Goal: Task Accomplishment & Management: Manage account settings

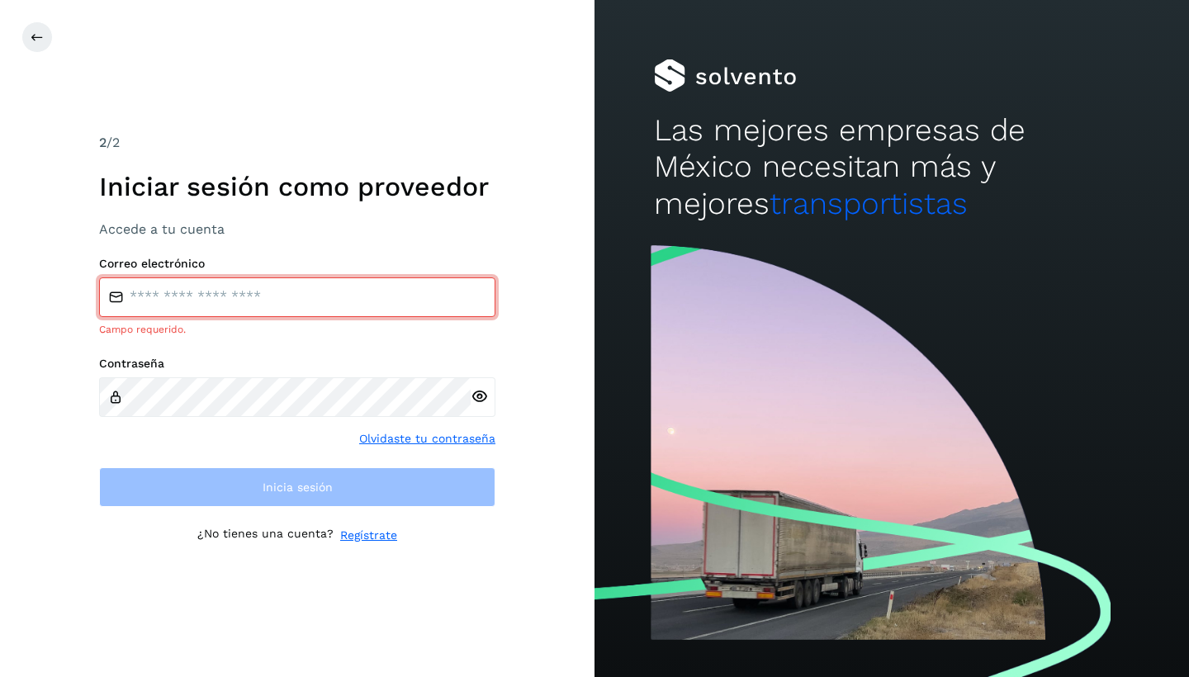
type input "**********"
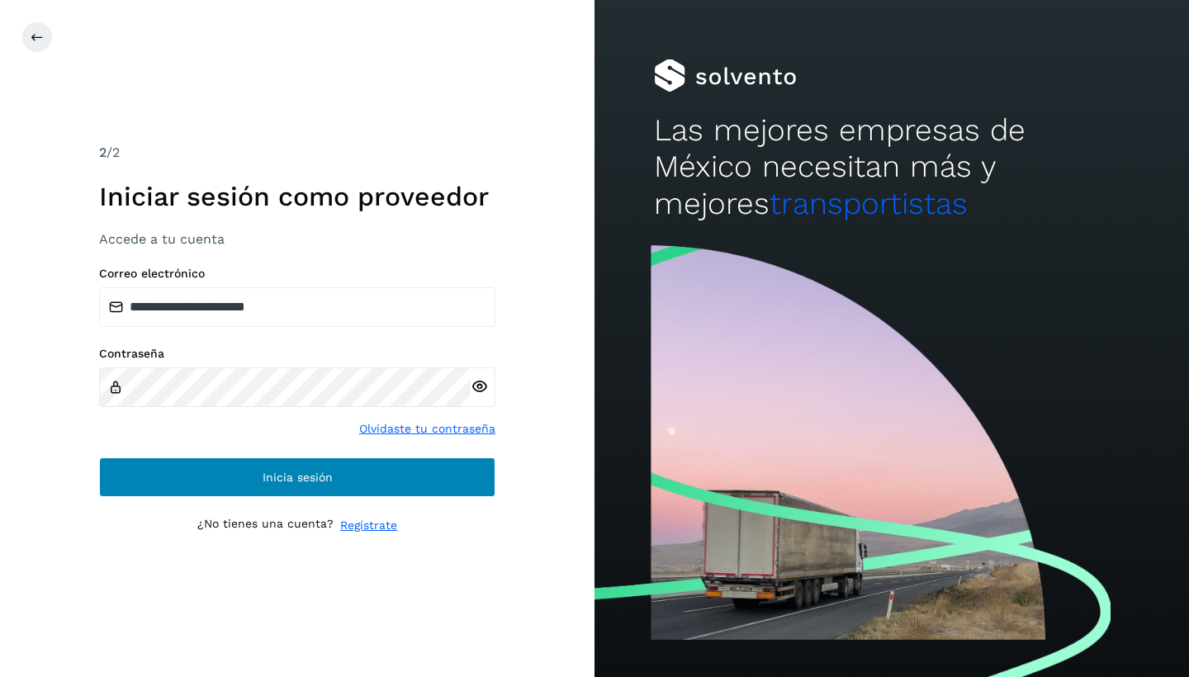
click at [224, 468] on button "Inicia sesión" at bounding box center [297, 477] width 396 height 40
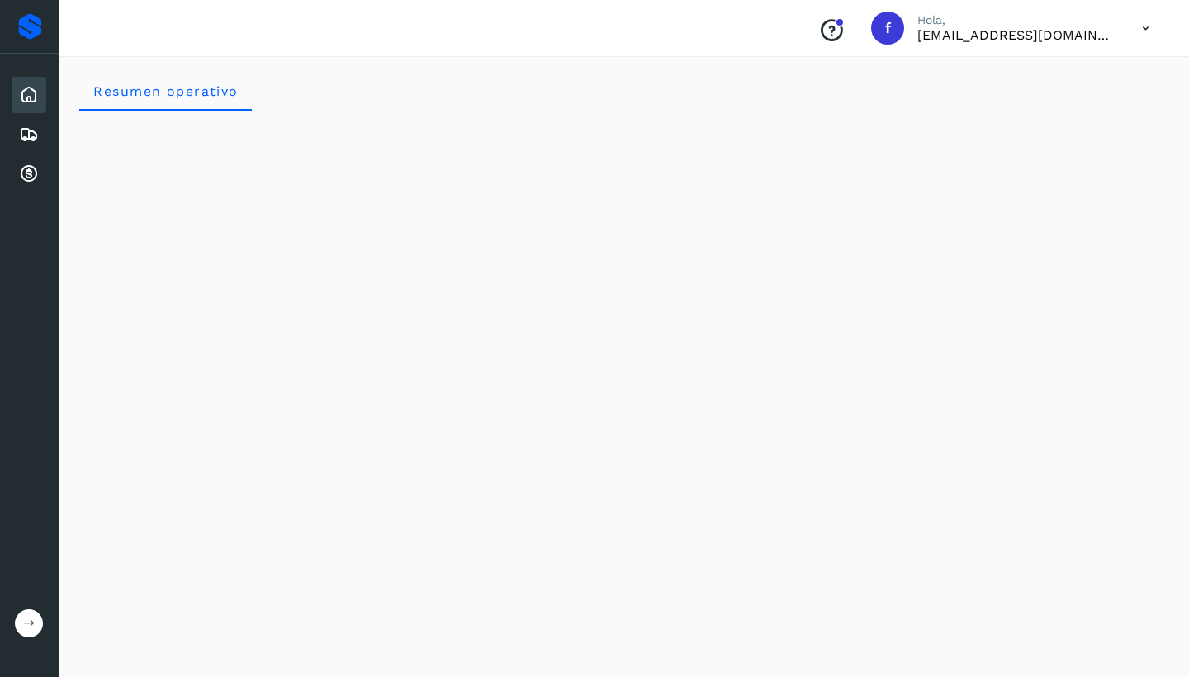
click at [30, 627] on icon at bounding box center [29, 623] width 12 height 12
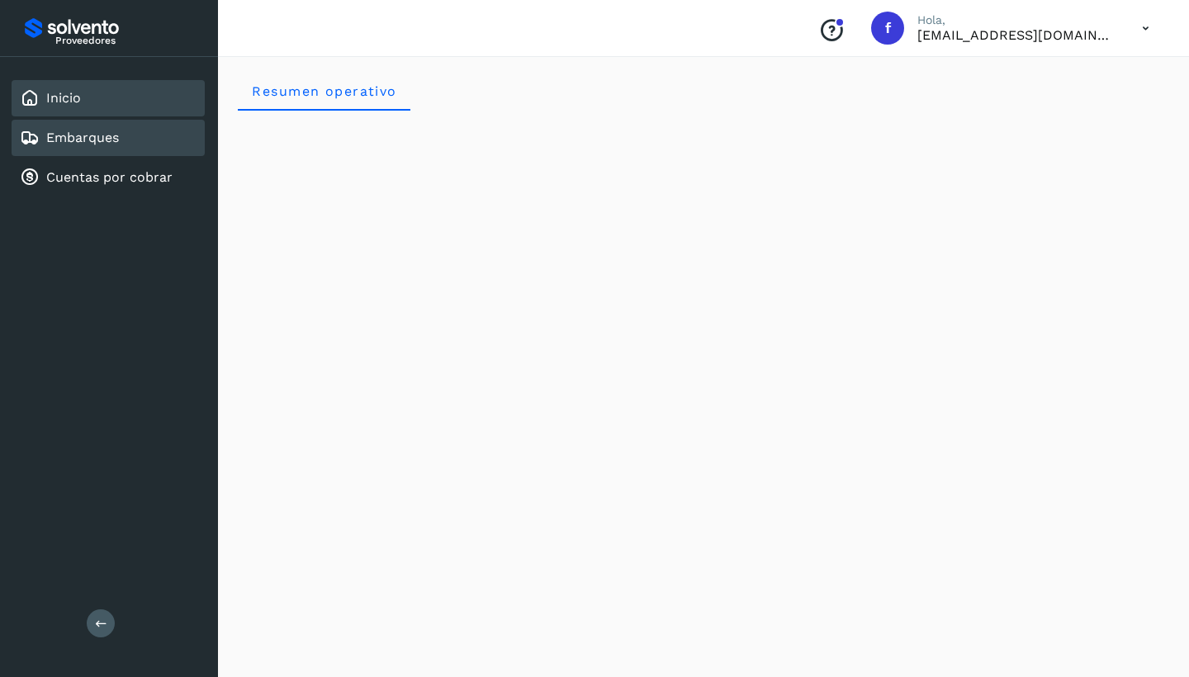
click at [90, 130] on link "Embarques" at bounding box center [82, 138] width 73 height 16
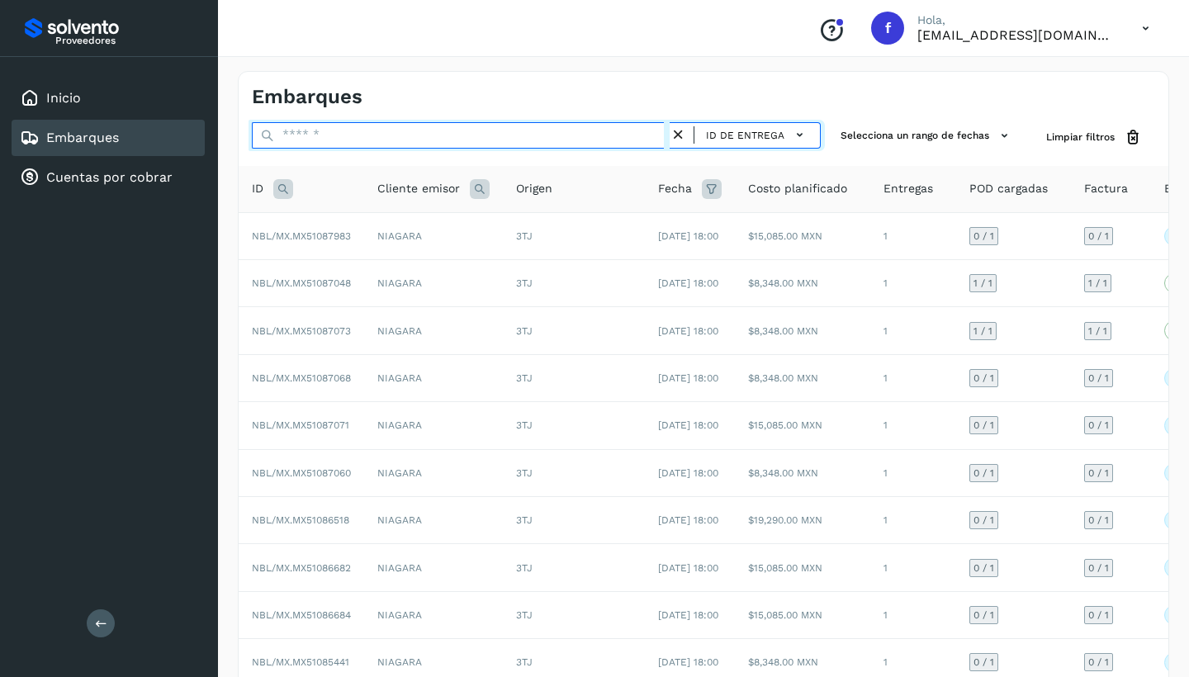
click at [309, 128] on input "text" at bounding box center [461, 135] width 418 height 26
paste input "**********"
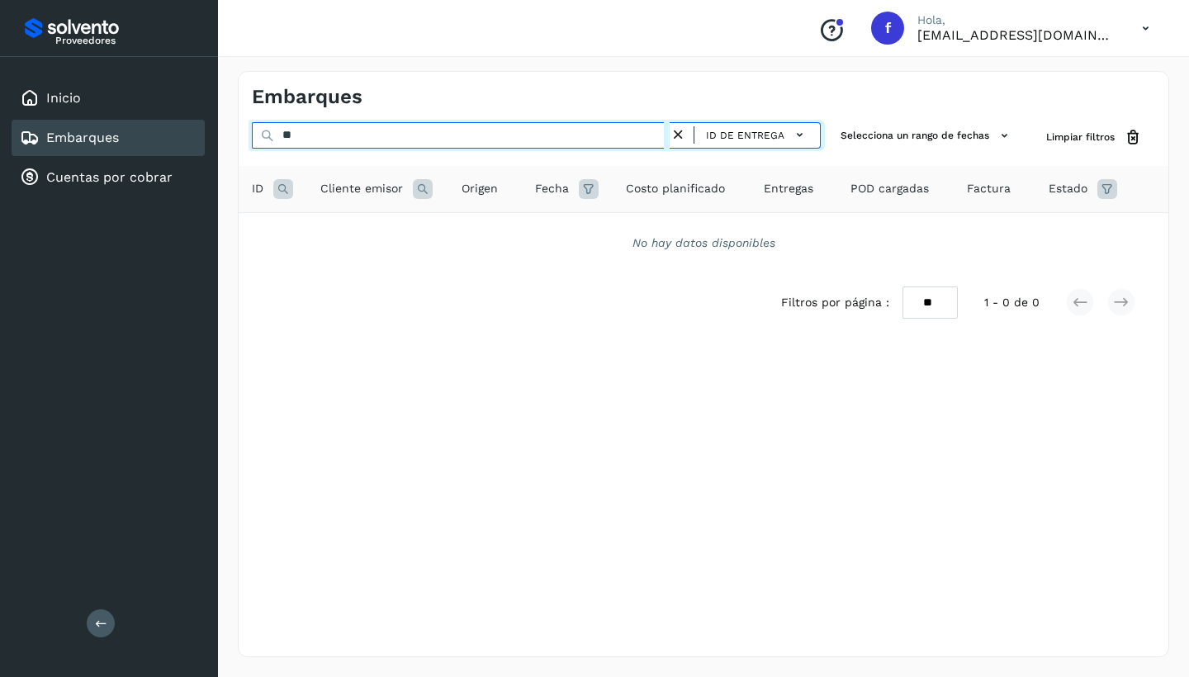
type input "*"
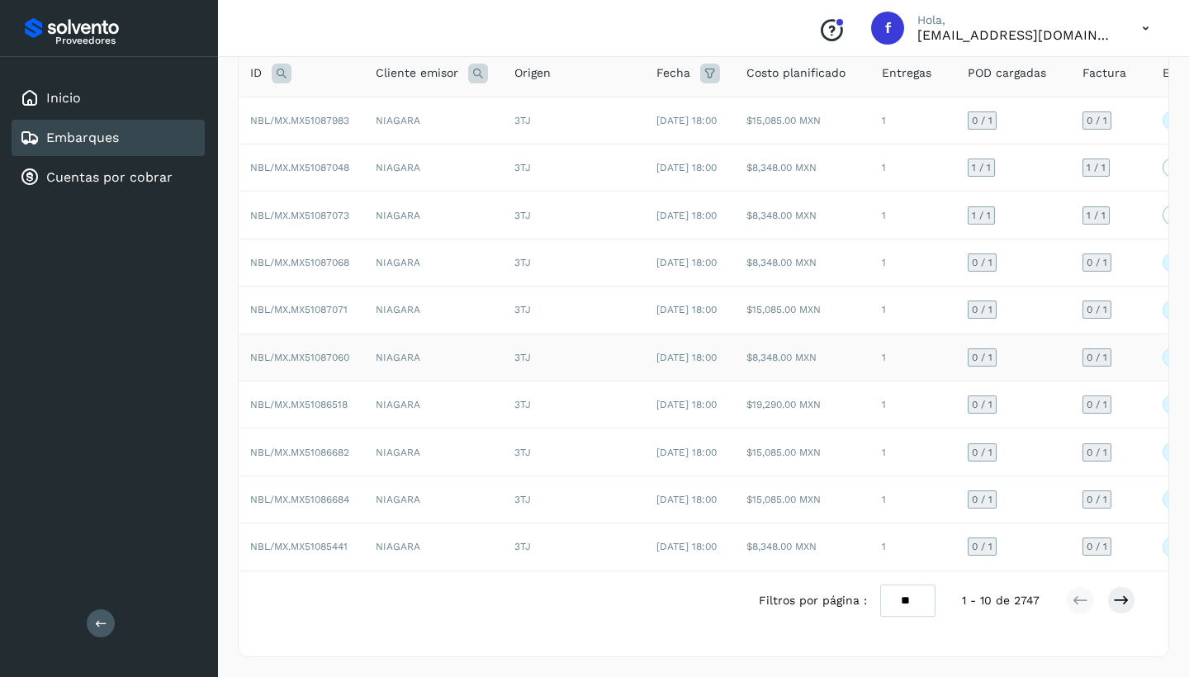
scroll to position [210, 0]
click at [1127, 602] on icon at bounding box center [1121, 600] width 17 height 17
click at [1126, 603] on icon at bounding box center [1121, 600] width 17 height 17
drag, startPoint x: 1121, startPoint y: 600, endPoint x: 1091, endPoint y: 549, distance: 59.2
click at [1121, 600] on icon at bounding box center [1121, 600] width 17 height 17
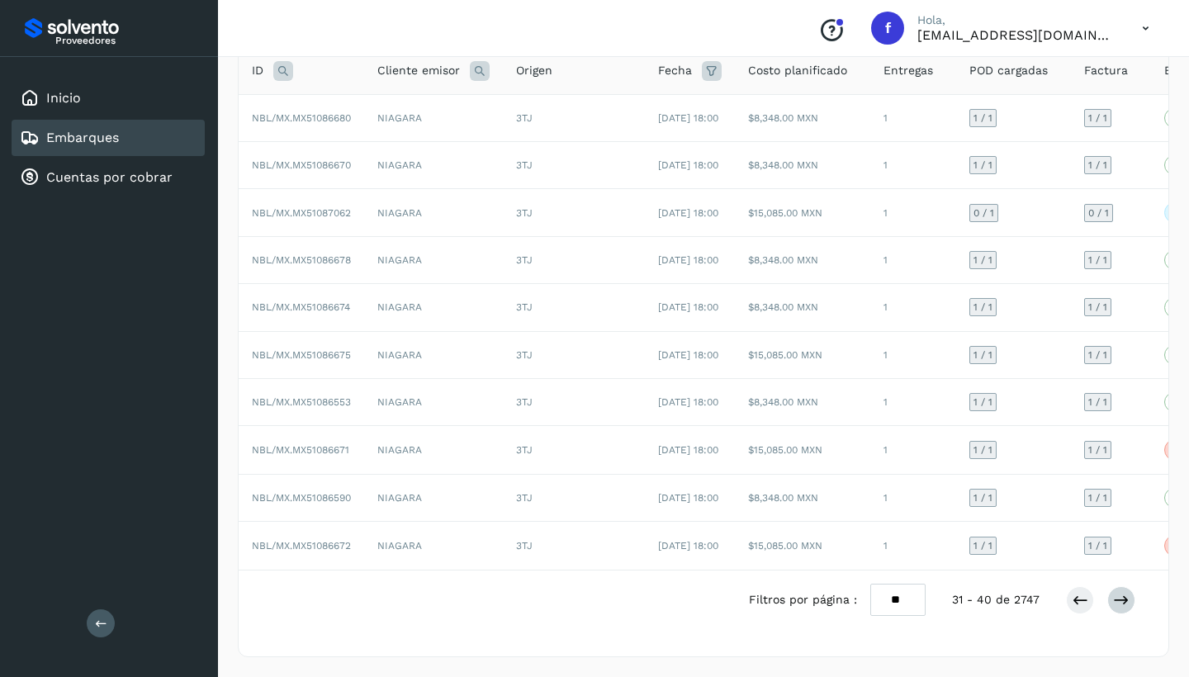
click at [1124, 597] on icon at bounding box center [1121, 600] width 17 height 17
click at [1128, 601] on icon at bounding box center [1121, 600] width 17 height 17
click at [1116, 598] on icon at bounding box center [1121, 600] width 17 height 17
click at [462, 533] on td "NIAGARA" at bounding box center [433, 546] width 139 height 47
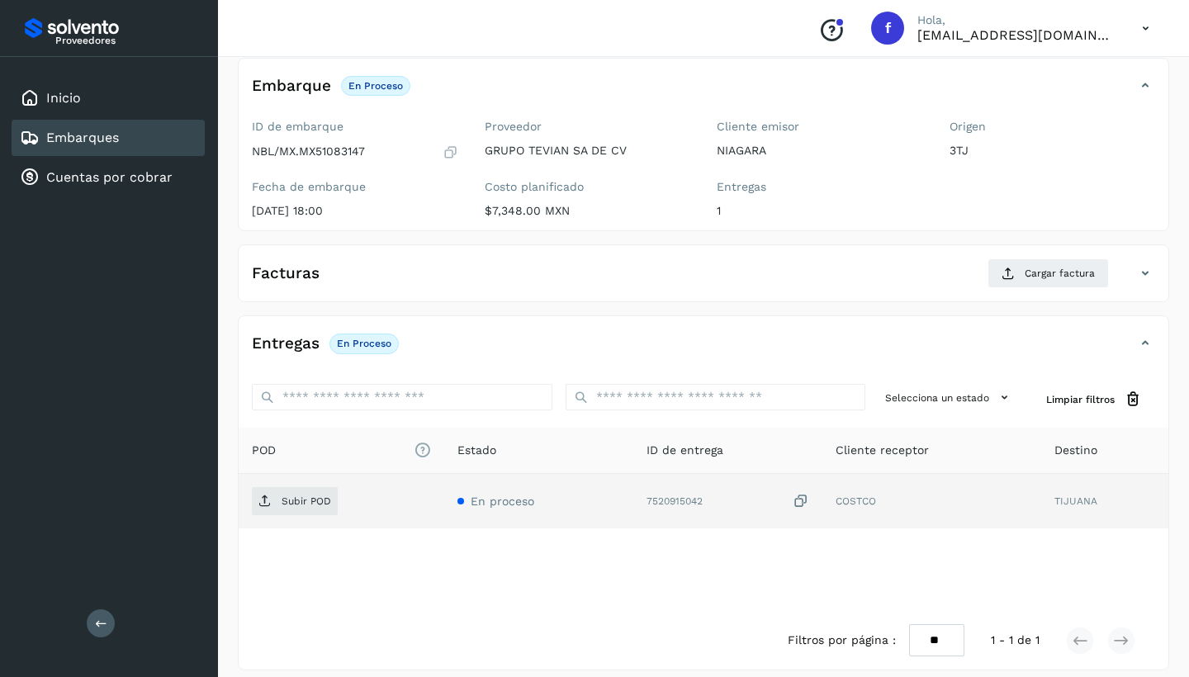
scroll to position [96, 0]
click at [305, 504] on p "Subir POD" at bounding box center [306, 501] width 50 height 12
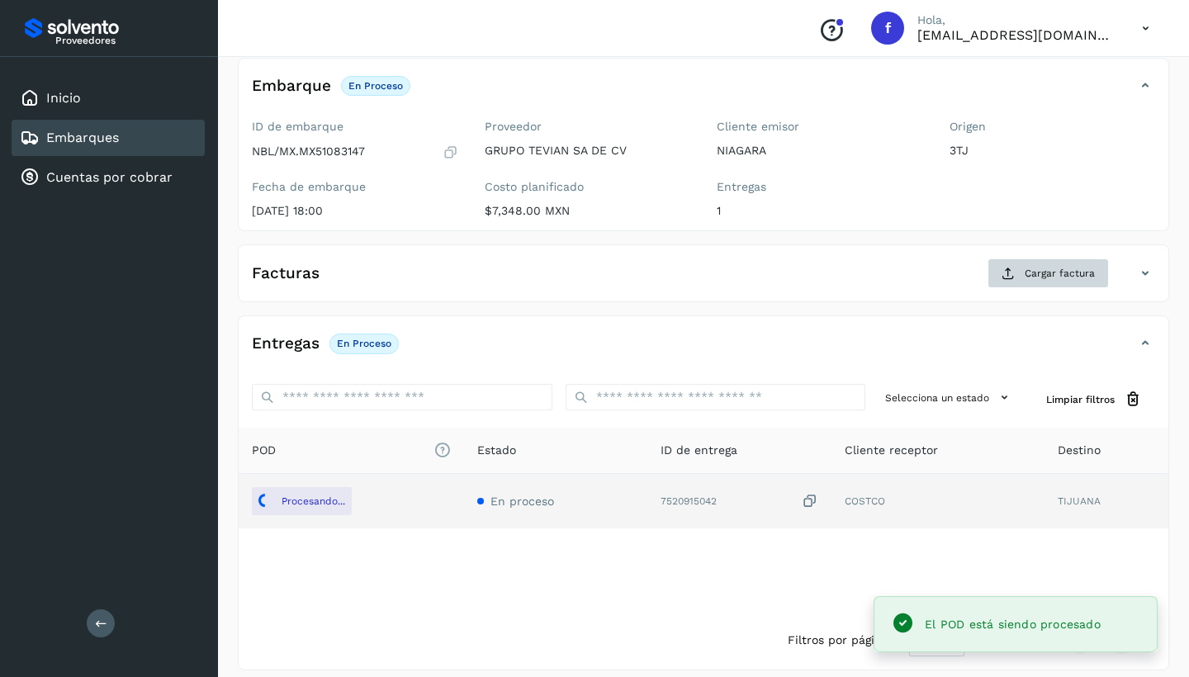
click at [1055, 277] on span "Cargar factura" at bounding box center [1059, 273] width 70 height 15
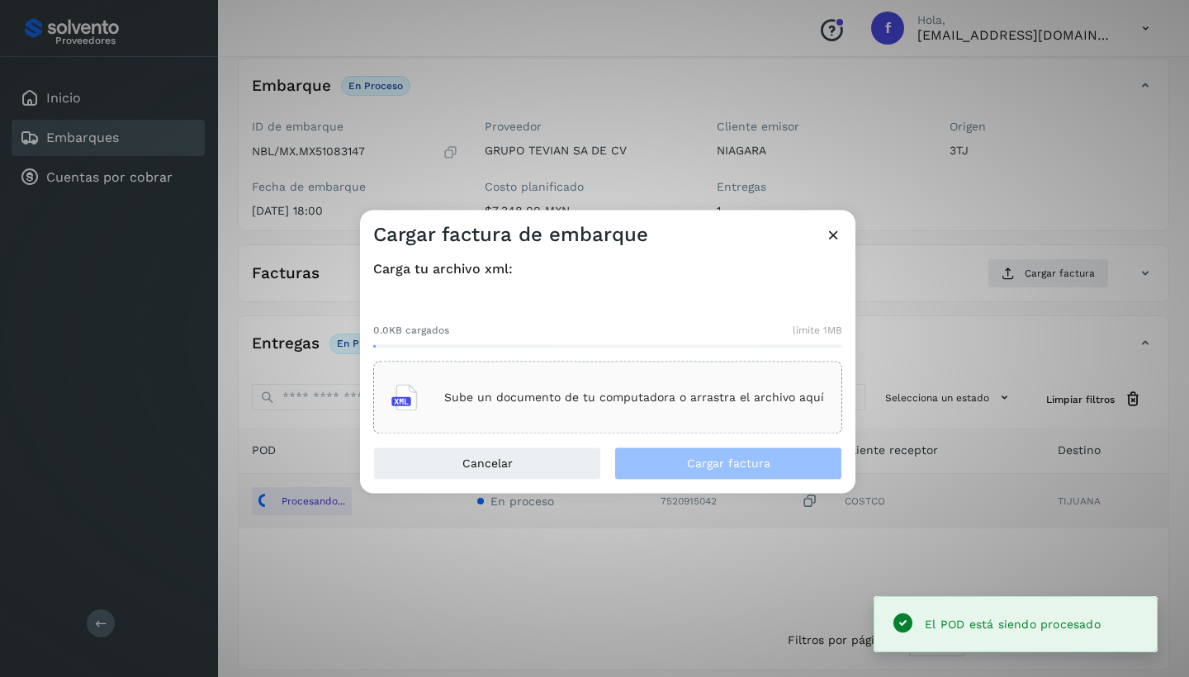
click at [768, 405] on div "Sube un documento de tu computadora o arrastra el archivo aquí" at bounding box center [607, 398] width 433 height 45
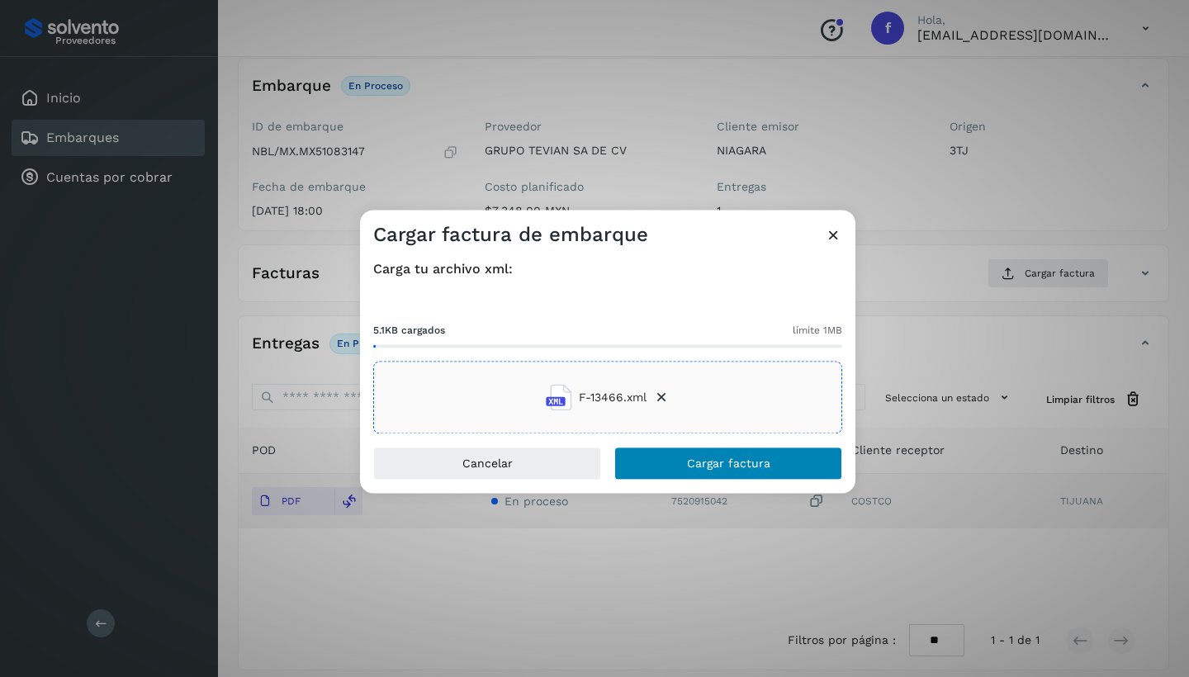
click at [723, 466] on span "Cargar factura" at bounding box center [728, 464] width 83 height 12
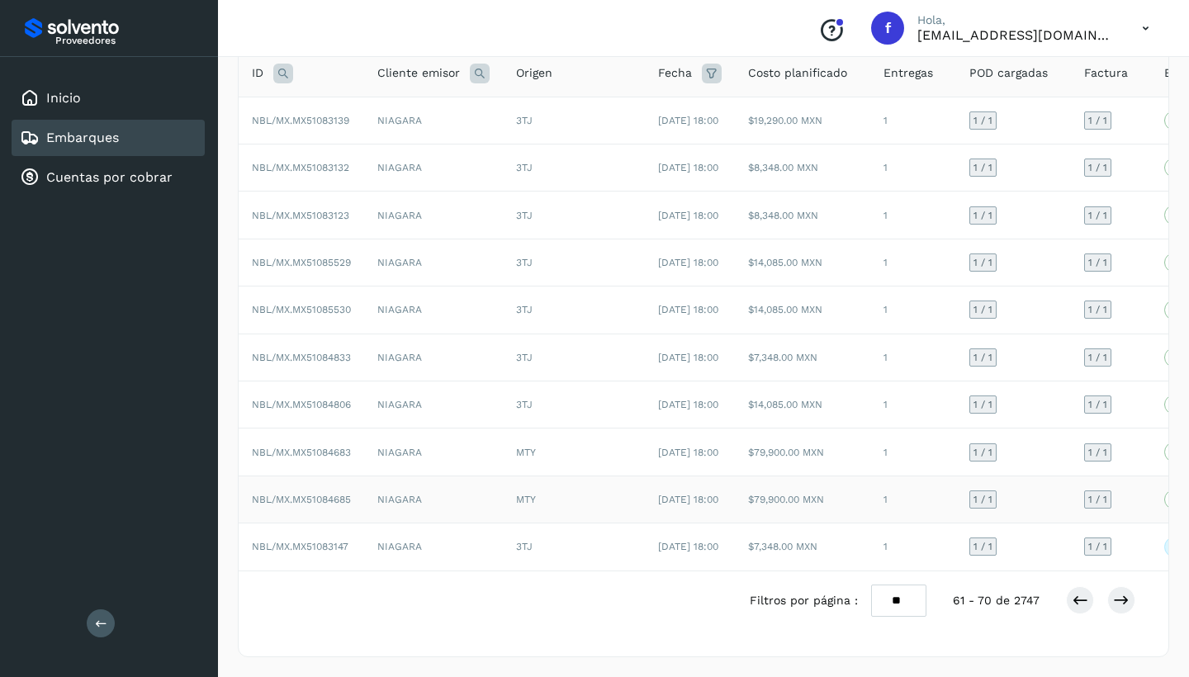
scroll to position [210, 0]
click at [1081, 603] on icon at bounding box center [1079, 600] width 17 height 17
click at [1077, 601] on icon at bounding box center [1079, 600] width 17 height 17
click at [1079, 599] on icon at bounding box center [1079, 600] width 17 height 17
click at [1076, 606] on icon at bounding box center [1079, 600] width 17 height 17
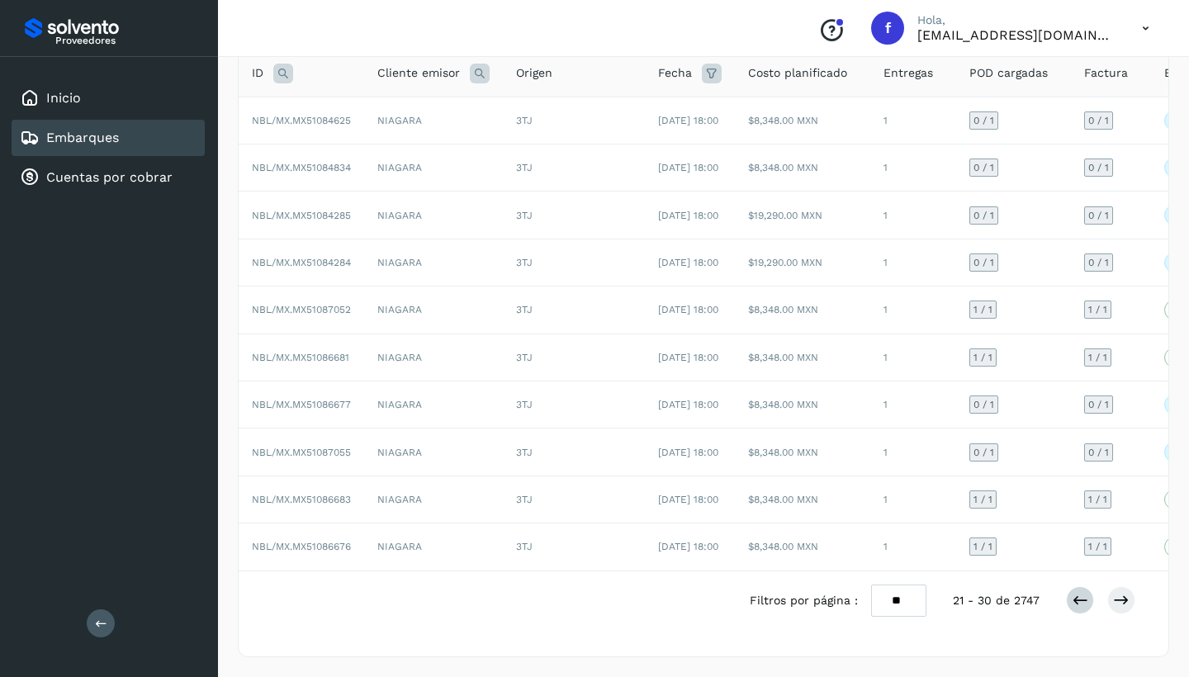
click at [1077, 601] on icon at bounding box center [1079, 600] width 17 height 17
drag, startPoint x: 1081, startPoint y: 605, endPoint x: 967, endPoint y: 561, distance: 122.0
click at [1081, 605] on icon at bounding box center [1079, 600] width 17 height 17
click at [470, 490] on td "NIAGARA" at bounding box center [433, 498] width 139 height 47
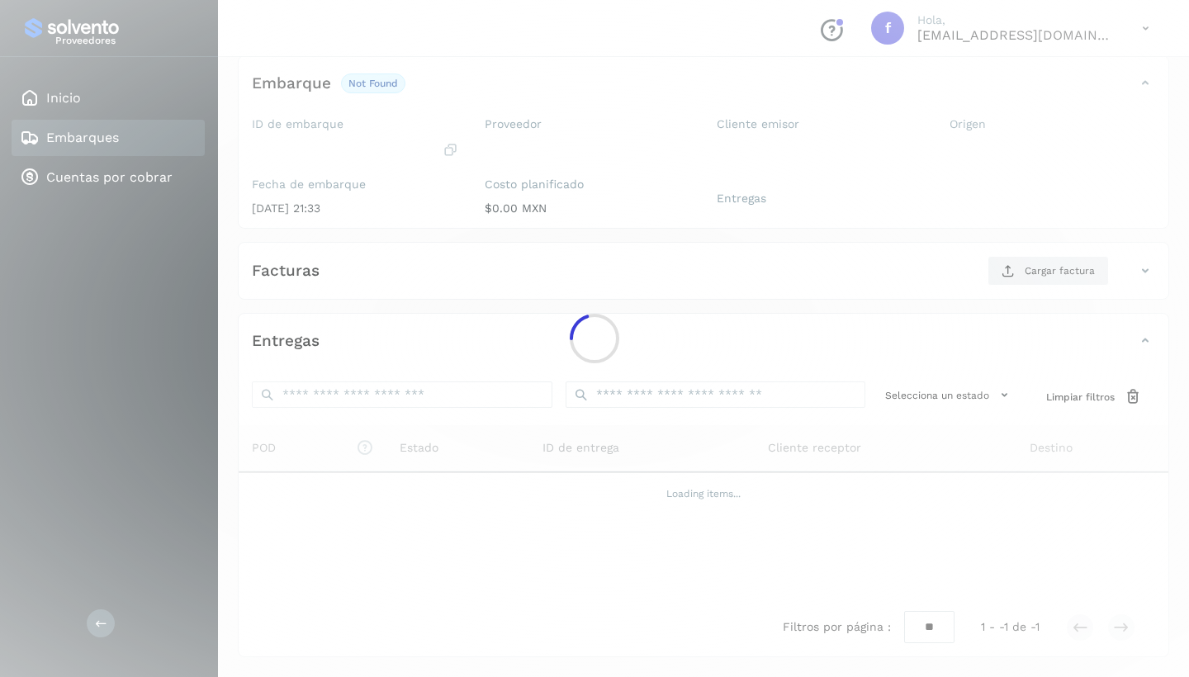
scroll to position [96, 0]
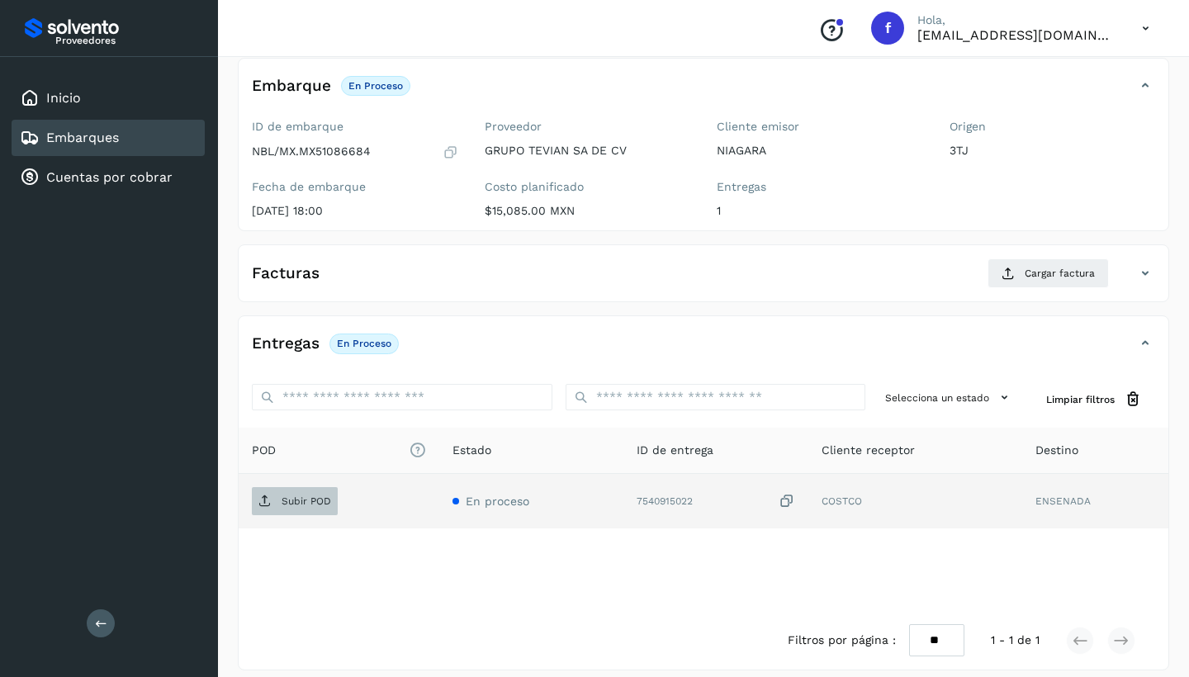
click at [262, 501] on icon at bounding box center [264, 500] width 13 height 13
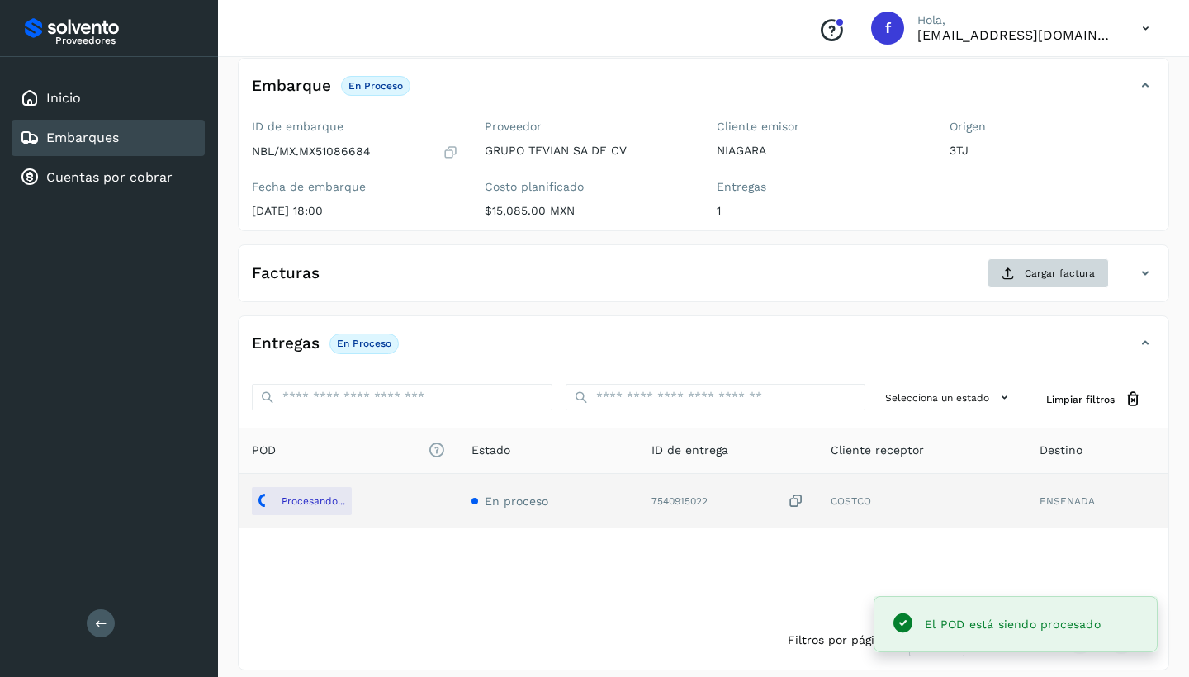
click at [1046, 273] on span "Cargar factura" at bounding box center [1059, 273] width 70 height 15
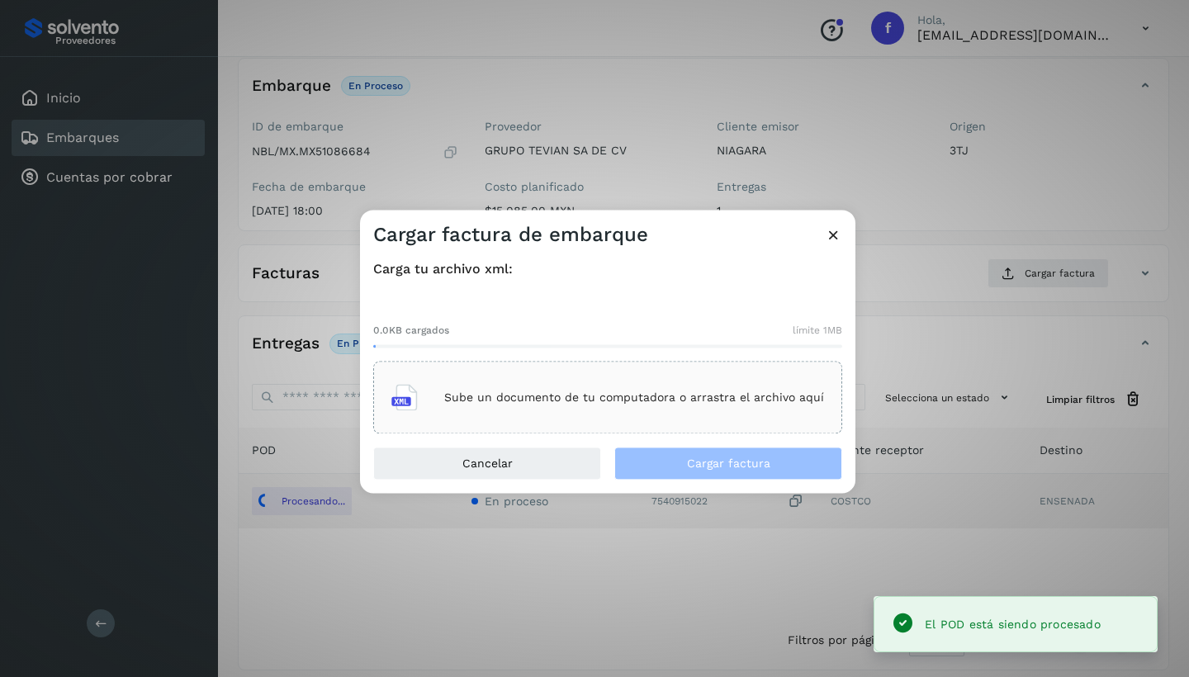
click at [609, 397] on p "Sube un documento de tu computadora o arrastra el archivo aquí" at bounding box center [634, 397] width 380 height 14
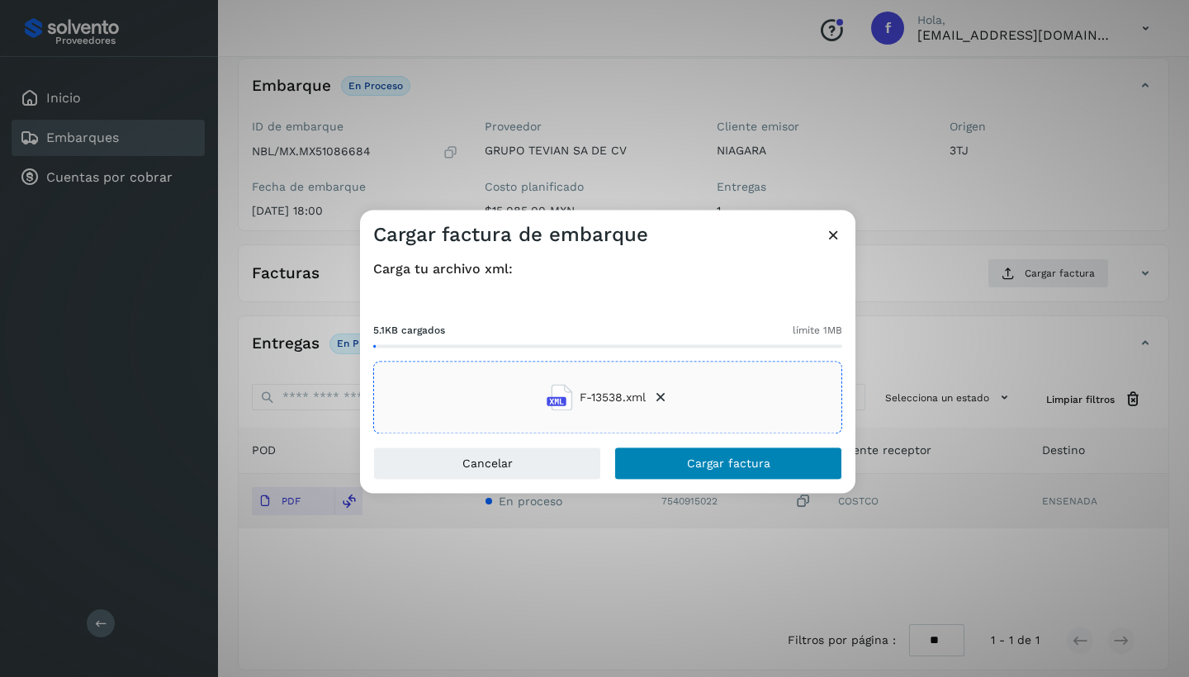
click at [679, 459] on button "Cargar factura" at bounding box center [728, 463] width 228 height 33
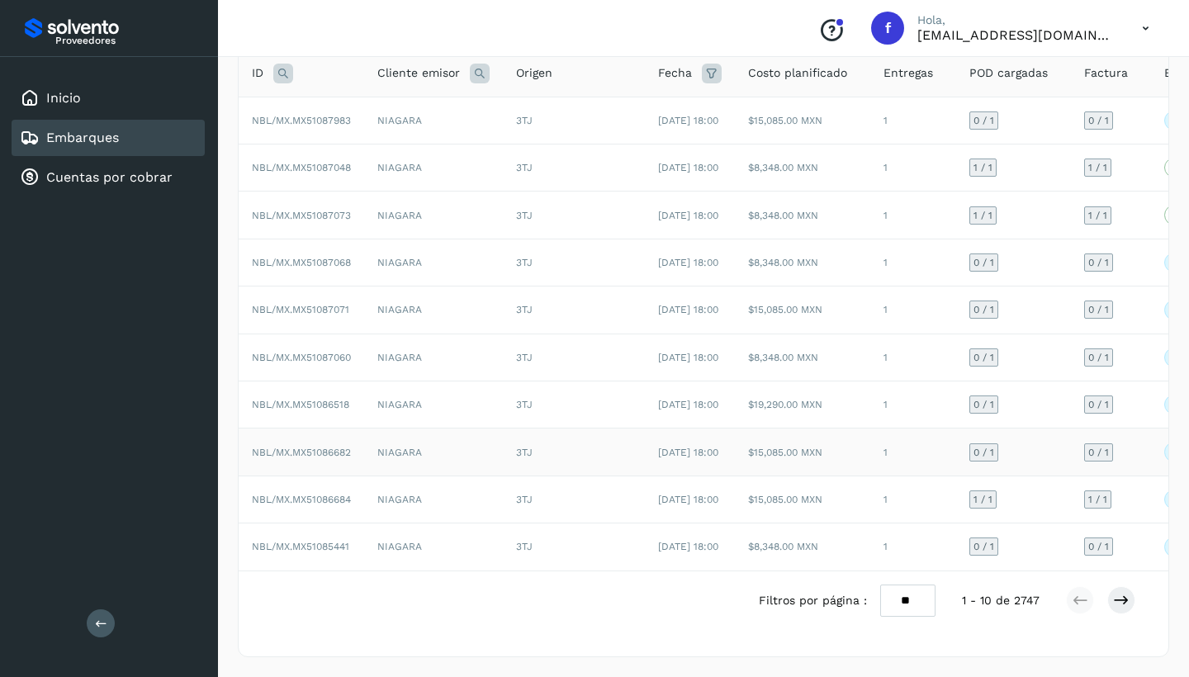
click at [444, 428] on td "NIAGARA" at bounding box center [433, 451] width 139 height 47
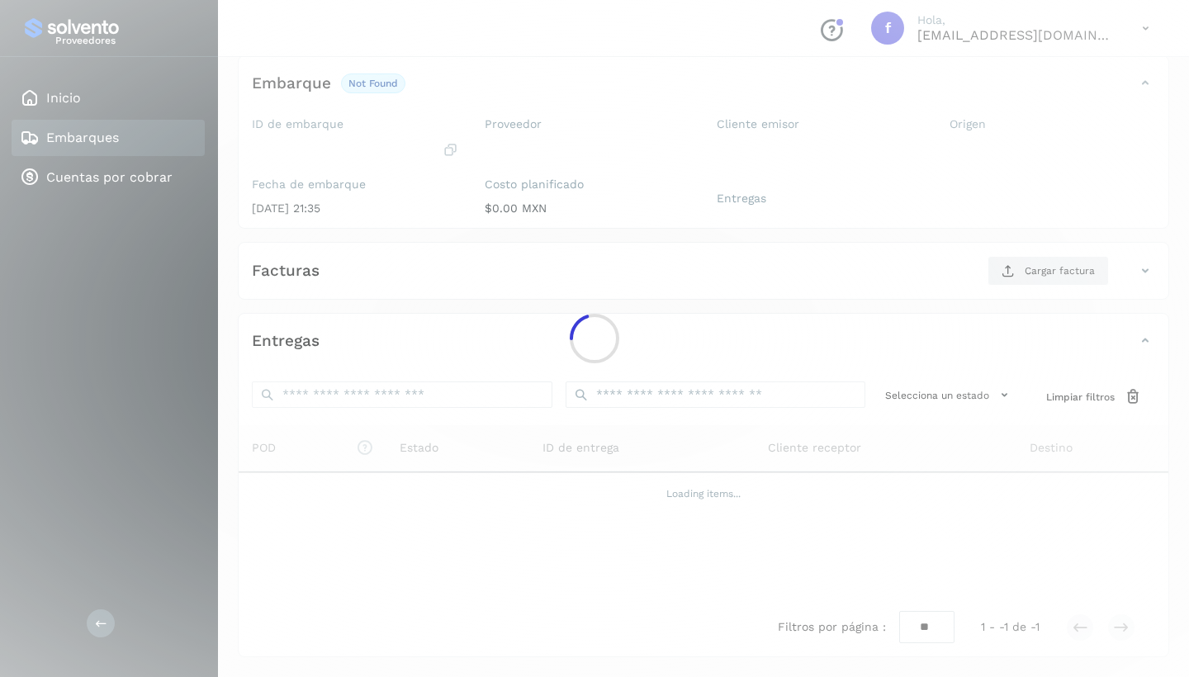
scroll to position [96, 0]
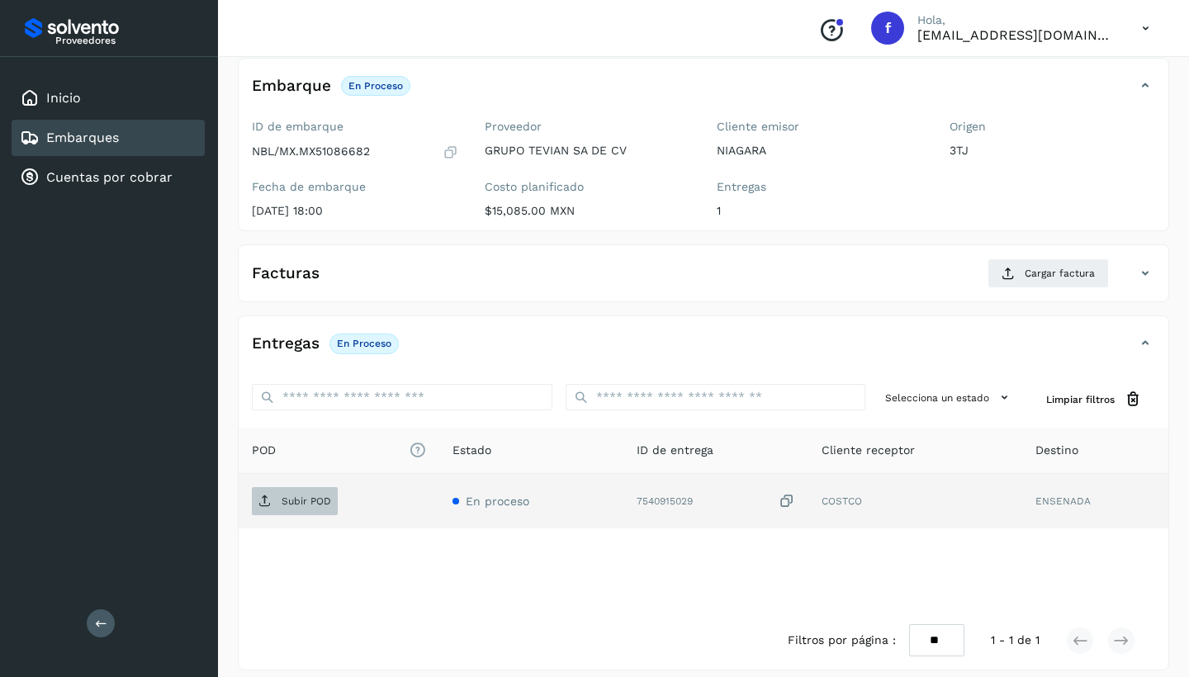
click at [315, 499] on p "Subir POD" at bounding box center [306, 501] width 50 height 12
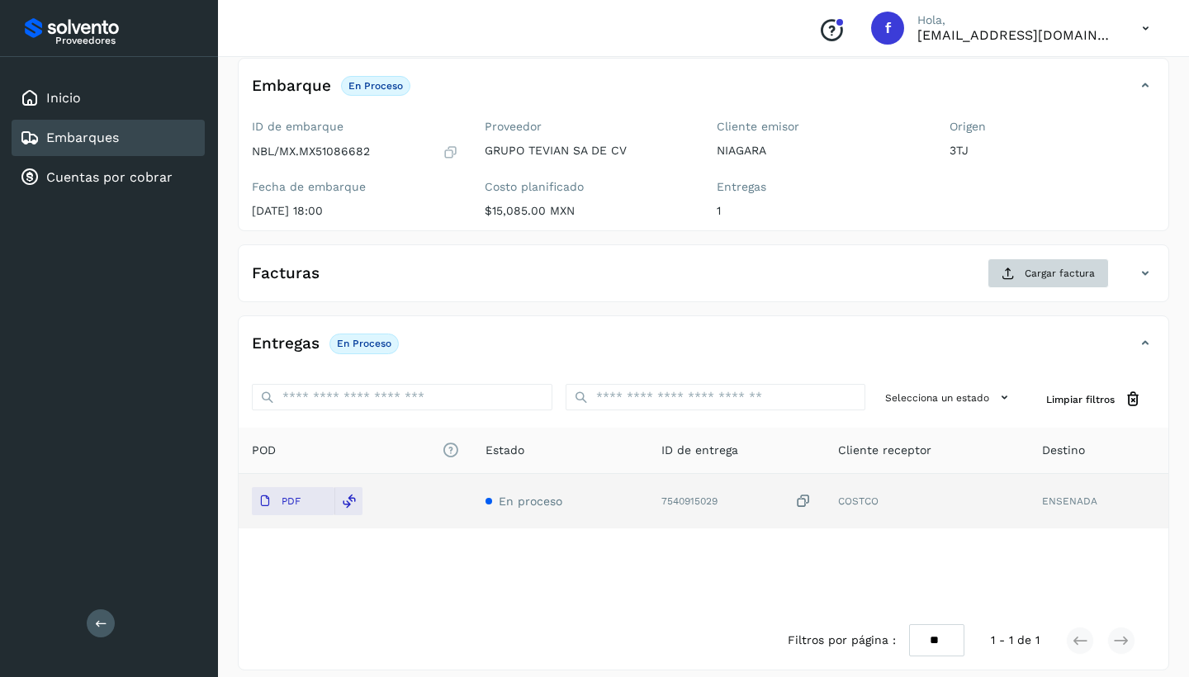
click at [1038, 275] on span "Cargar factura" at bounding box center [1059, 273] width 70 height 15
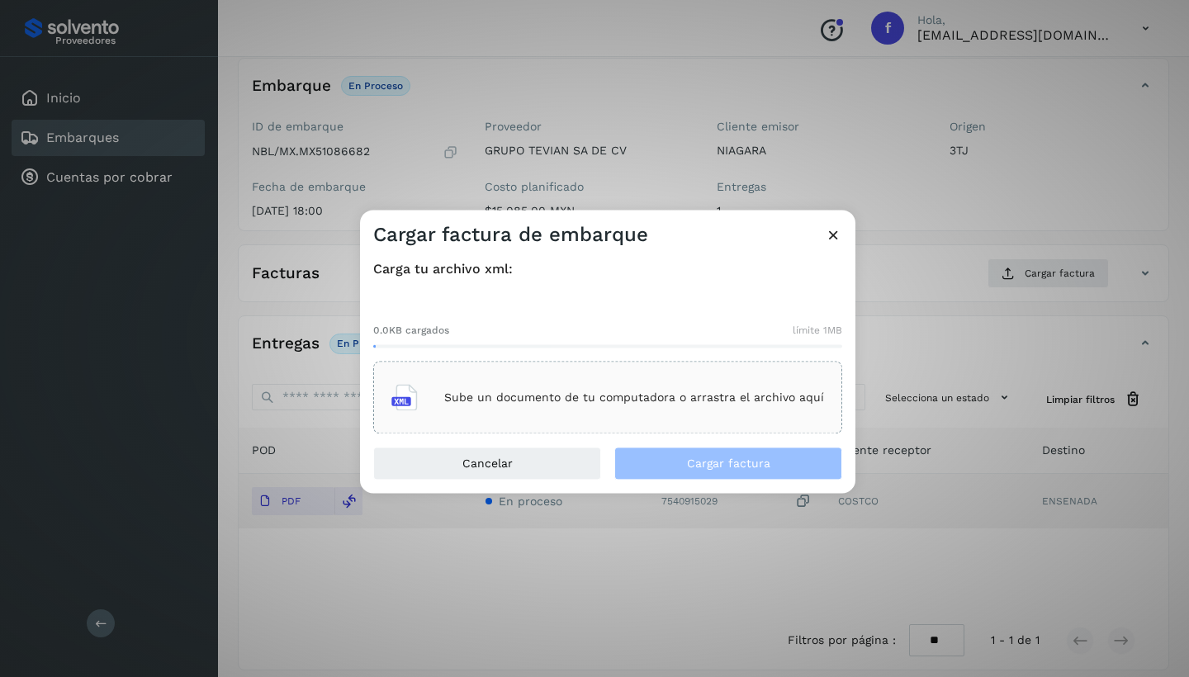
click at [645, 396] on p "Sube un documento de tu computadora o arrastra el archivo aquí" at bounding box center [634, 397] width 380 height 14
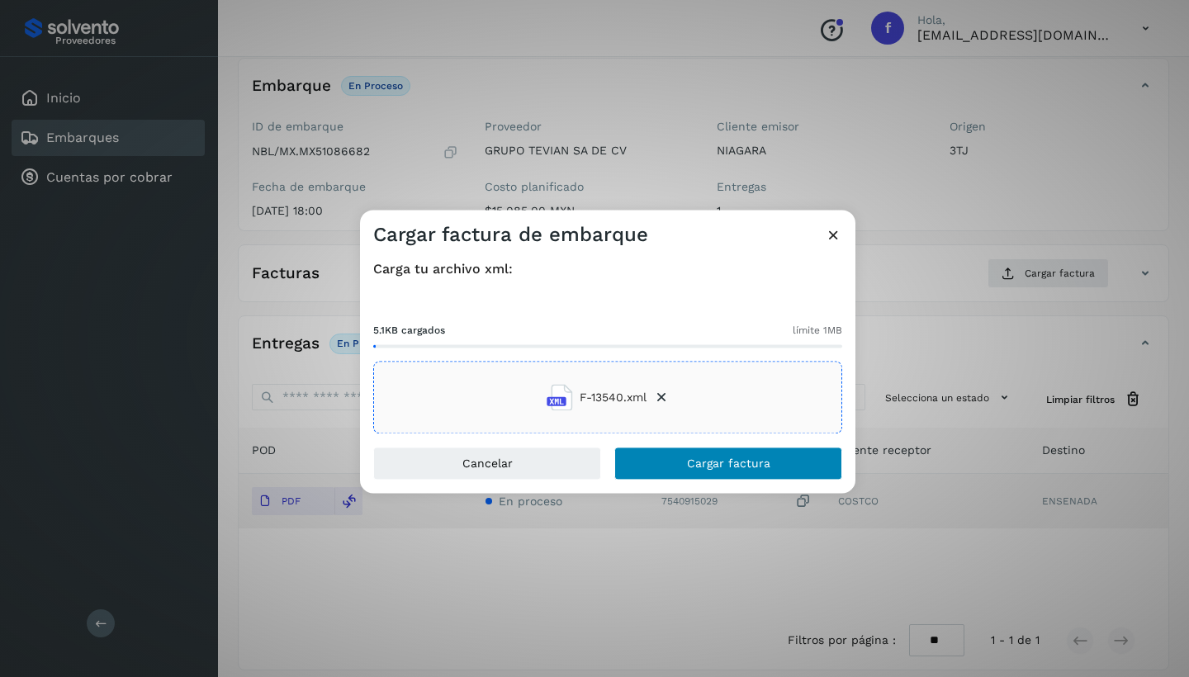
click at [729, 460] on span "Cargar factura" at bounding box center [728, 464] width 83 height 12
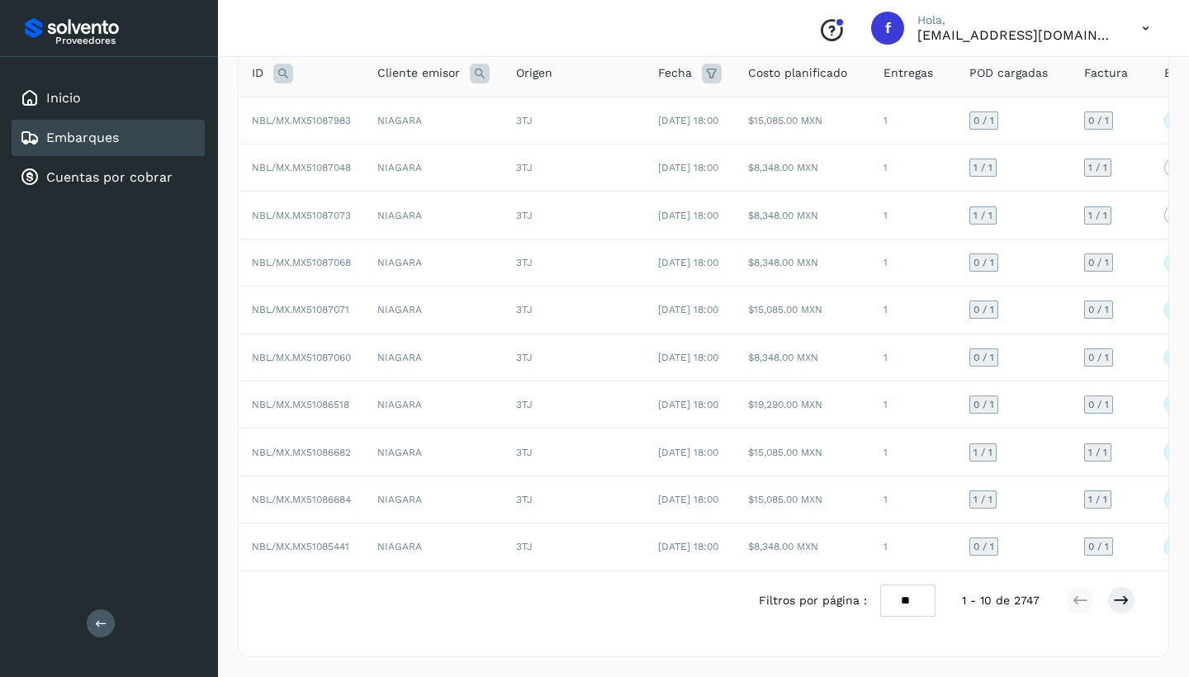
scroll to position [206, 0]
click at [1120, 603] on icon at bounding box center [1121, 600] width 17 height 17
click at [1119, 608] on icon at bounding box center [1121, 600] width 17 height 17
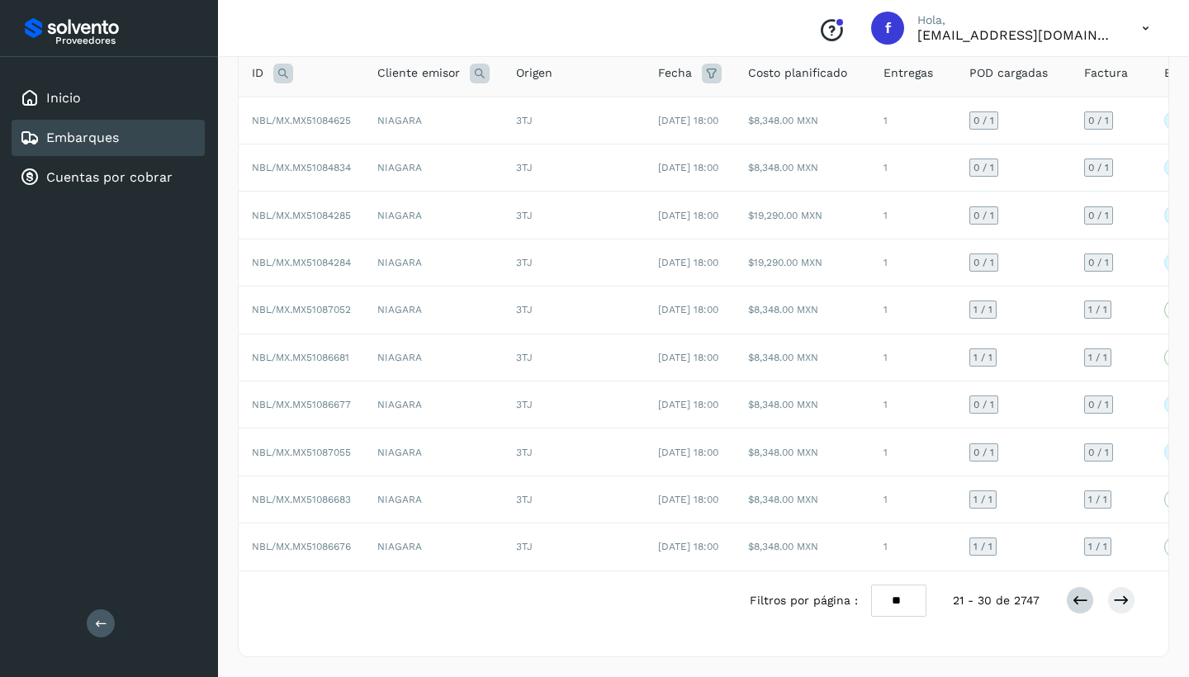
click at [1076, 598] on icon at bounding box center [1079, 600] width 17 height 17
click at [1121, 600] on icon at bounding box center [1121, 600] width 17 height 17
click at [1128, 595] on icon at bounding box center [1121, 600] width 17 height 17
click at [1119, 598] on icon at bounding box center [1121, 600] width 17 height 17
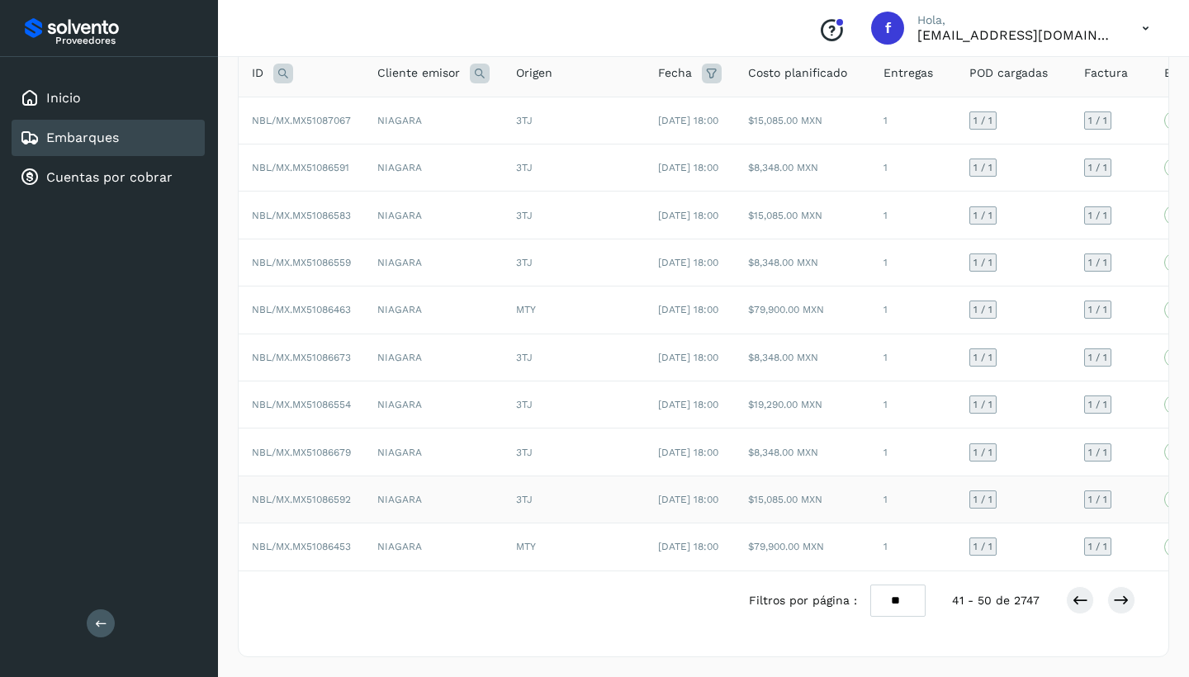
scroll to position [210, 0]
click at [1126, 603] on icon at bounding box center [1121, 600] width 17 height 17
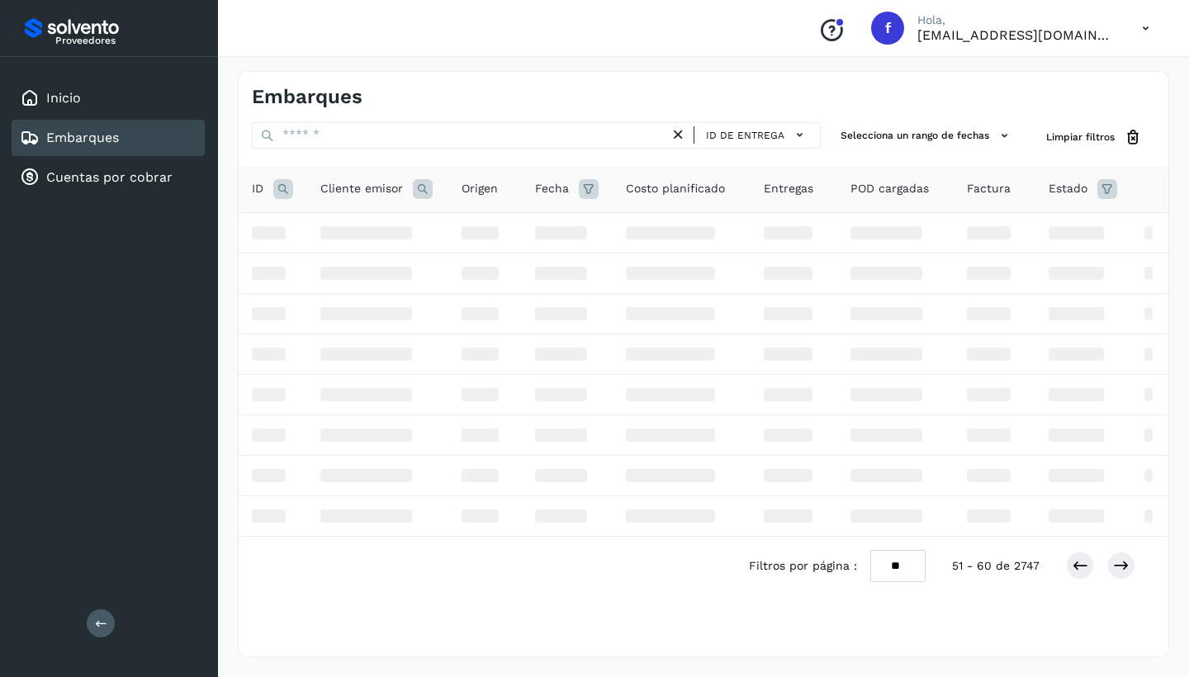
scroll to position [0, 0]
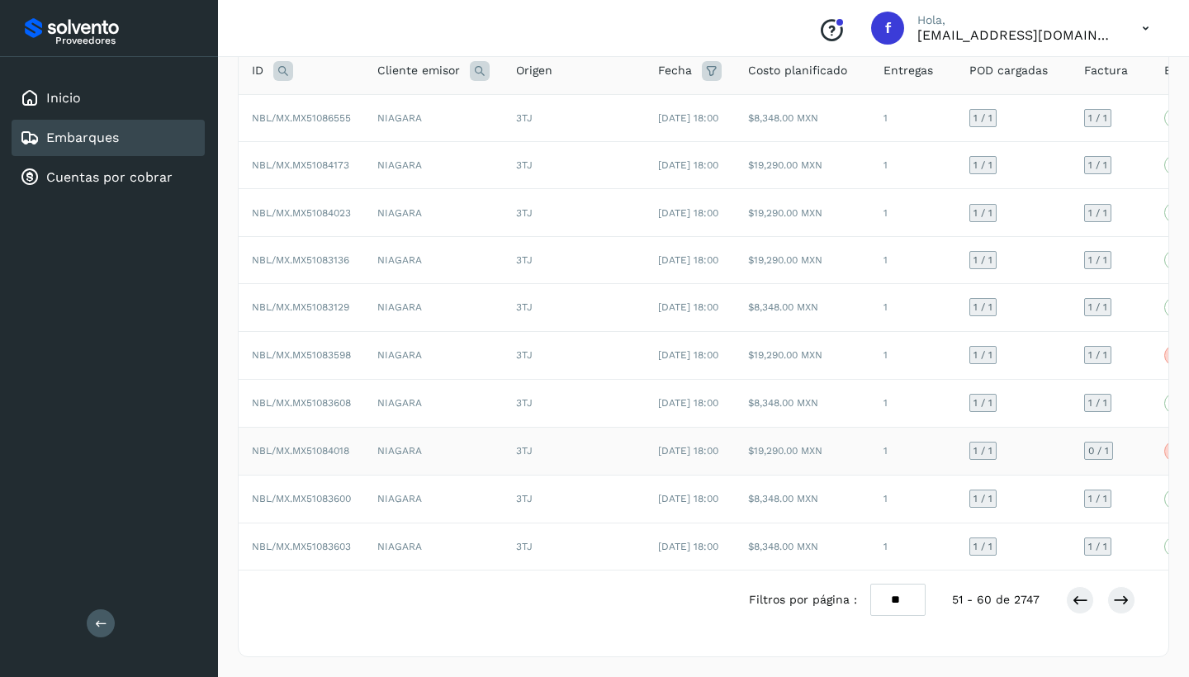
click at [430, 447] on td "NIAGARA" at bounding box center [433, 451] width 139 height 49
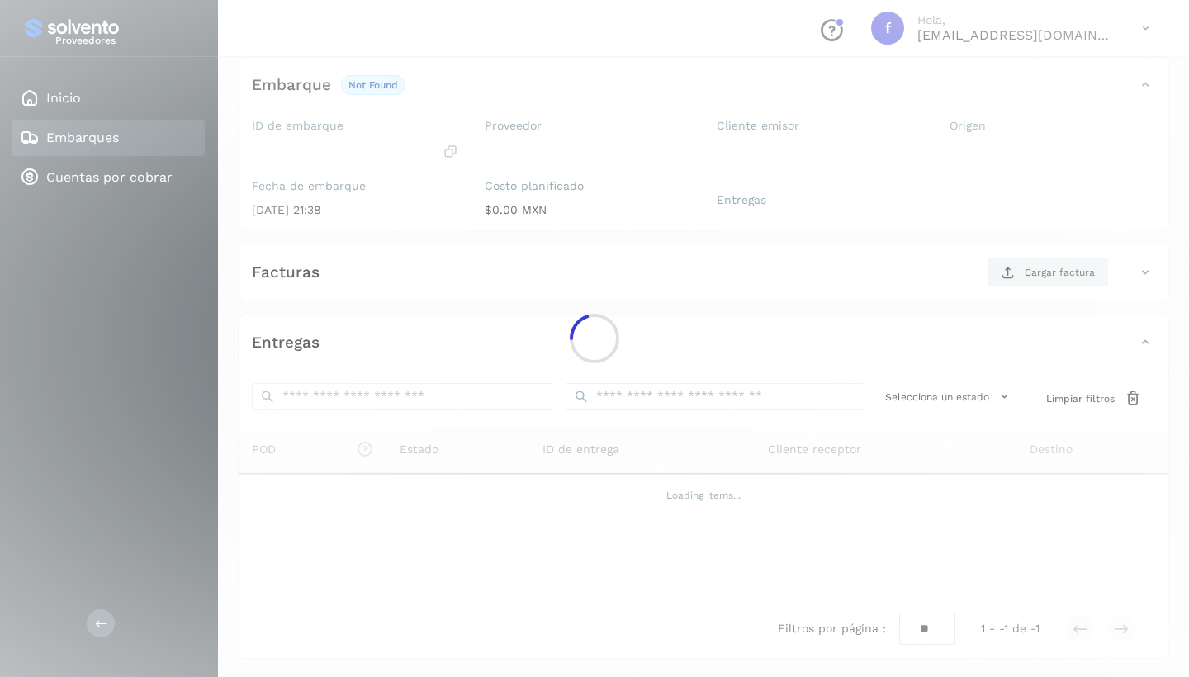
scroll to position [96, 0]
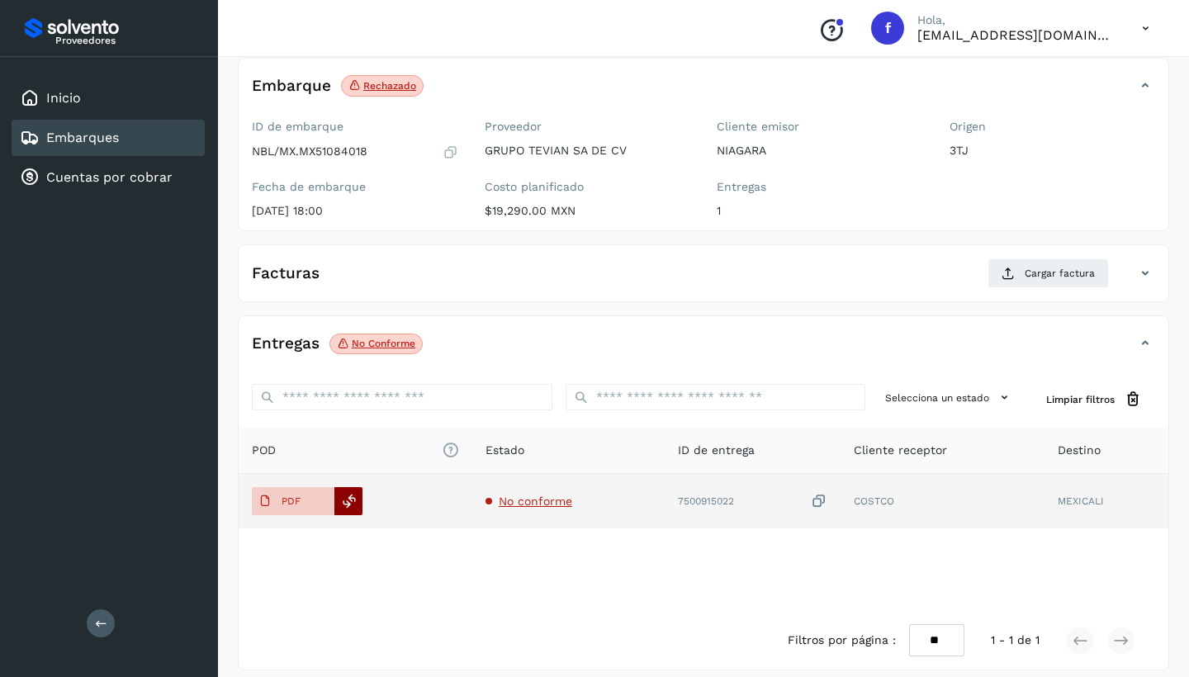
click at [351, 504] on icon at bounding box center [349, 501] width 15 height 15
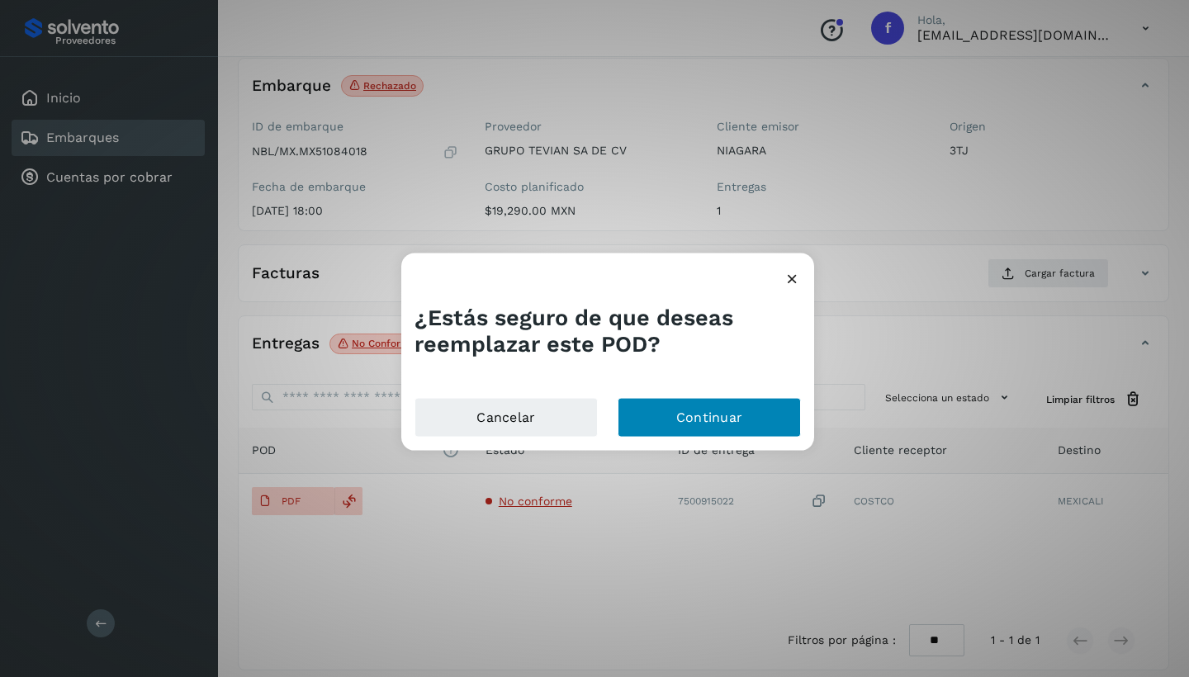
click at [723, 417] on button "Continuar" at bounding box center [708, 417] width 183 height 40
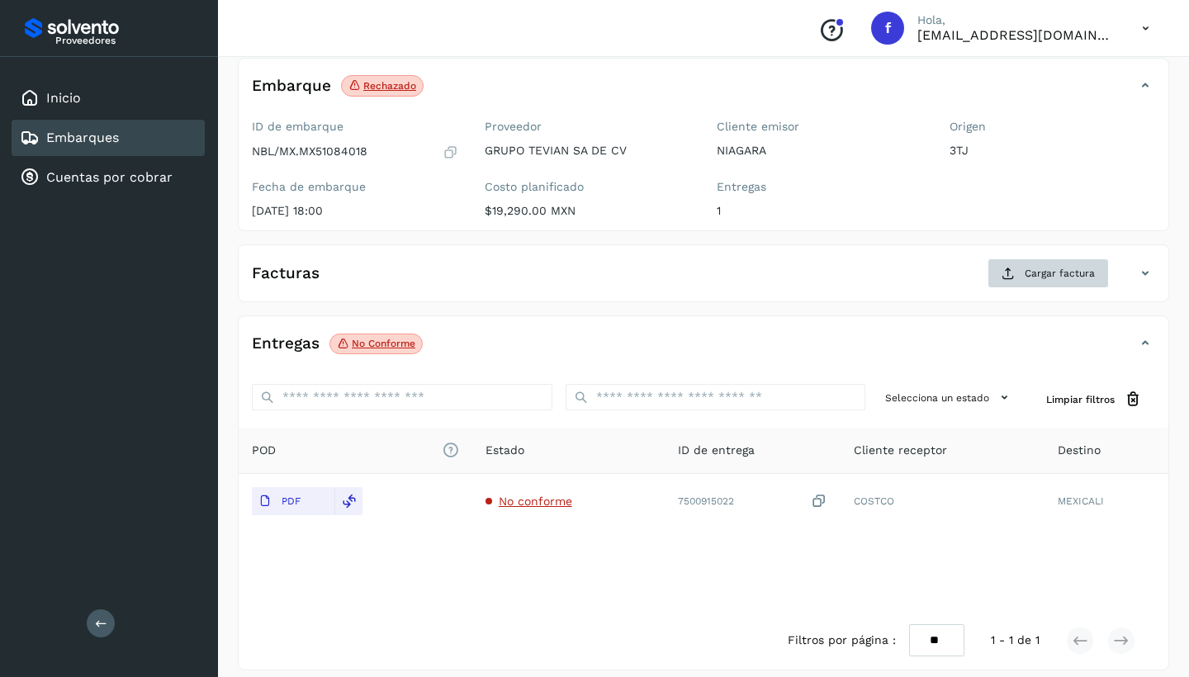
click at [1063, 273] on span "Cargar factura" at bounding box center [1059, 273] width 70 height 15
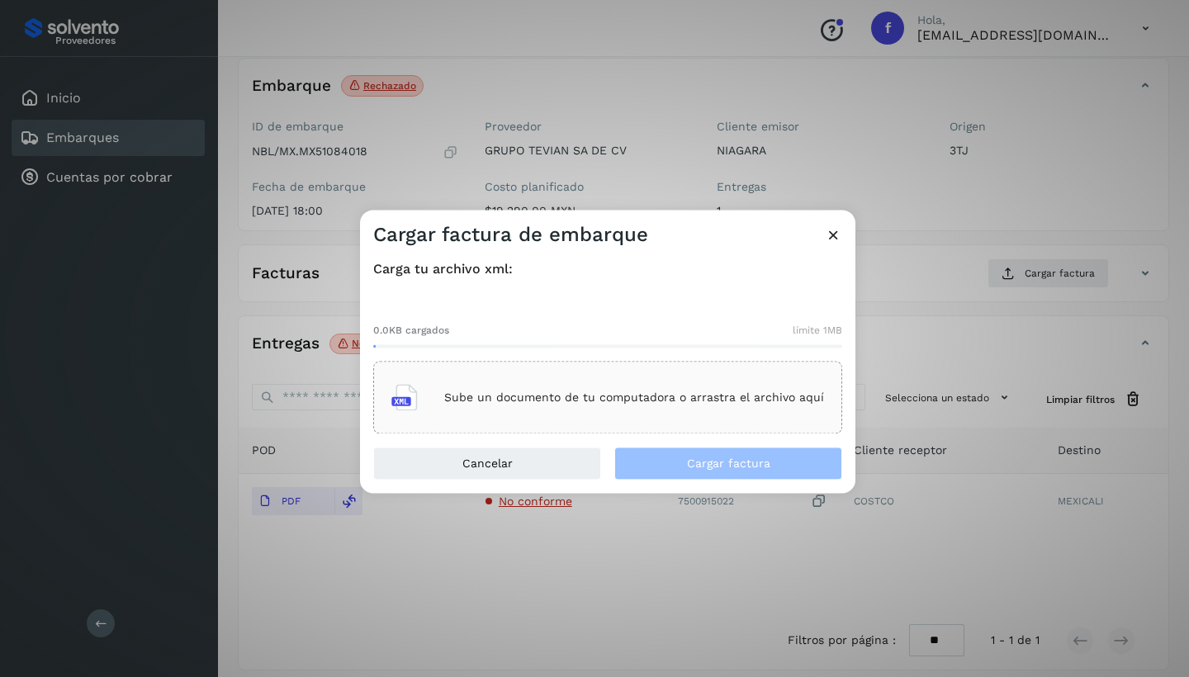
click at [562, 389] on div "Sube un documento de tu computadora o arrastra el archivo aquí" at bounding box center [607, 398] width 433 height 45
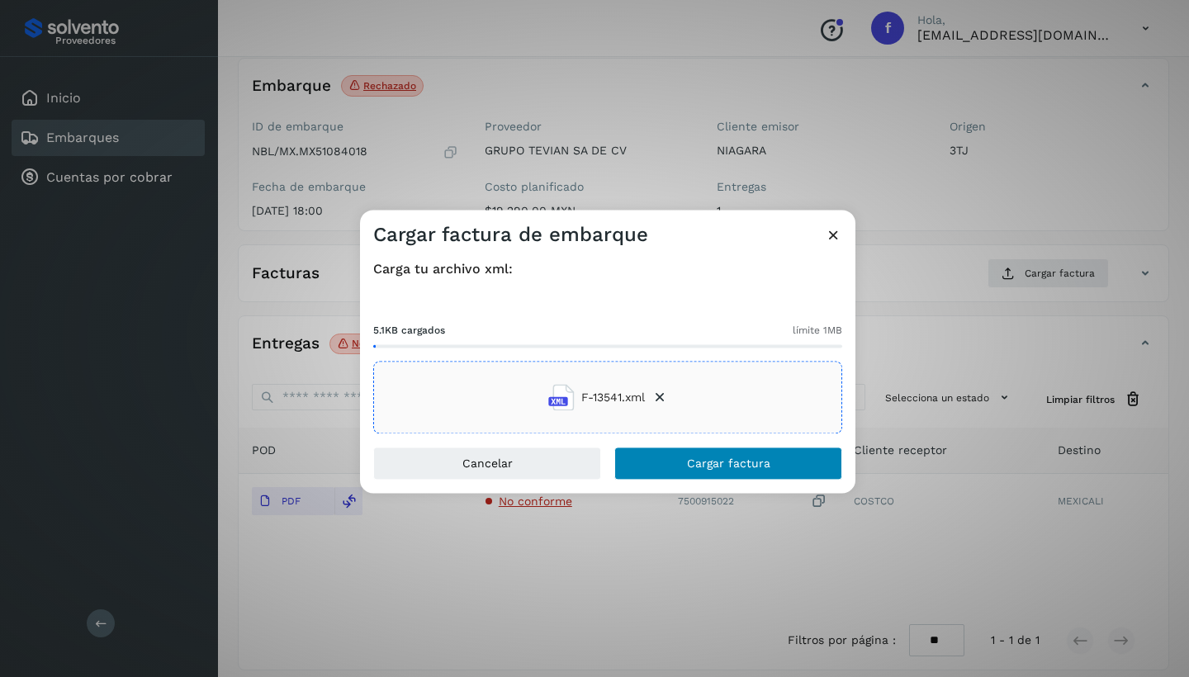
click at [763, 465] on span "Cargar factura" at bounding box center [728, 464] width 83 height 12
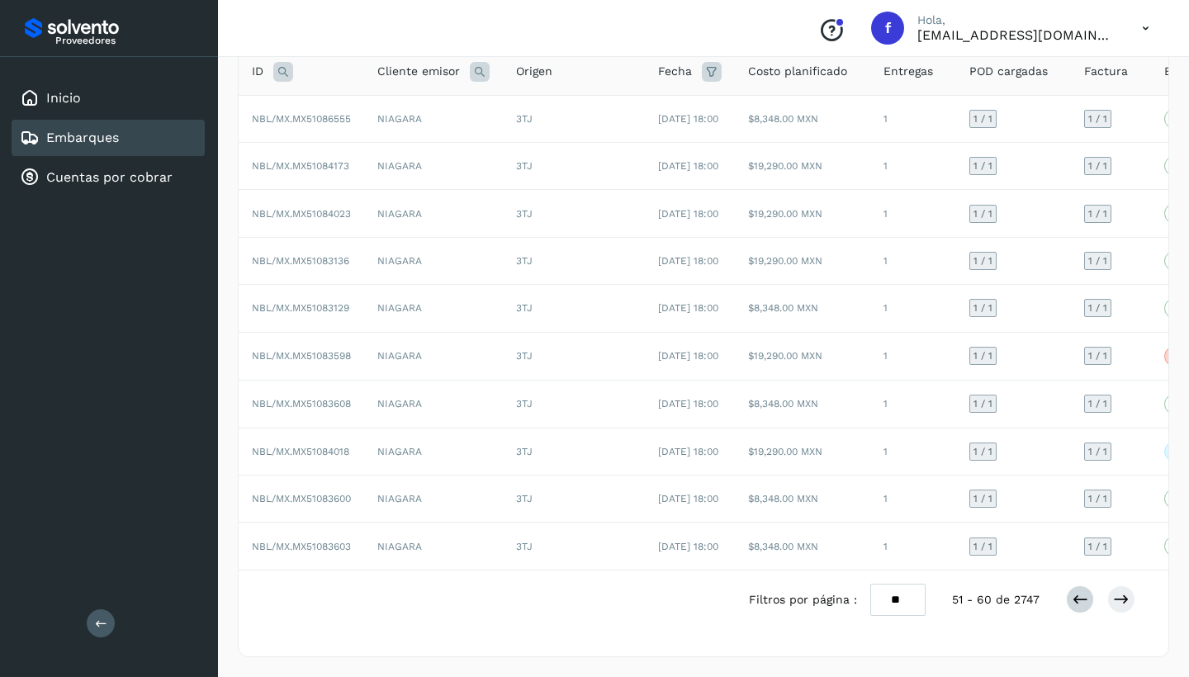
scroll to position [210, 0]
drag, startPoint x: 1080, startPoint y: 605, endPoint x: 1068, endPoint y: 600, distance: 12.6
click at [1080, 605] on icon at bounding box center [1079, 599] width 17 height 17
click at [1074, 601] on icon at bounding box center [1079, 600] width 17 height 17
click at [1083, 600] on icon at bounding box center [1079, 600] width 17 height 17
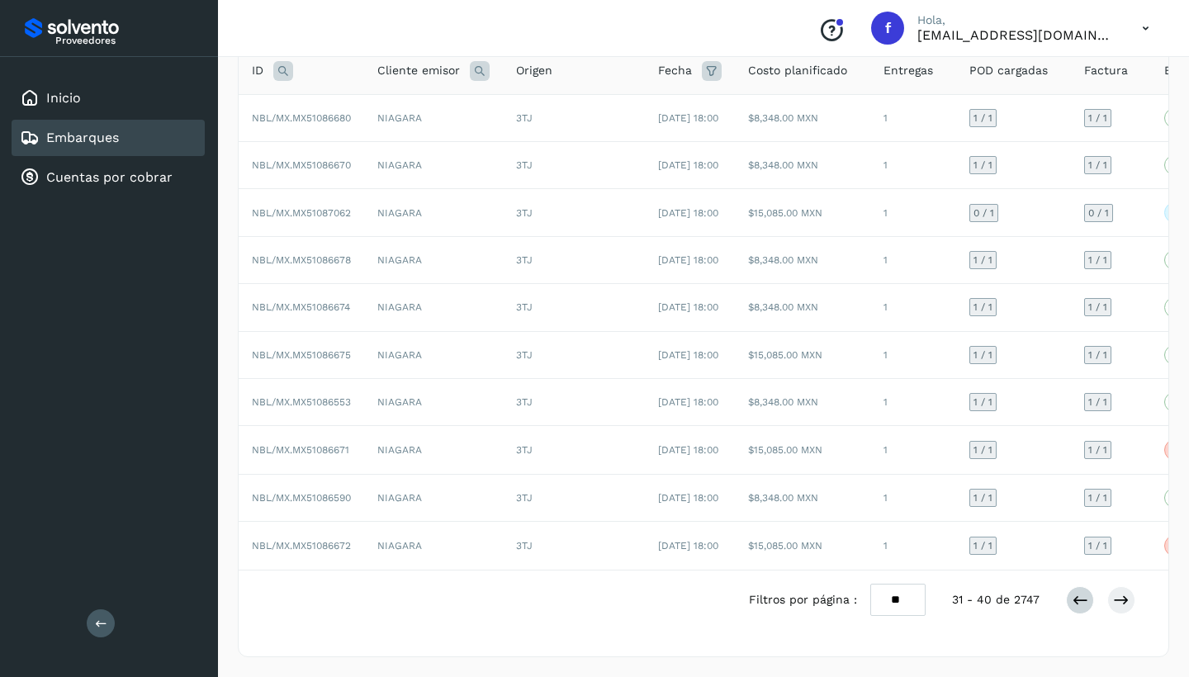
scroll to position [0, 0]
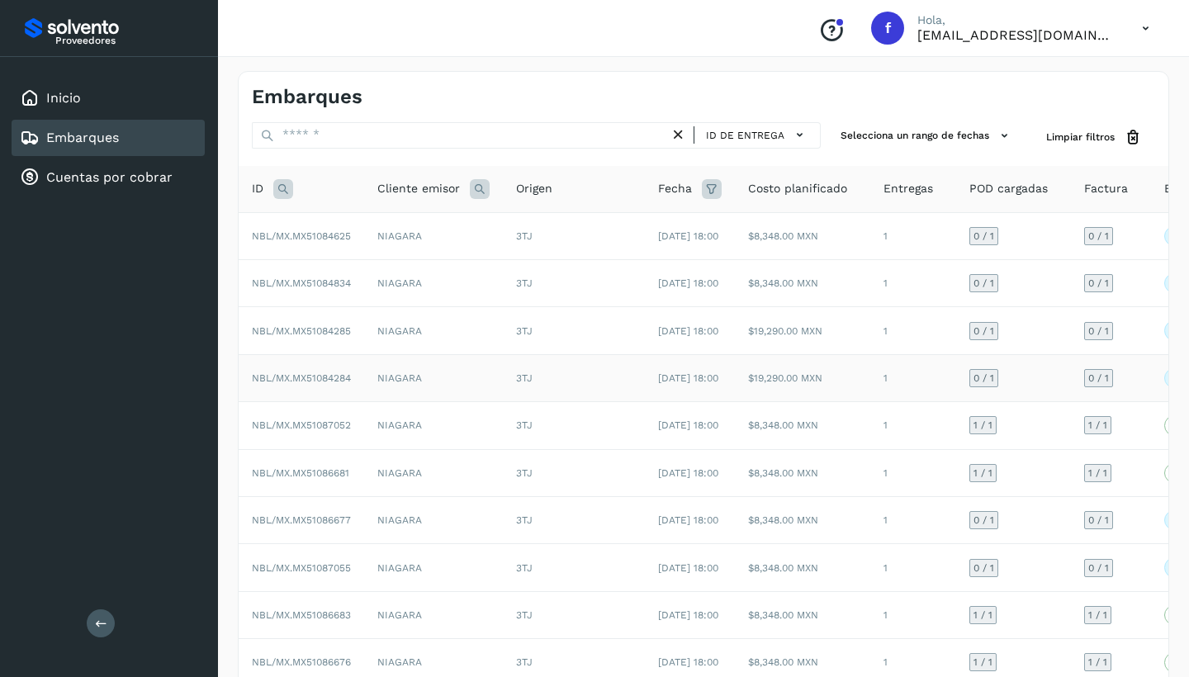
click at [440, 401] on td "NIAGARA" at bounding box center [433, 377] width 139 height 47
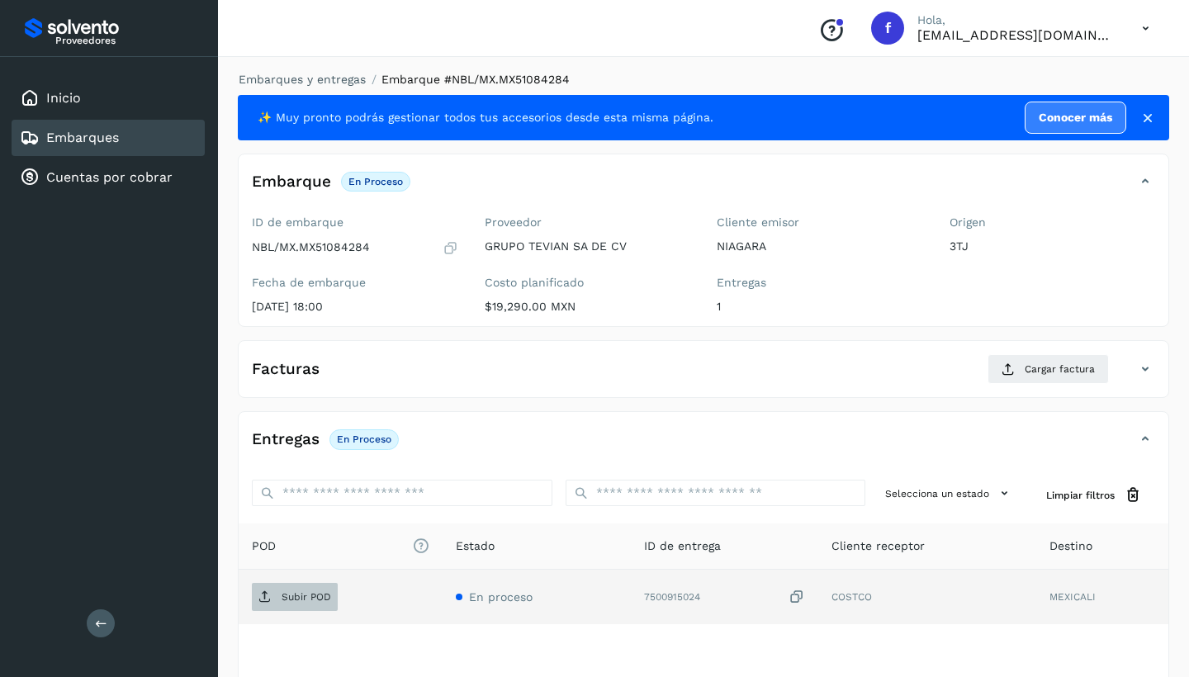
click at [325, 591] on p "Subir POD" at bounding box center [306, 597] width 50 height 12
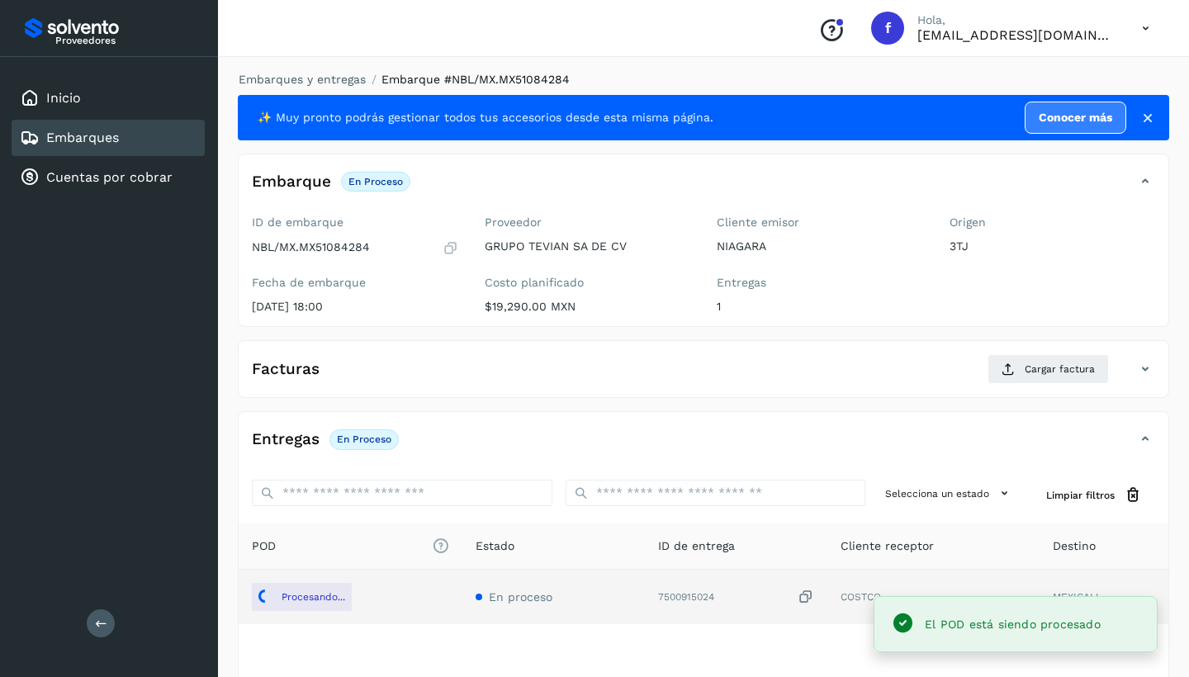
scroll to position [1, 0]
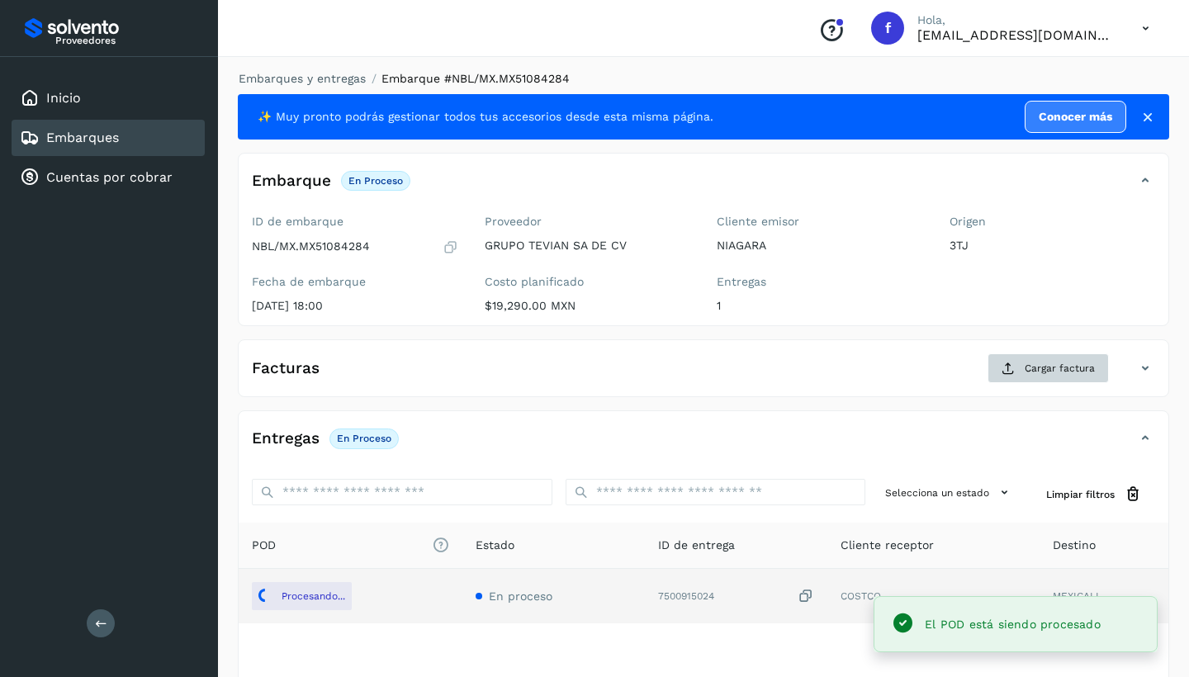
click at [1031, 371] on span "Cargar factura" at bounding box center [1059, 368] width 70 height 15
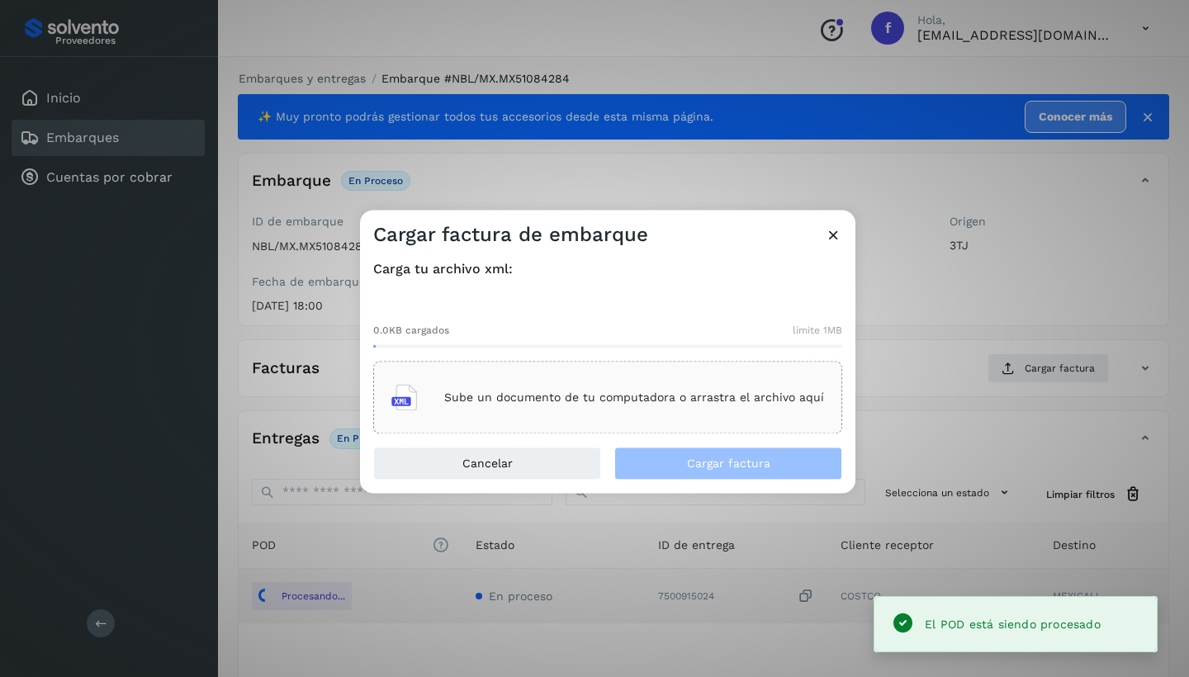
click at [574, 395] on p "Sube un documento de tu computadora o arrastra el archivo aquí" at bounding box center [634, 397] width 380 height 14
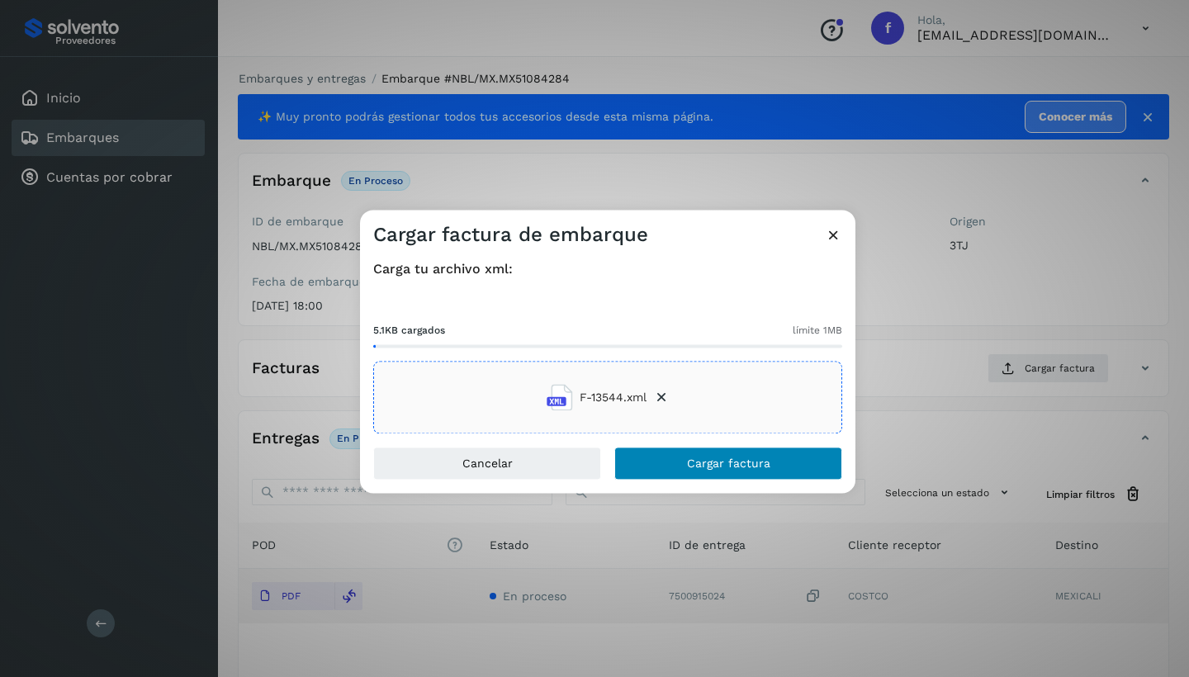
click at [694, 465] on span "Cargar factura" at bounding box center [728, 464] width 83 height 12
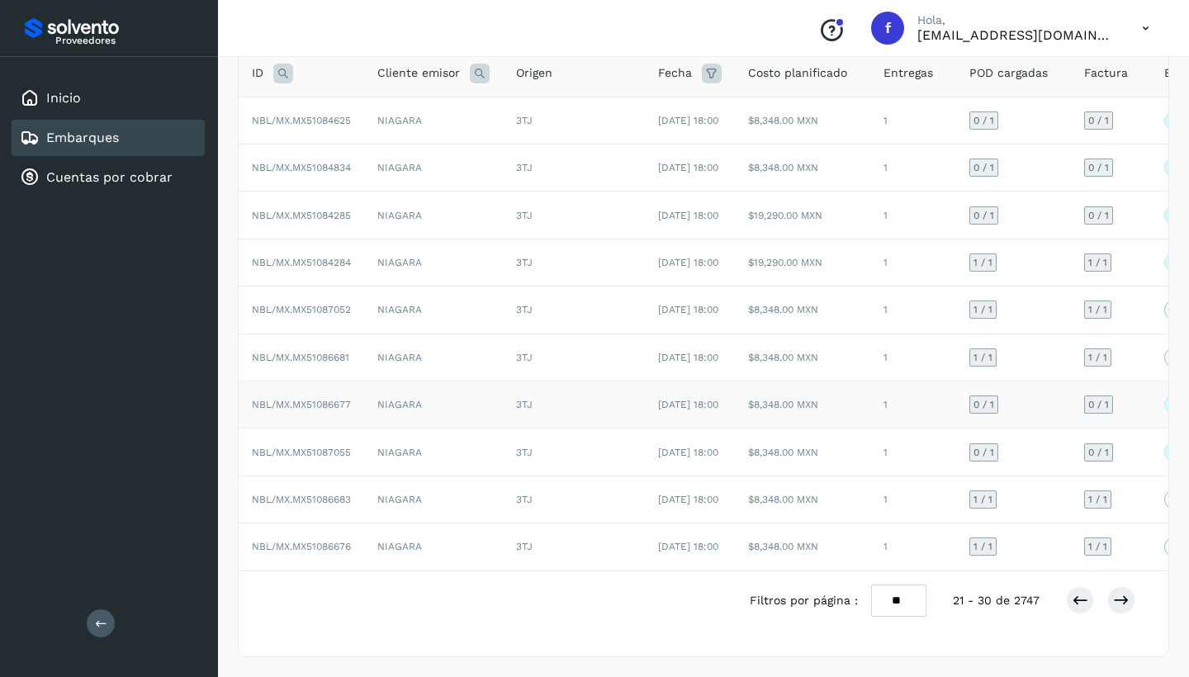
scroll to position [210, 0]
drag, startPoint x: 1080, startPoint y: 600, endPoint x: 1064, endPoint y: 599, distance: 15.7
click at [1080, 600] on icon at bounding box center [1079, 600] width 17 height 17
drag, startPoint x: 1079, startPoint y: 603, endPoint x: 1034, endPoint y: 589, distance: 46.5
click at [1079, 603] on icon at bounding box center [1079, 600] width 17 height 17
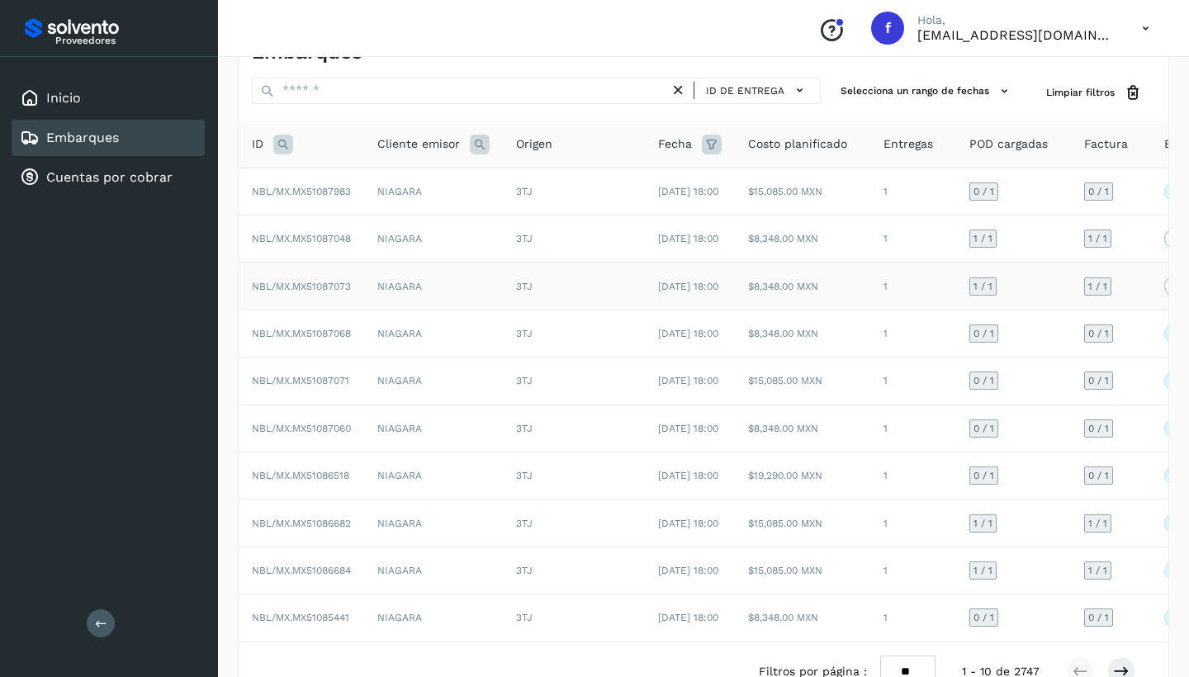
scroll to position [46, 0]
click at [519, 403] on td "3TJ" at bounding box center [574, 379] width 142 height 47
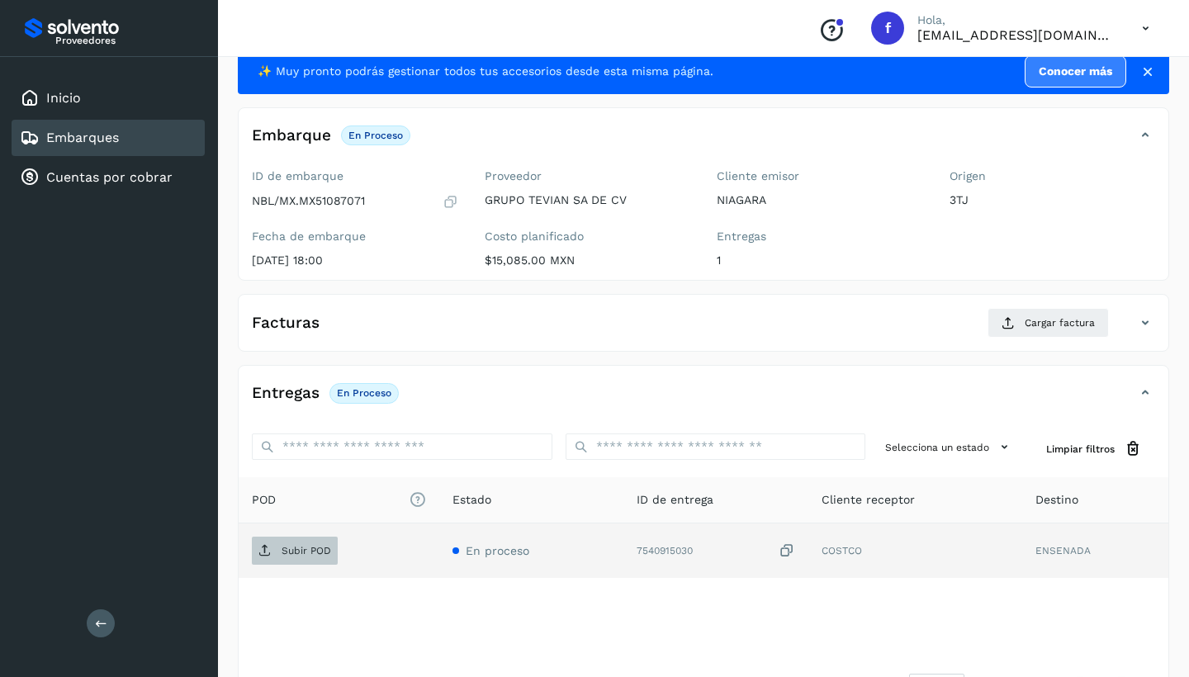
click at [300, 551] on p "Subir POD" at bounding box center [306, 551] width 50 height 12
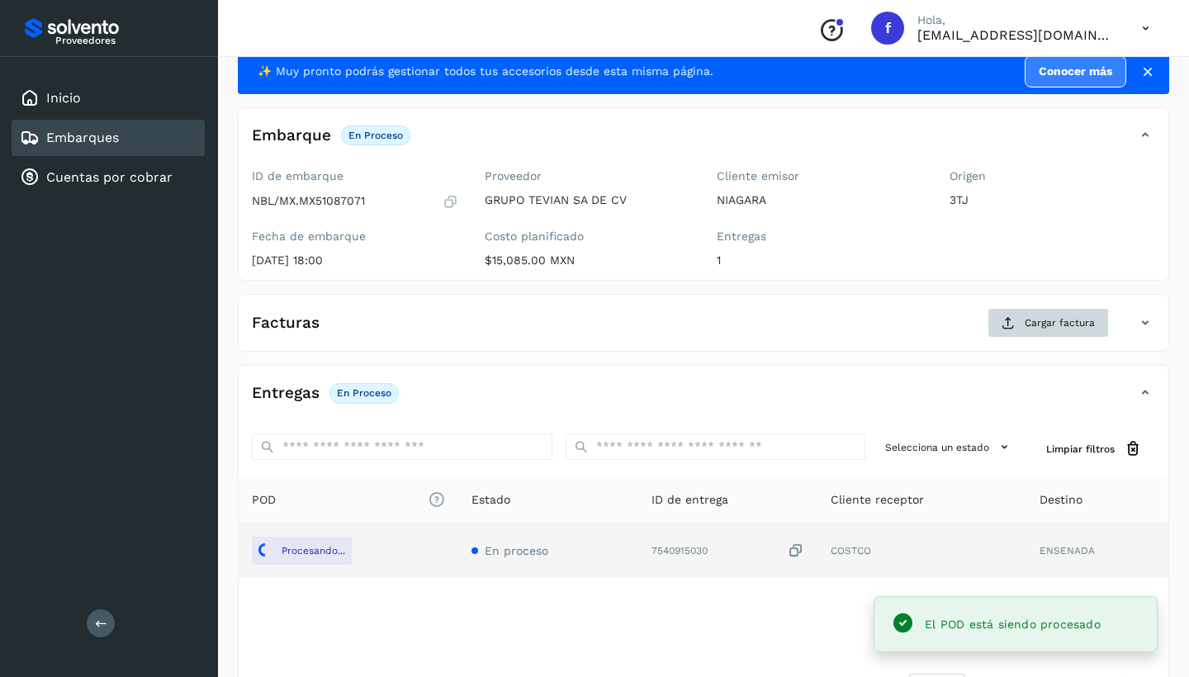
click at [1025, 325] on span "Cargar factura" at bounding box center [1059, 322] width 70 height 15
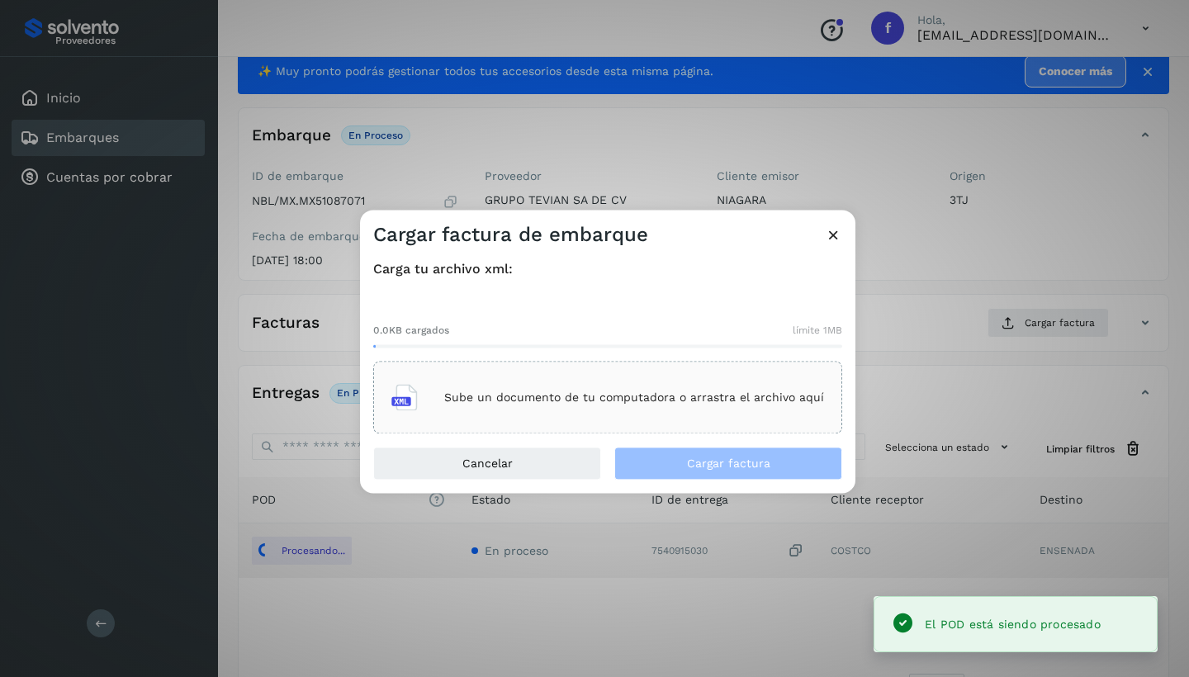
click at [512, 390] on div "Sube un documento de tu computadora o arrastra el archivo aquí" at bounding box center [607, 398] width 433 height 45
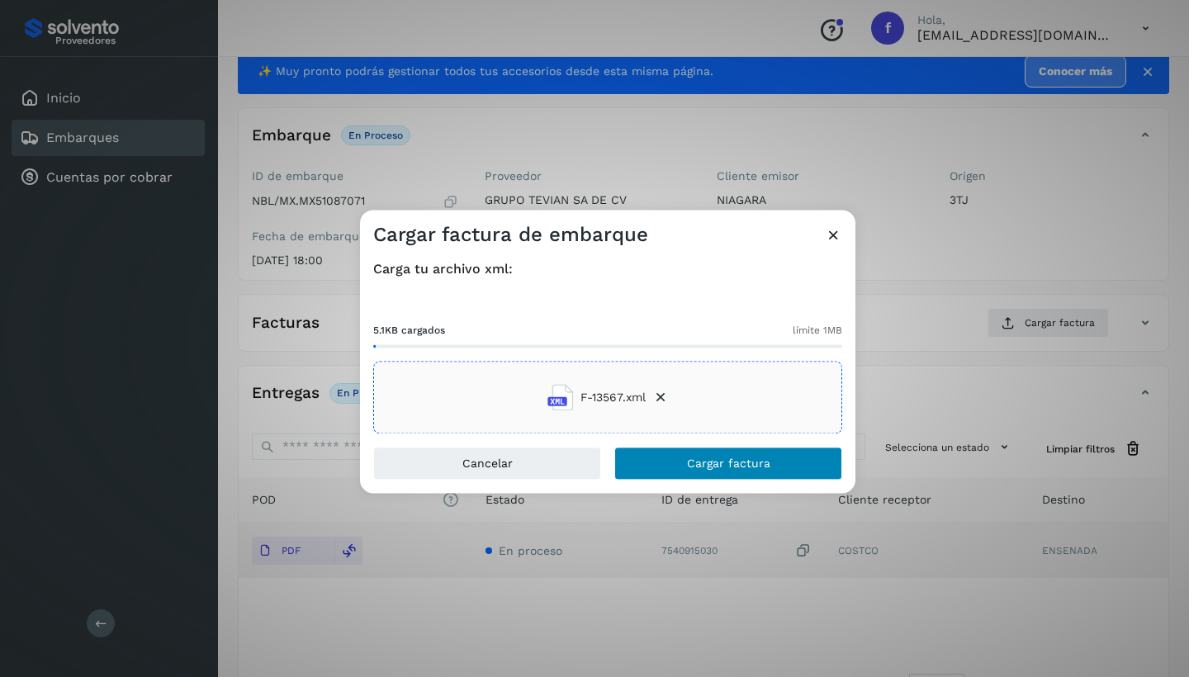
click at [701, 462] on span "Cargar factura" at bounding box center [728, 464] width 83 height 12
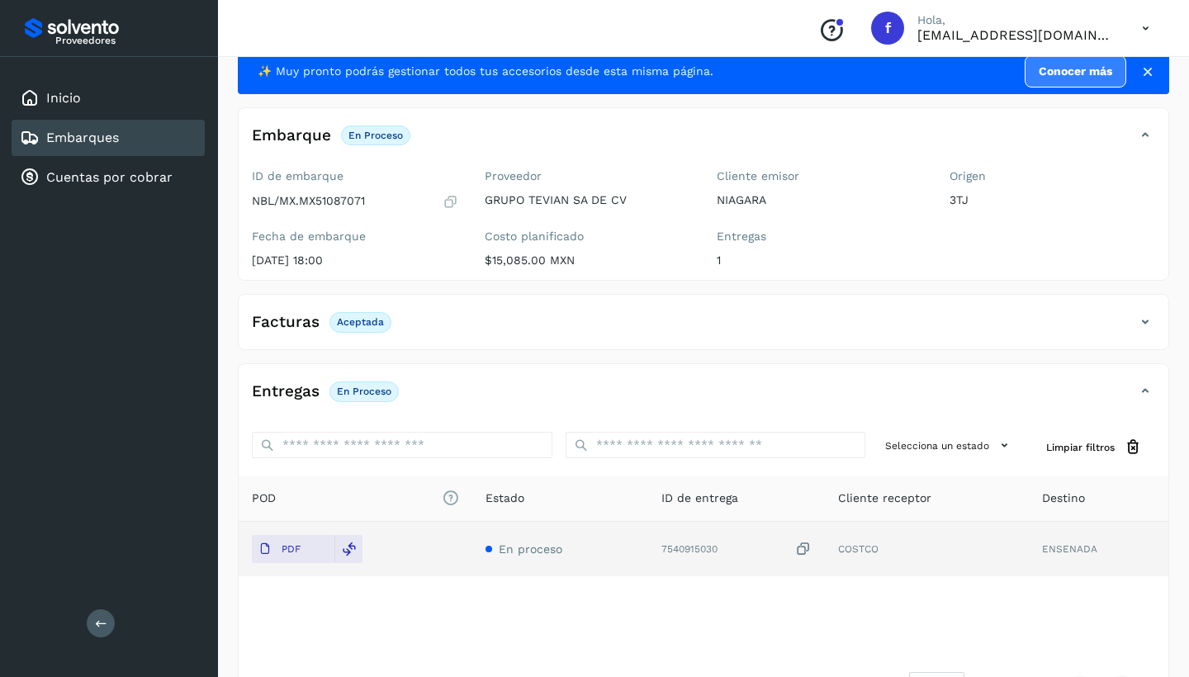
scroll to position [45, 0]
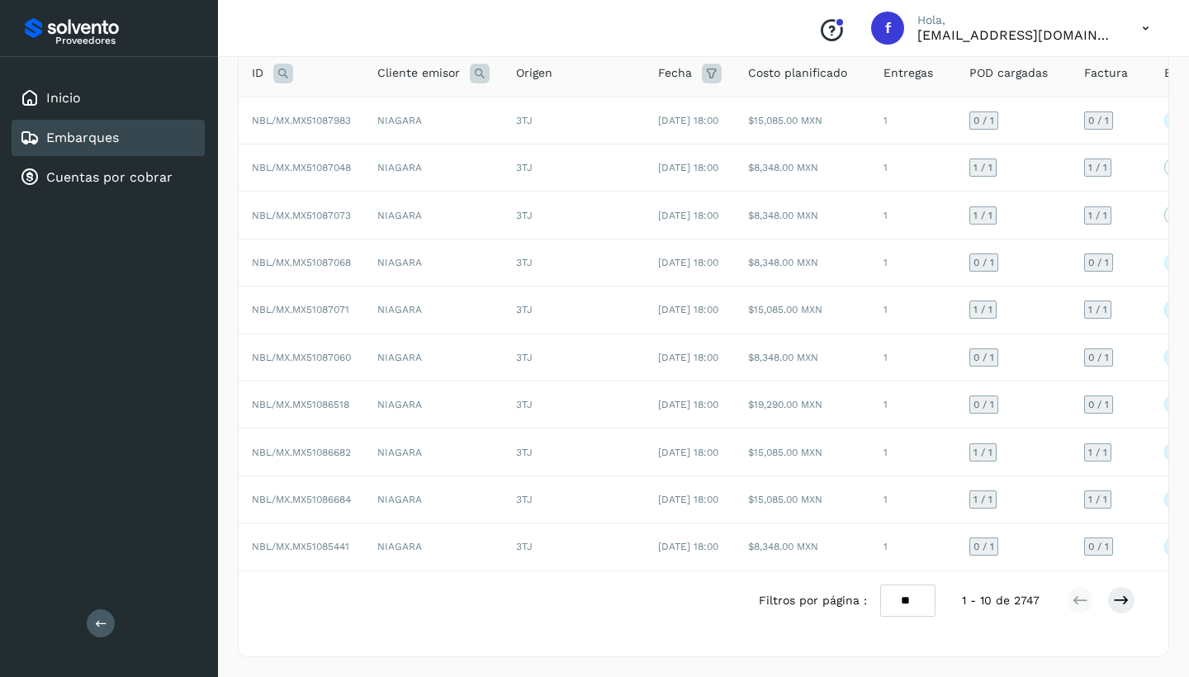
scroll to position [210, 0]
click at [1122, 608] on icon at bounding box center [1121, 600] width 17 height 17
click at [1124, 601] on icon at bounding box center [1121, 600] width 17 height 17
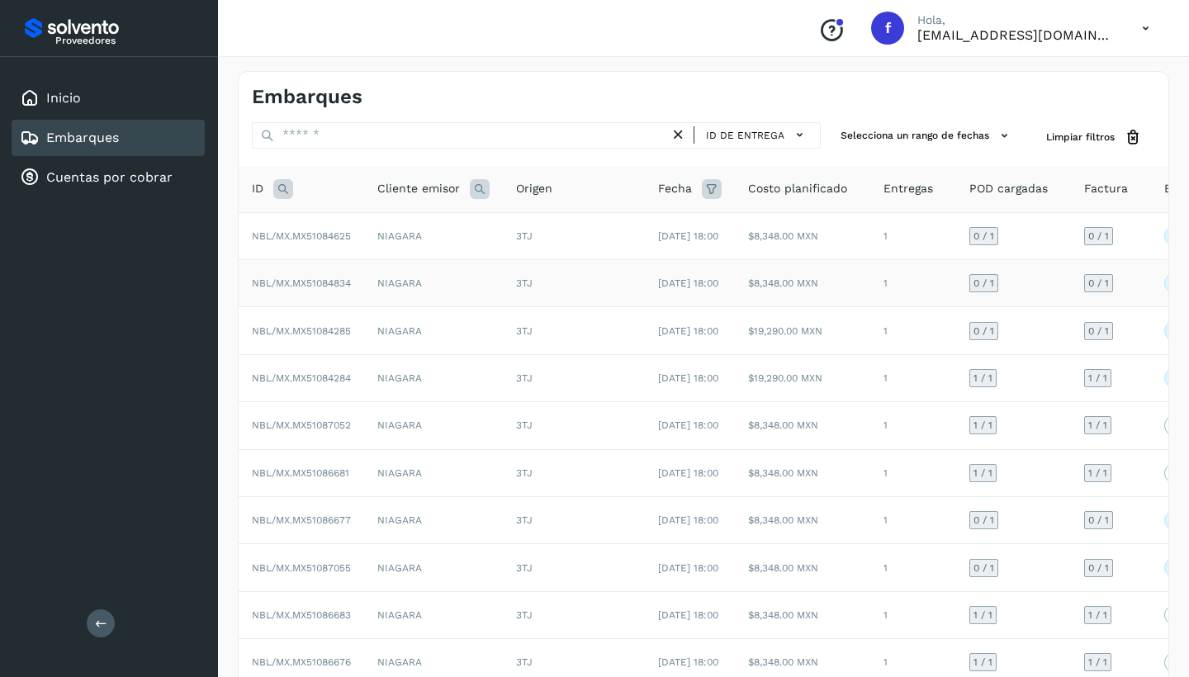
scroll to position [0, 0]
click at [438, 354] on td "NIAGARA" at bounding box center [433, 330] width 139 height 47
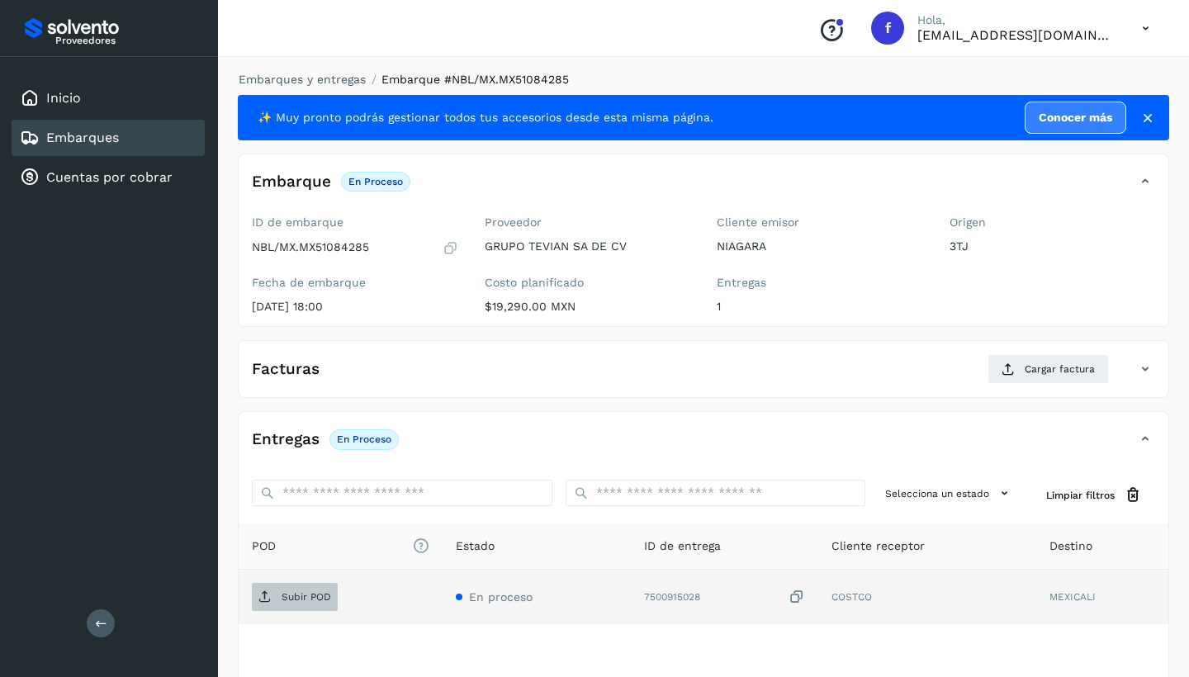
click at [325, 593] on p "Subir POD" at bounding box center [306, 597] width 50 height 12
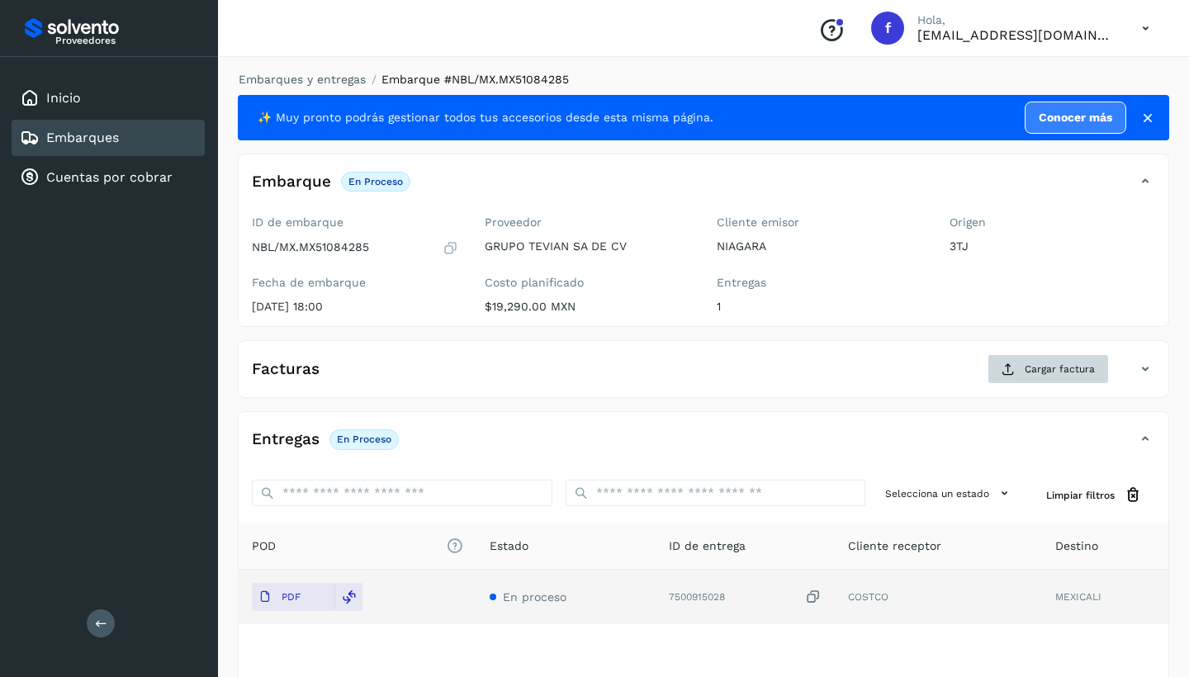
click at [1036, 367] on span "Cargar factura" at bounding box center [1059, 369] width 70 height 15
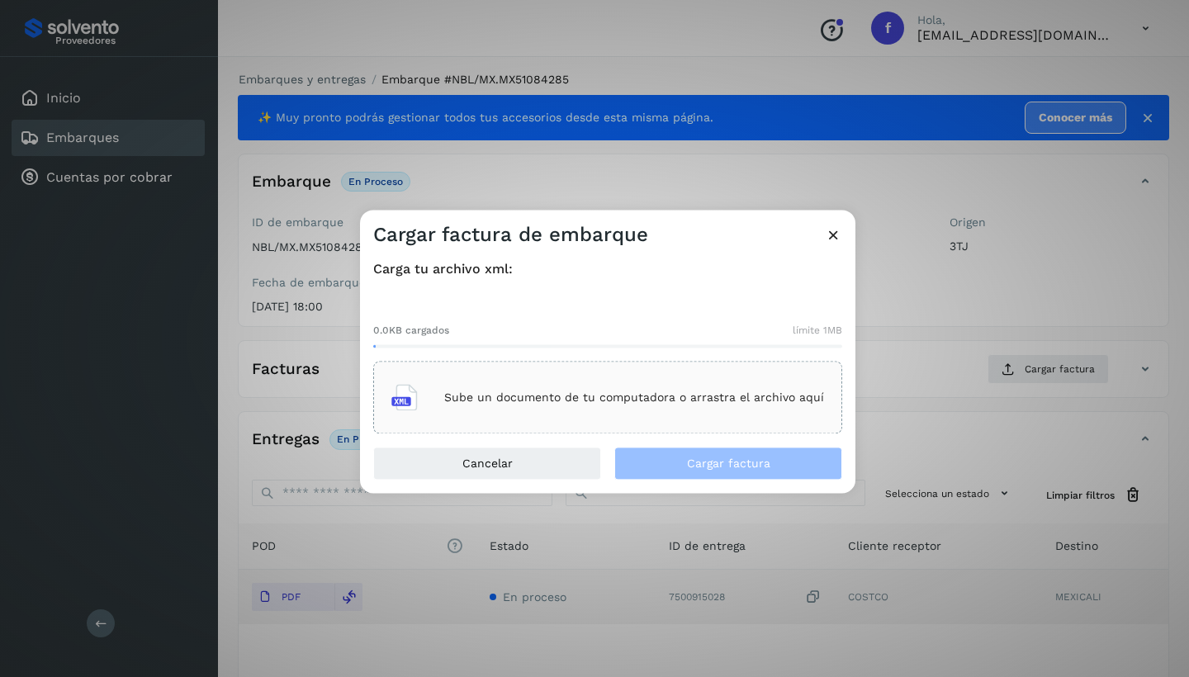
click at [553, 395] on p "Sube un documento de tu computadora o arrastra el archivo aquí" at bounding box center [634, 397] width 380 height 14
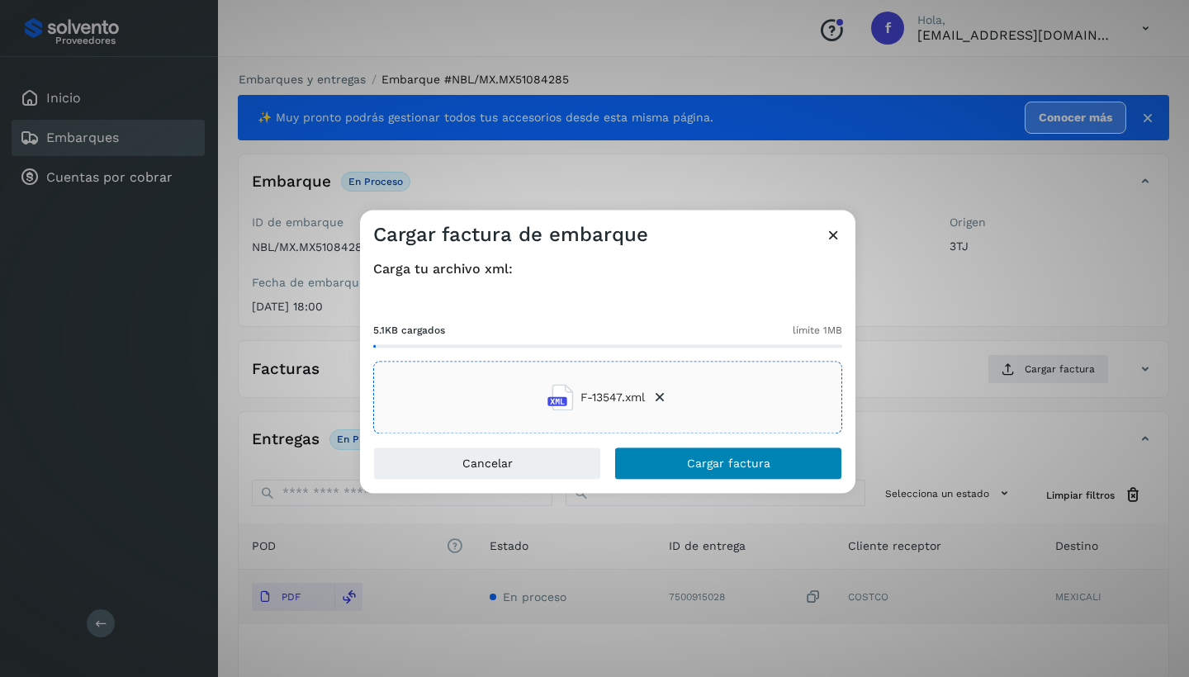
click at [702, 461] on span "Cargar factura" at bounding box center [728, 464] width 83 height 12
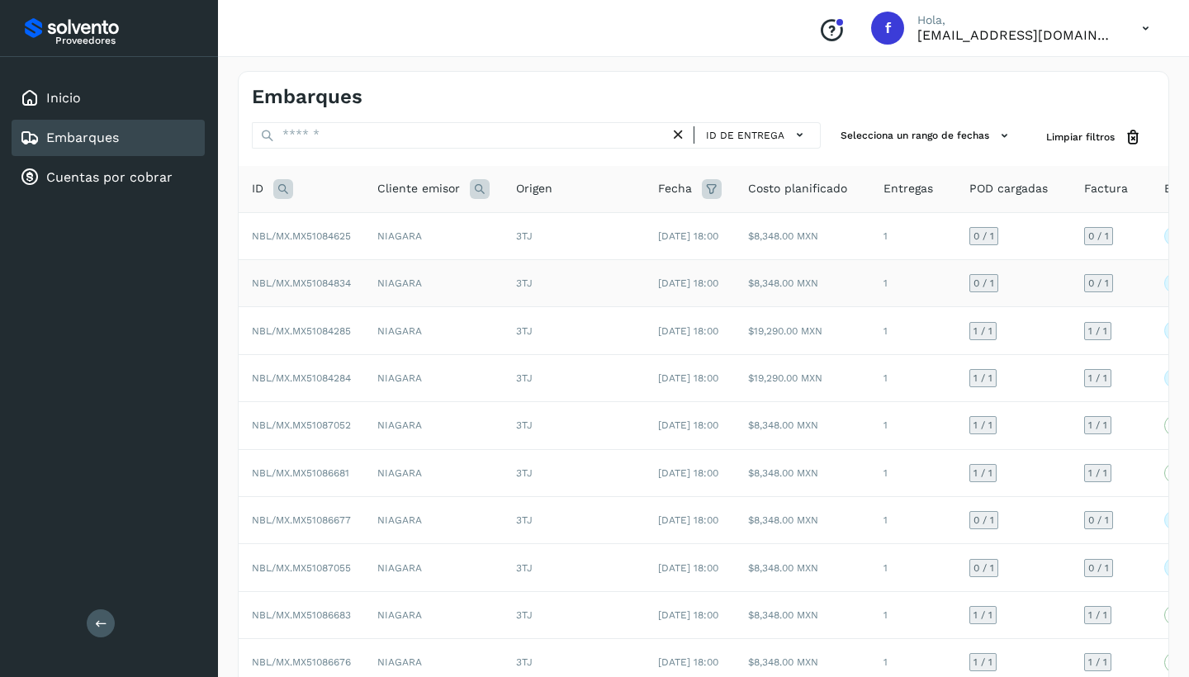
click at [446, 293] on td "NIAGARA" at bounding box center [433, 283] width 139 height 47
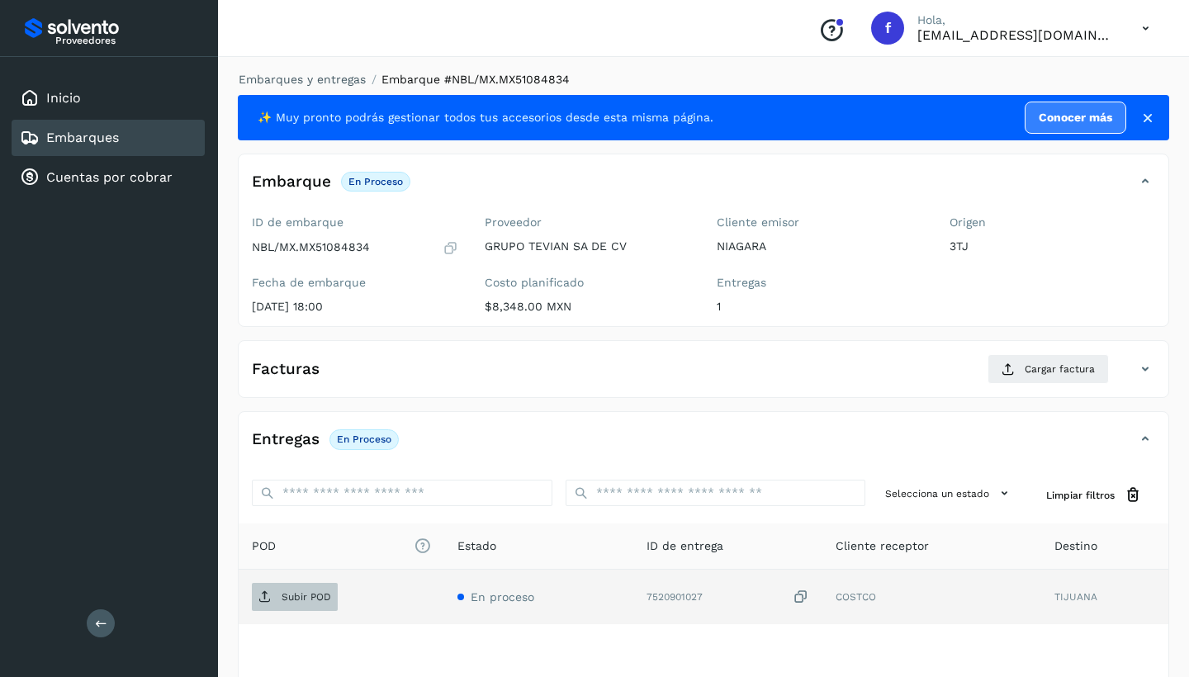
click at [301, 594] on p "Subir POD" at bounding box center [306, 597] width 50 height 12
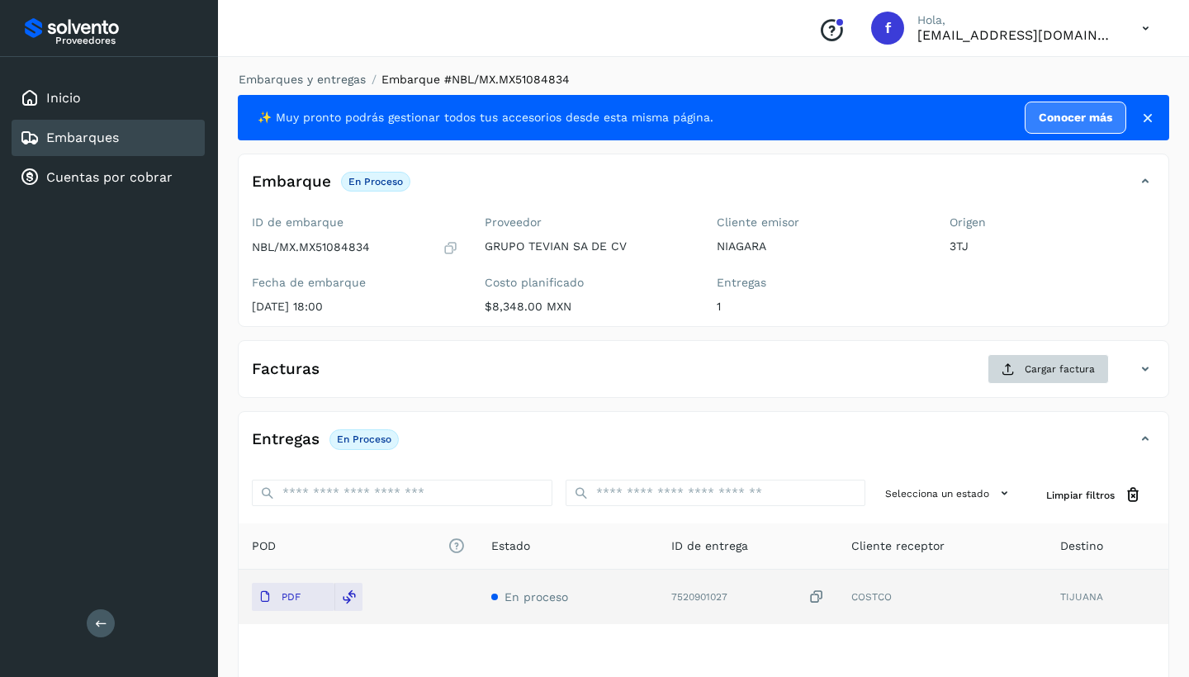
click at [1047, 371] on span "Cargar factura" at bounding box center [1059, 369] width 70 height 15
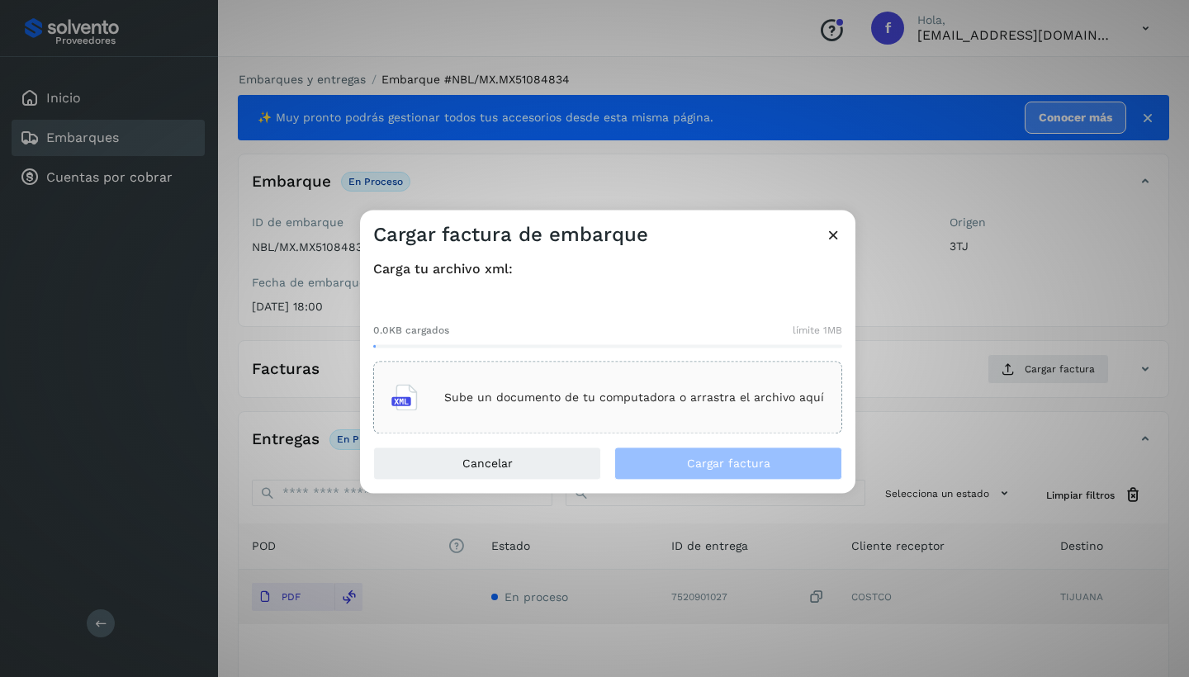
click at [688, 395] on p "Sube un documento de tu computadora o arrastra el archivo aquí" at bounding box center [634, 397] width 380 height 14
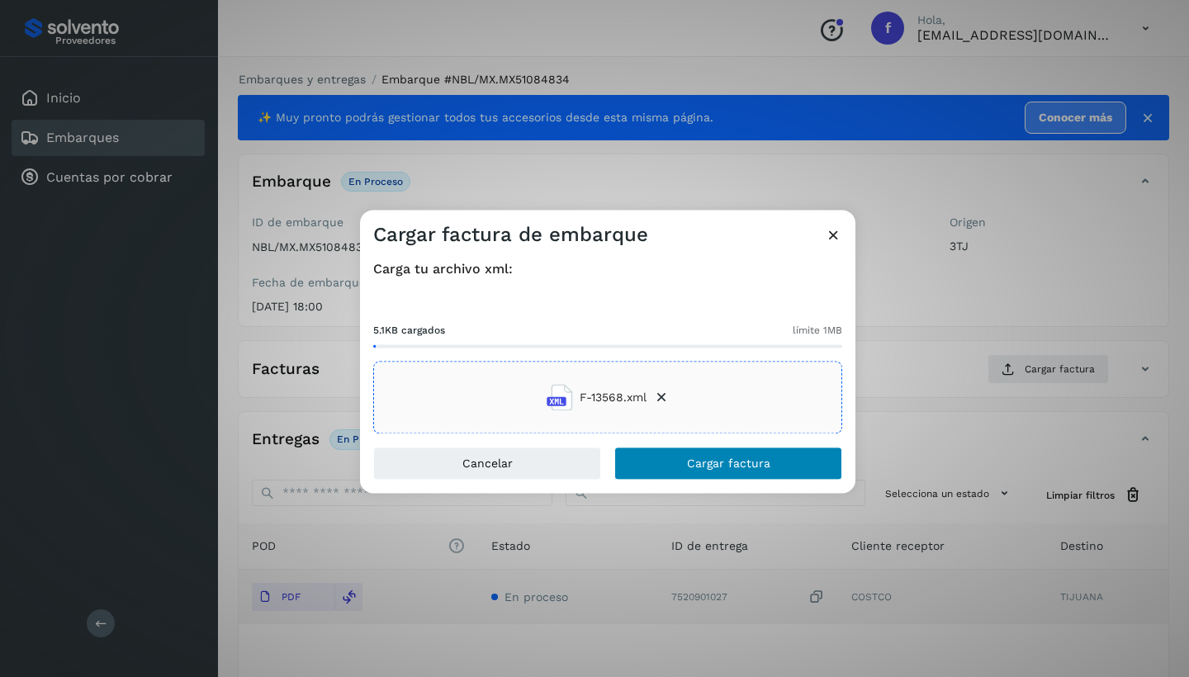
click at [736, 463] on span "Cargar factura" at bounding box center [728, 464] width 83 height 12
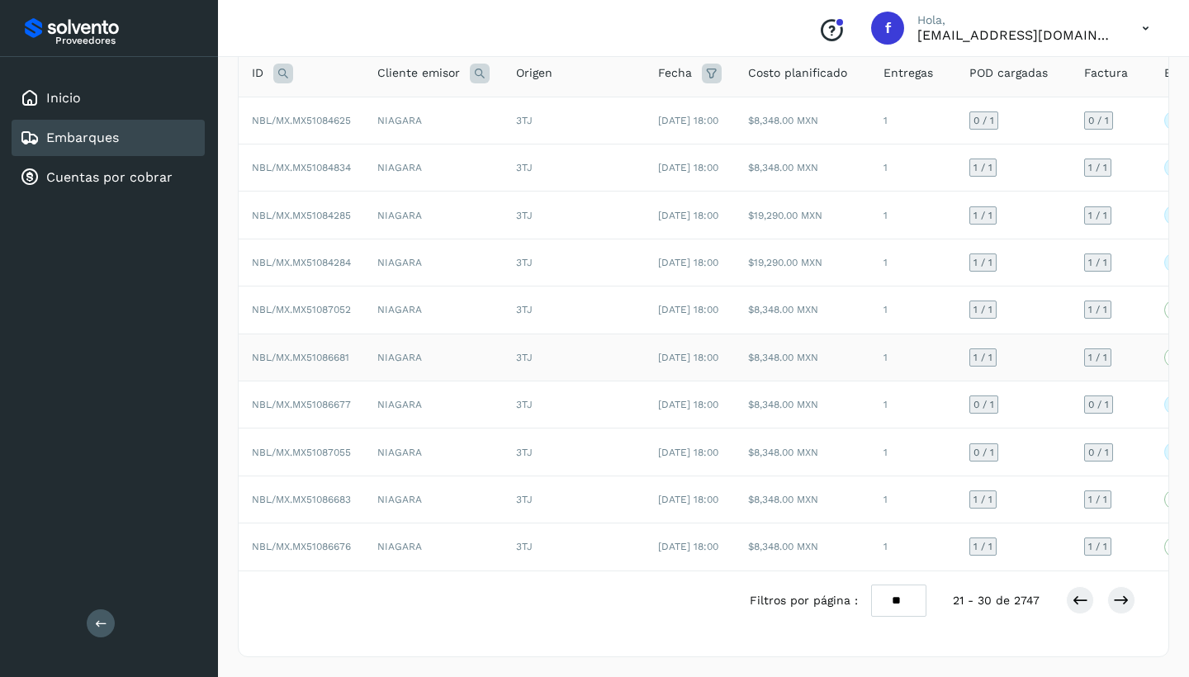
scroll to position [210, 0]
click at [1123, 602] on icon at bounding box center [1121, 600] width 17 height 17
click at [1121, 598] on icon at bounding box center [1121, 600] width 17 height 17
click at [1122, 600] on icon at bounding box center [1121, 600] width 17 height 17
click at [1078, 604] on icon at bounding box center [1079, 599] width 17 height 17
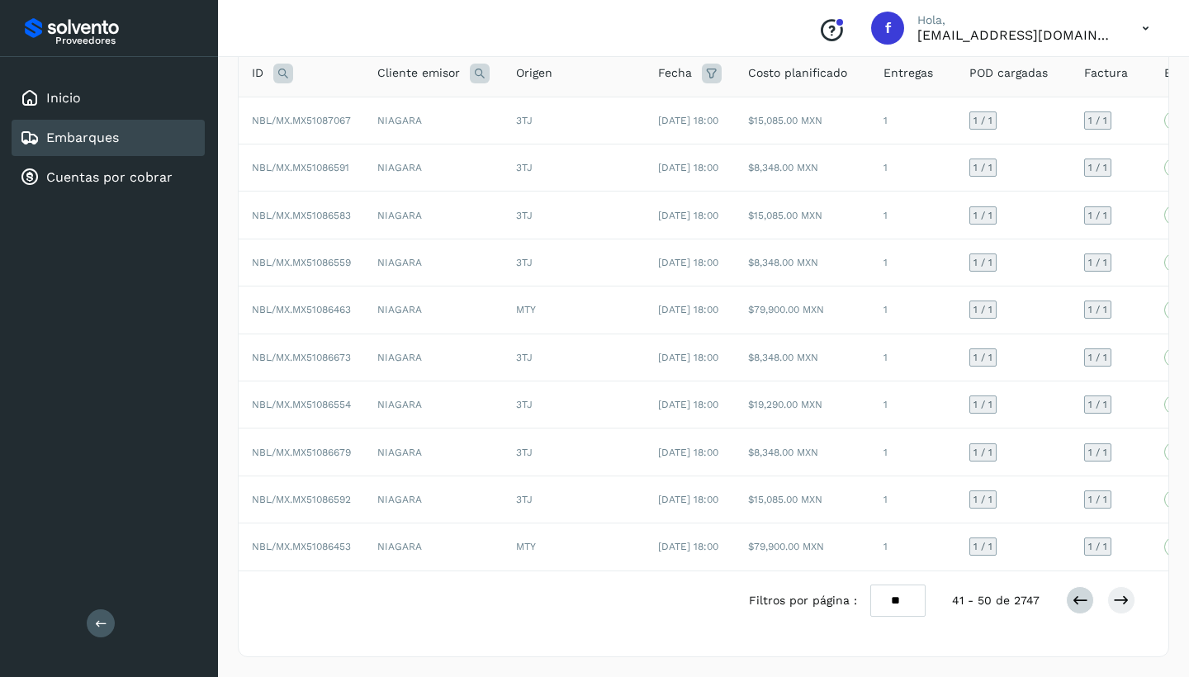
click at [1080, 608] on icon at bounding box center [1079, 600] width 17 height 17
click at [1076, 597] on icon at bounding box center [1079, 600] width 17 height 17
click at [1081, 606] on icon at bounding box center [1079, 600] width 17 height 17
click at [1079, 603] on icon at bounding box center [1079, 600] width 17 height 17
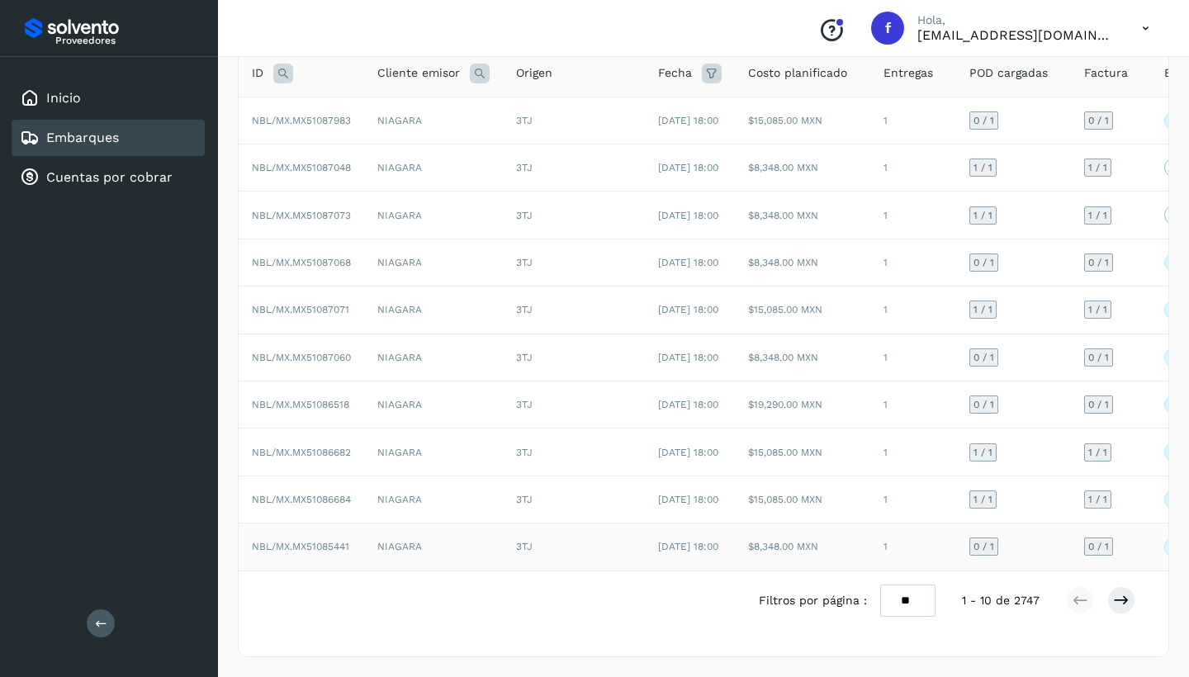
click at [489, 538] on td "NIAGARA" at bounding box center [433, 546] width 139 height 47
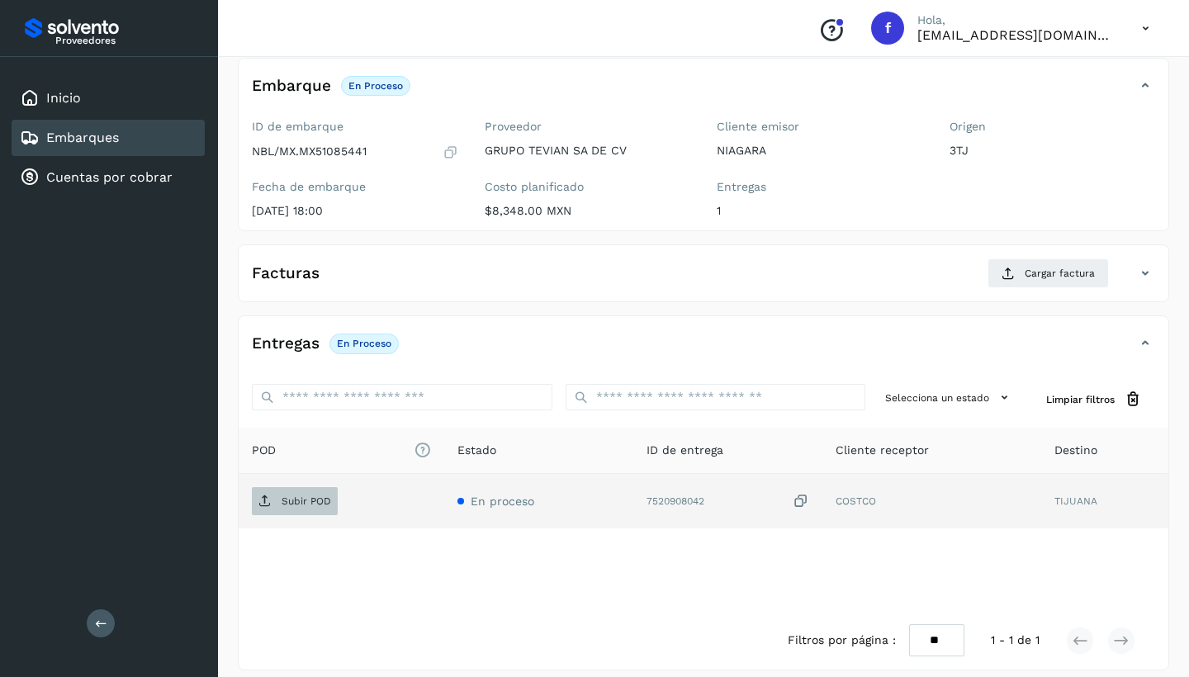
click at [316, 503] on p "Subir POD" at bounding box center [306, 501] width 50 height 12
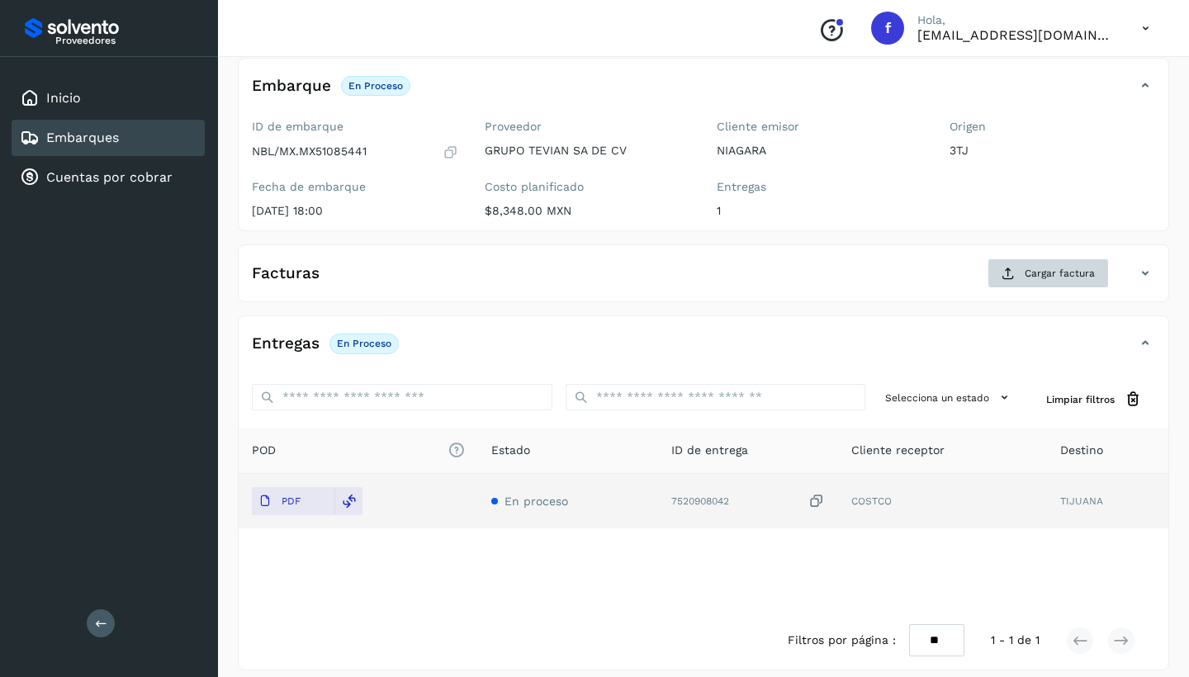
click at [1058, 278] on span "Cargar factura" at bounding box center [1059, 273] width 70 height 15
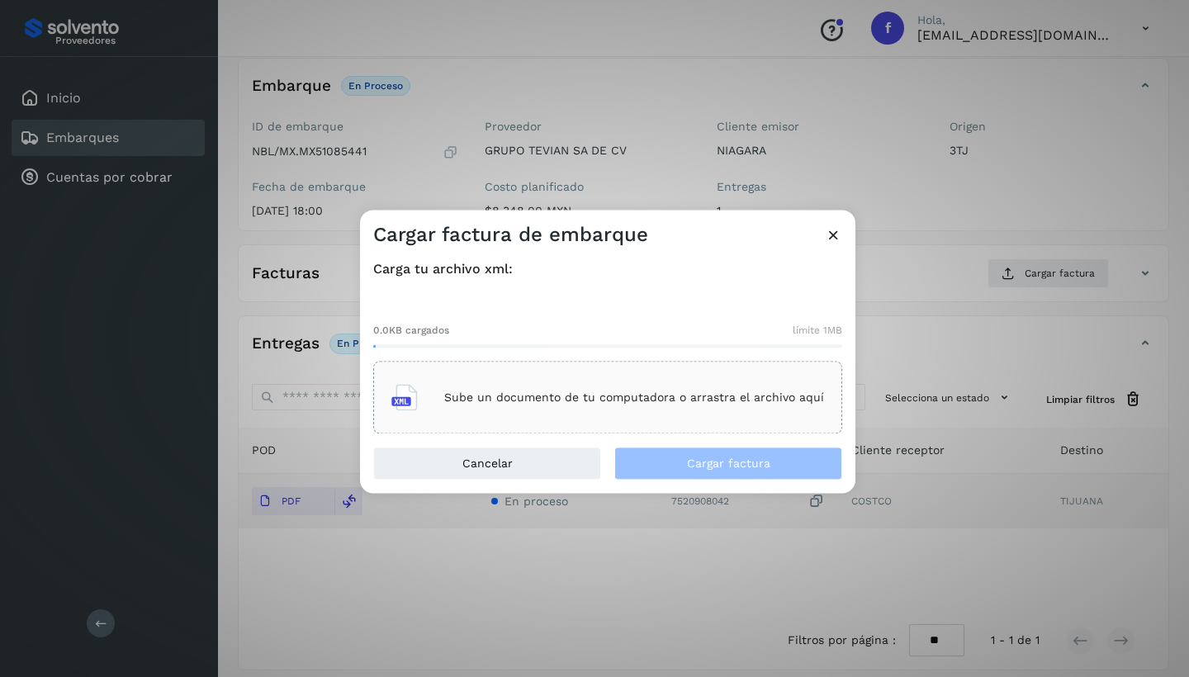
click at [648, 398] on p "Sube un documento de tu computadora o arrastra el archivo aquí" at bounding box center [634, 397] width 380 height 14
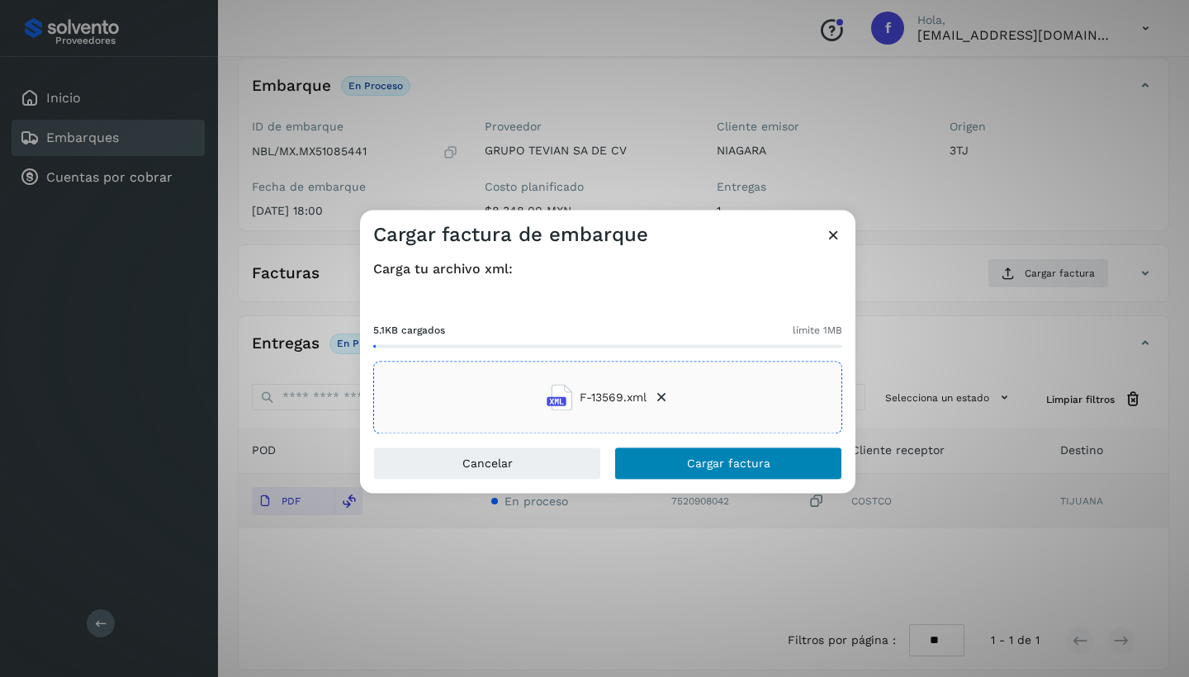
click at [683, 461] on button "Cargar factura" at bounding box center [728, 463] width 228 height 33
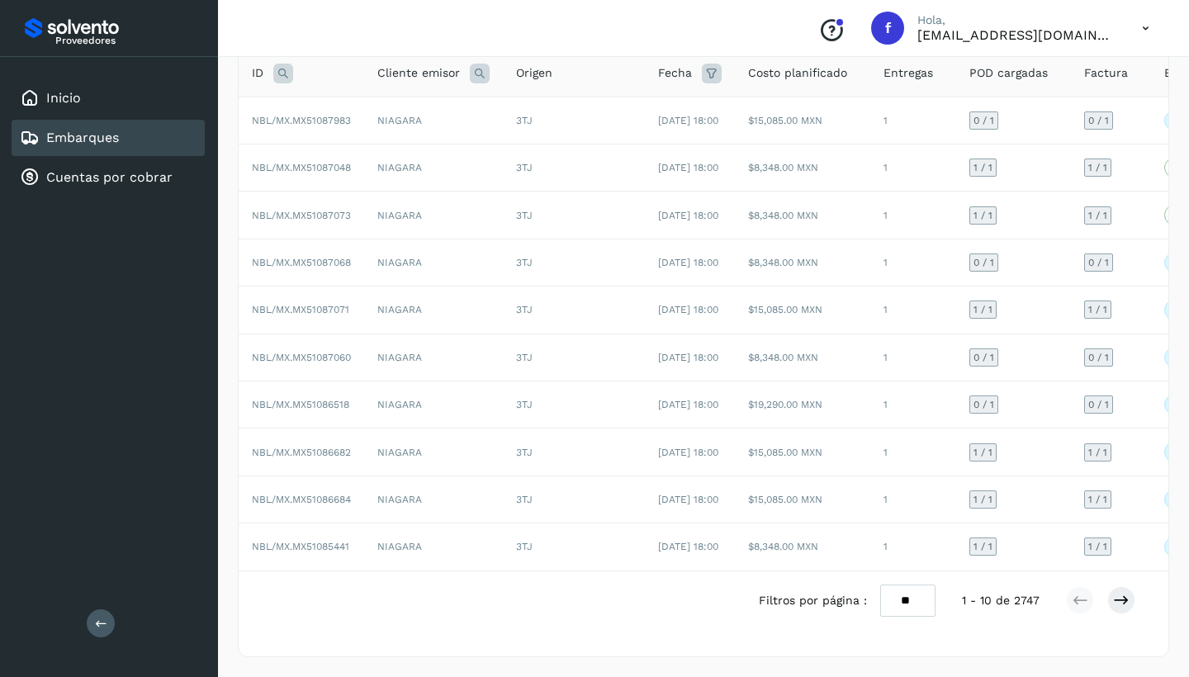
scroll to position [210, 0]
drag, startPoint x: 1124, startPoint y: 606, endPoint x: 959, endPoint y: 540, distance: 177.8
click at [1124, 606] on icon at bounding box center [1121, 600] width 17 height 17
click at [457, 566] on td "NIAGARA" at bounding box center [433, 546] width 139 height 47
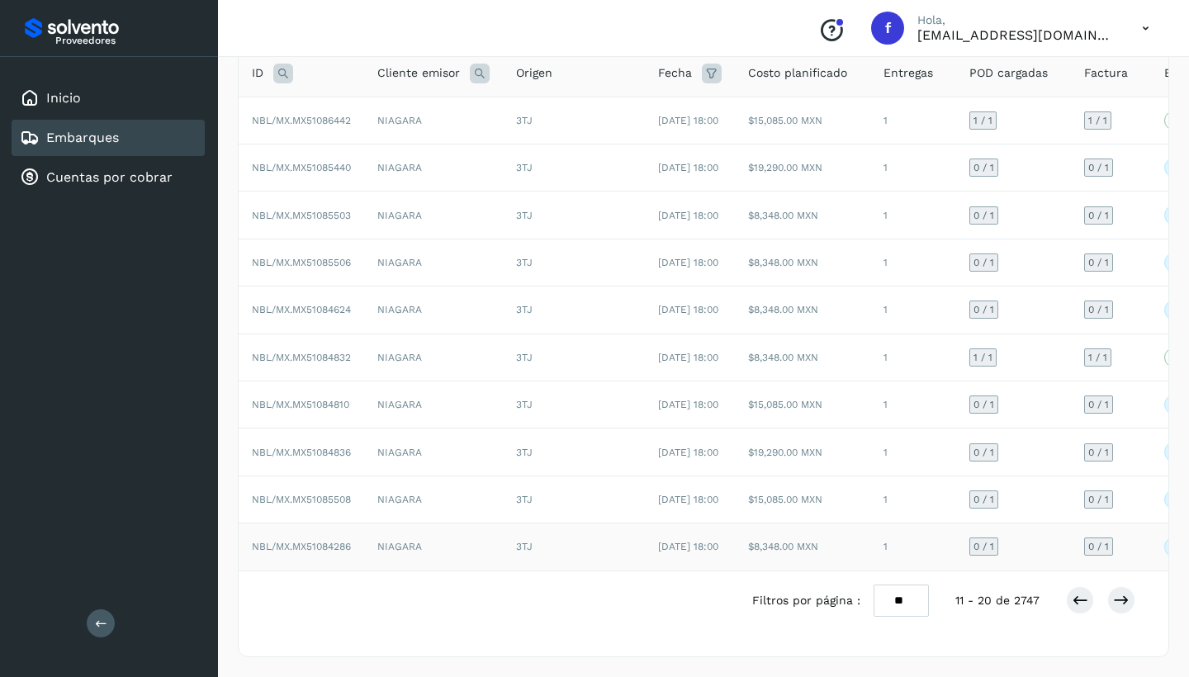
scroll to position [96, 0]
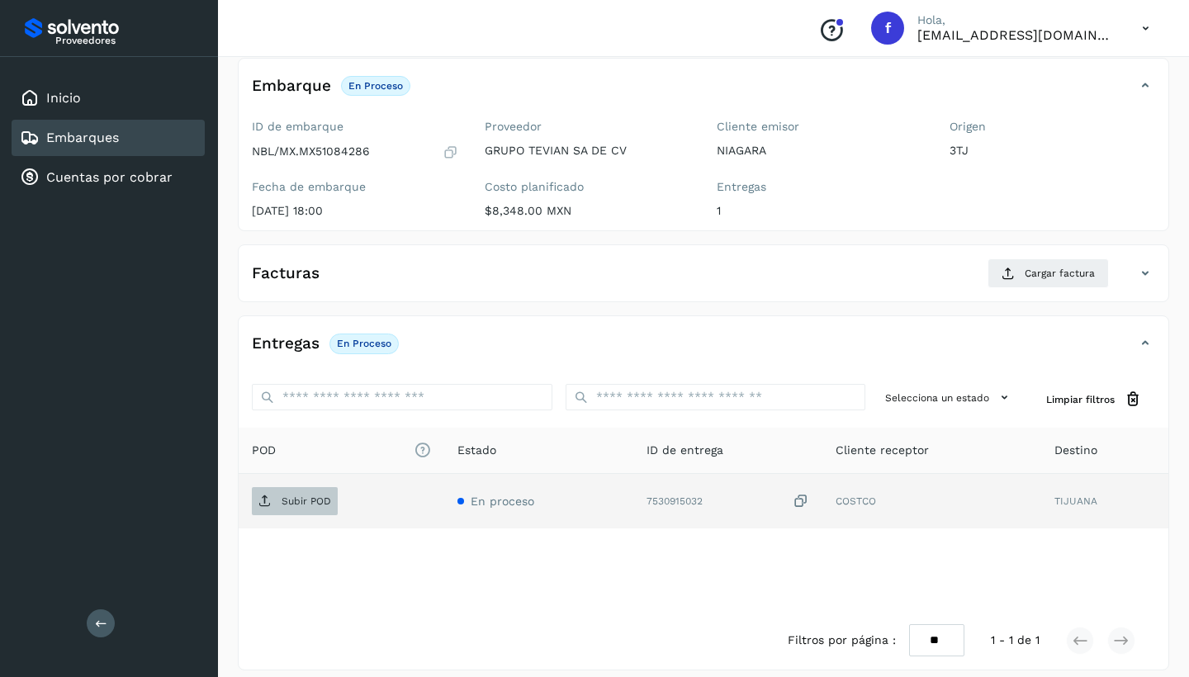
click at [293, 507] on span "Subir POD" at bounding box center [295, 501] width 86 height 26
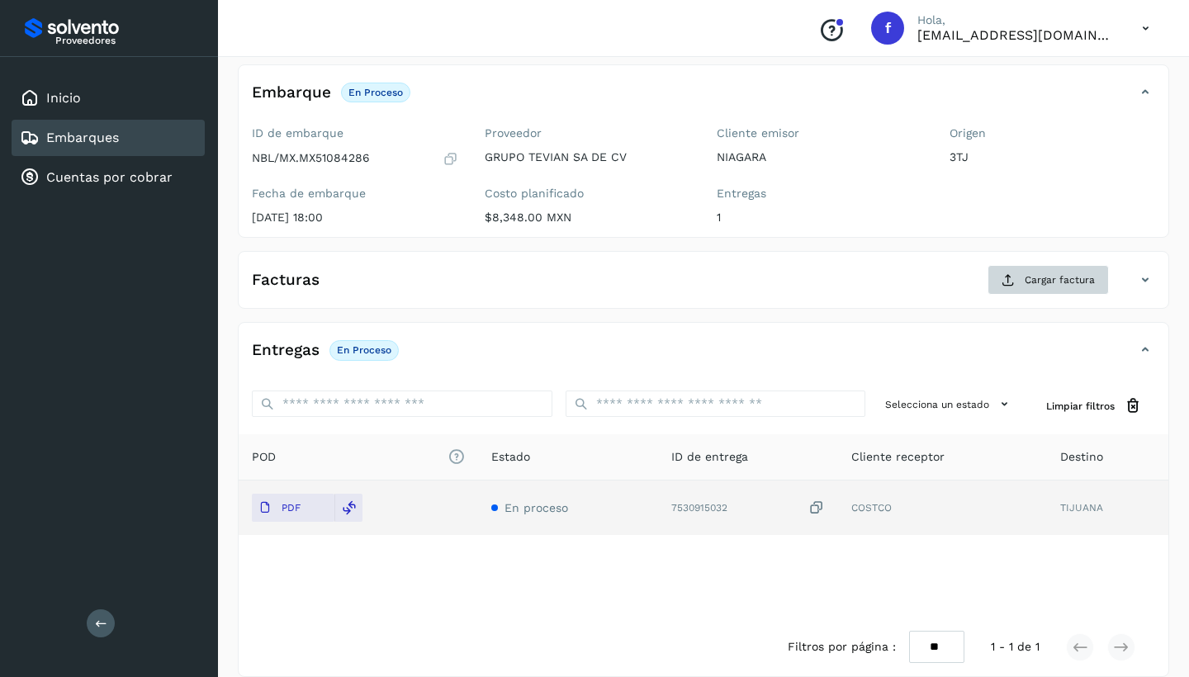
click at [1051, 282] on span "Cargar factura" at bounding box center [1059, 279] width 70 height 15
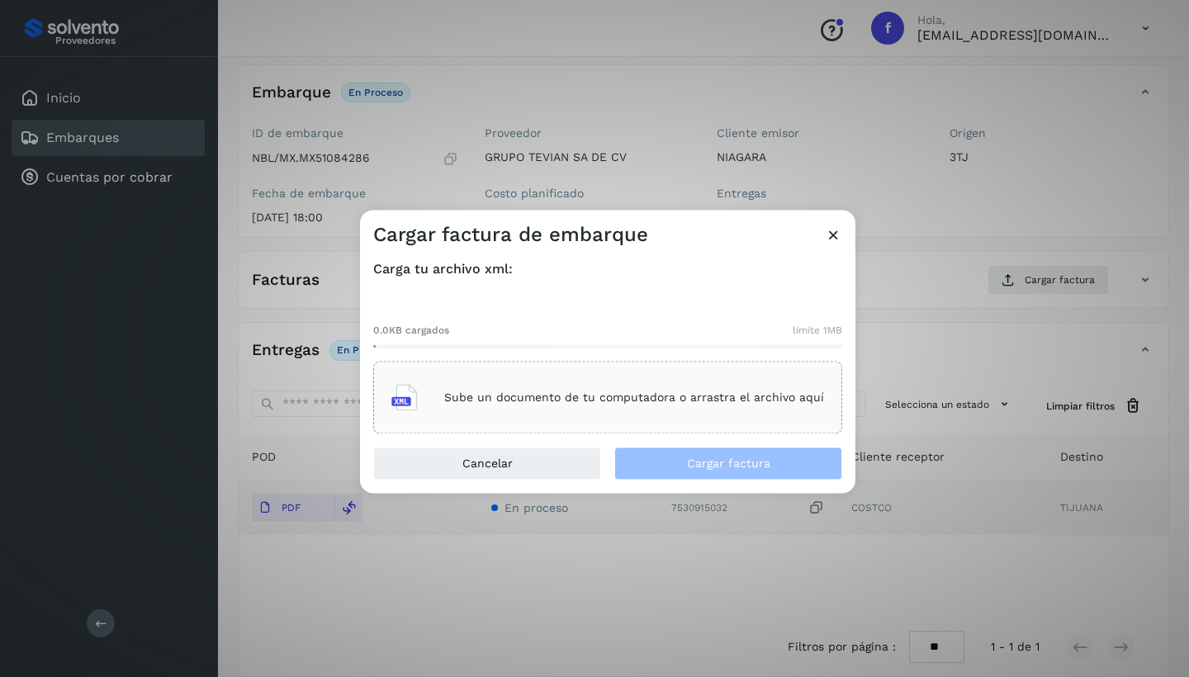
click at [610, 399] on p "Sube un documento de tu computadora o arrastra el archivo aquí" at bounding box center [634, 397] width 380 height 14
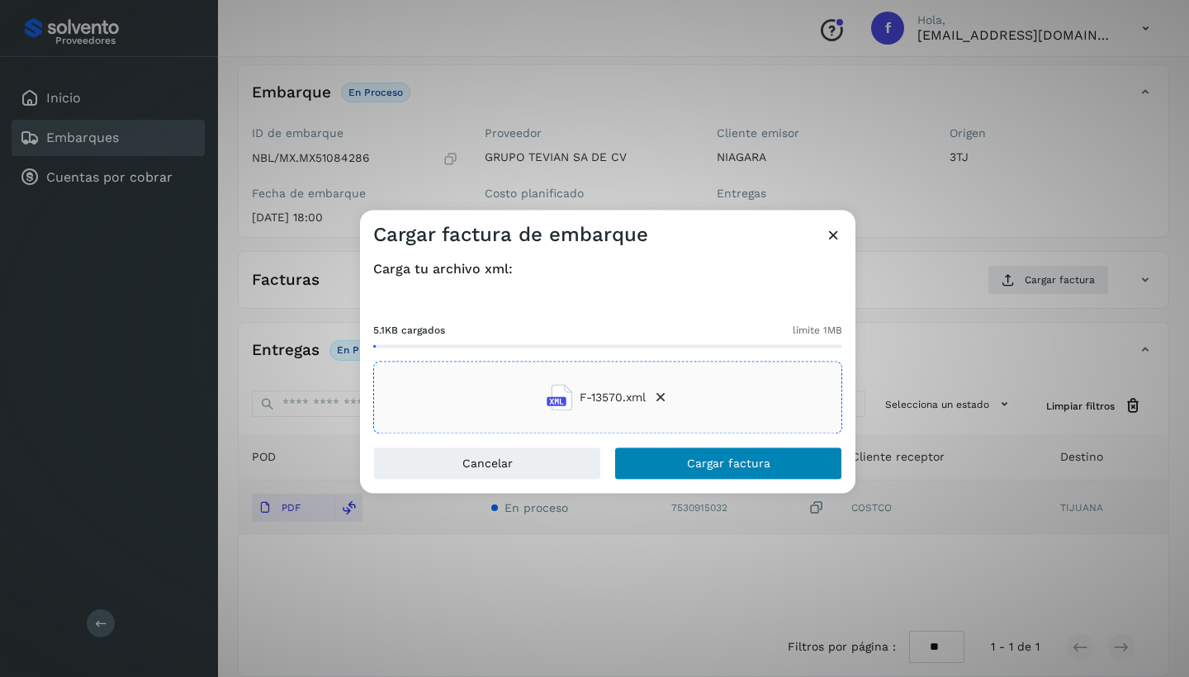
click at [689, 465] on span "Cargar factura" at bounding box center [728, 464] width 83 height 12
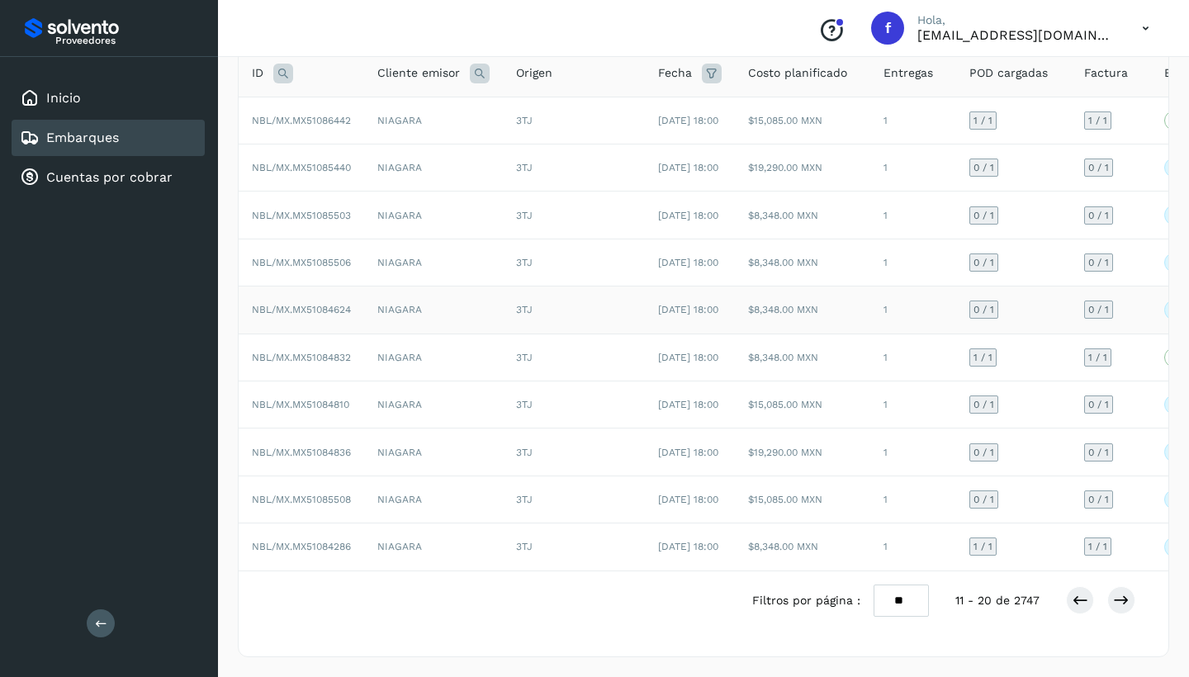
scroll to position [210, 0]
click at [1081, 604] on icon at bounding box center [1079, 600] width 17 height 17
click at [1122, 601] on icon at bounding box center [1121, 600] width 17 height 17
click at [1115, 602] on icon at bounding box center [1121, 600] width 17 height 17
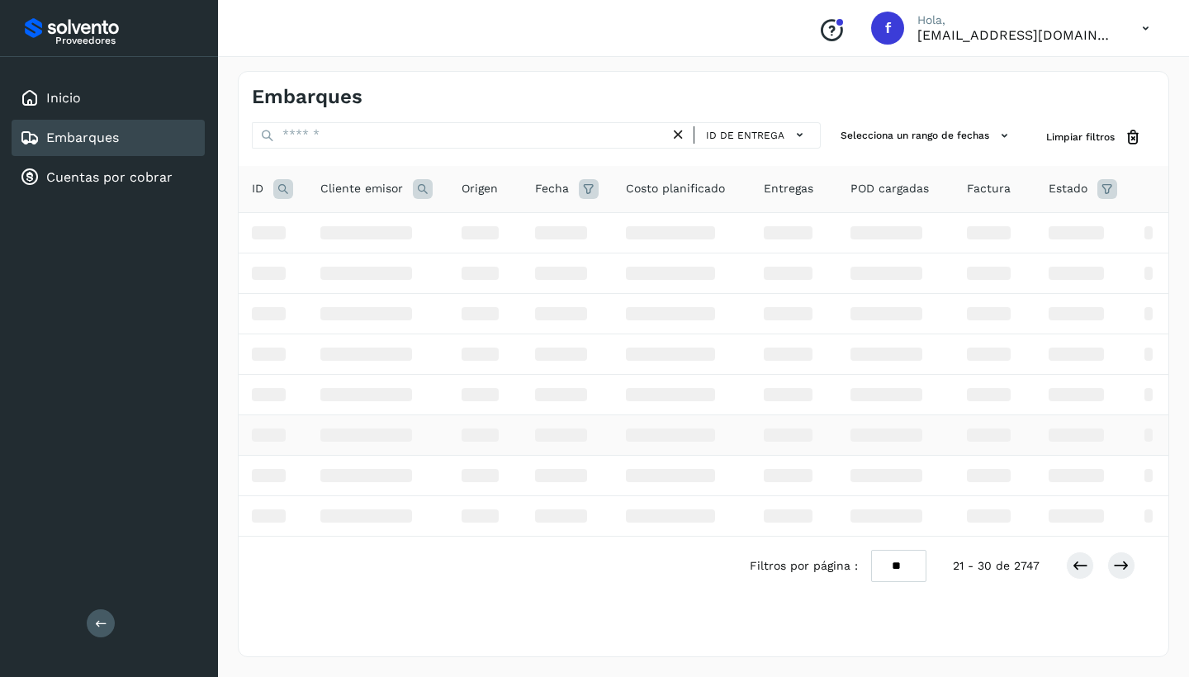
scroll to position [0, 0]
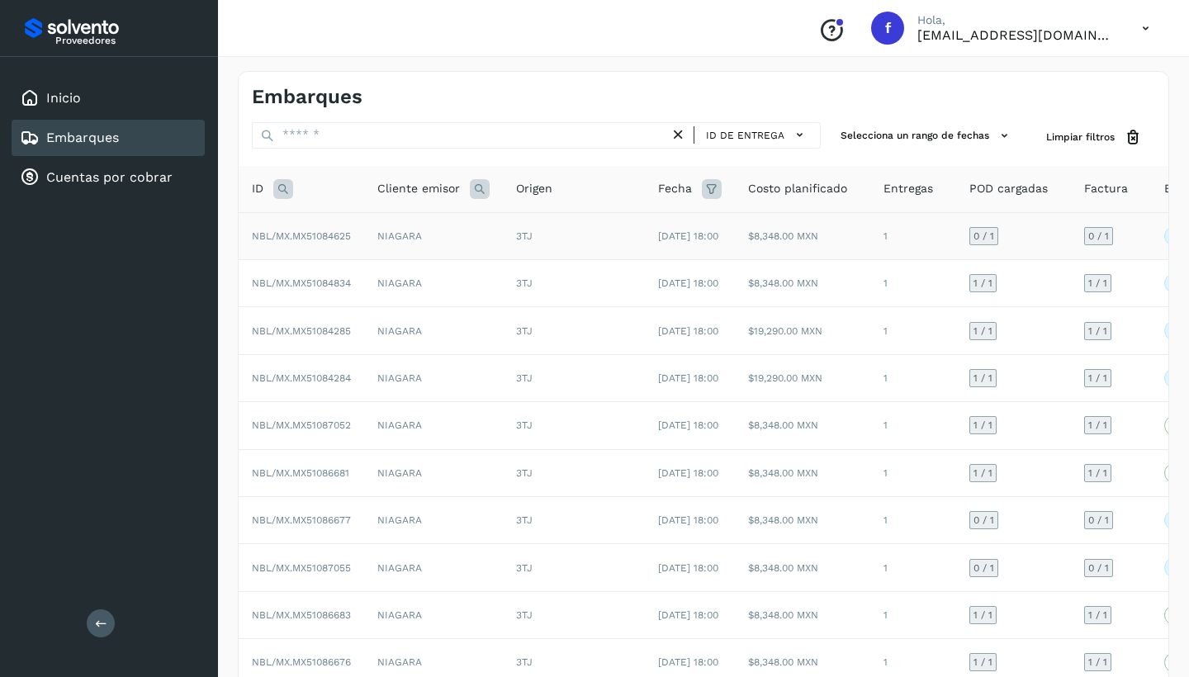
click at [387, 244] on td "NIAGARA" at bounding box center [433, 235] width 139 height 47
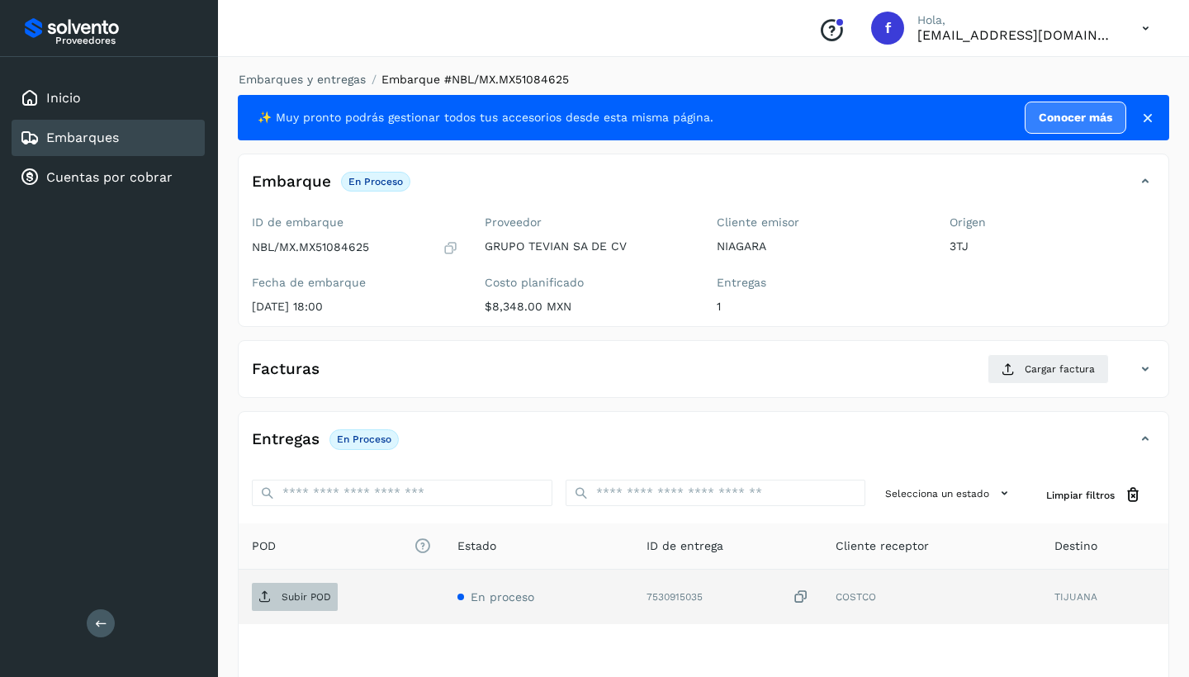
click at [303, 595] on p "Subir POD" at bounding box center [306, 597] width 50 height 12
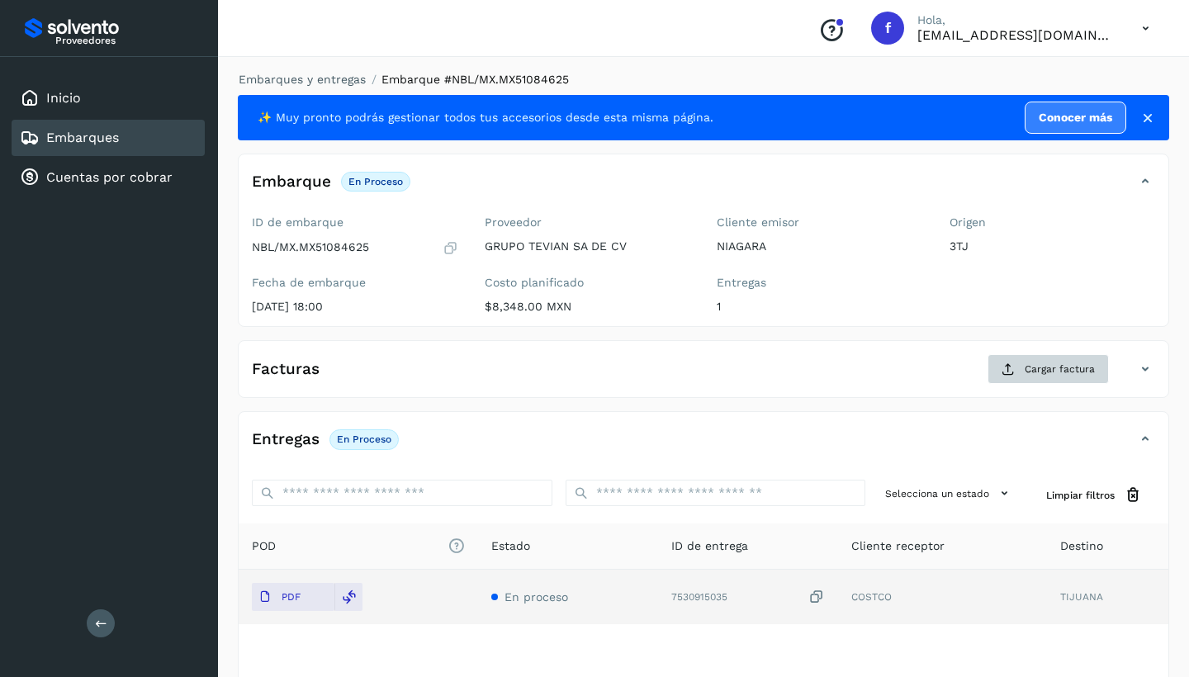
click at [1049, 371] on span "Cargar factura" at bounding box center [1059, 369] width 70 height 15
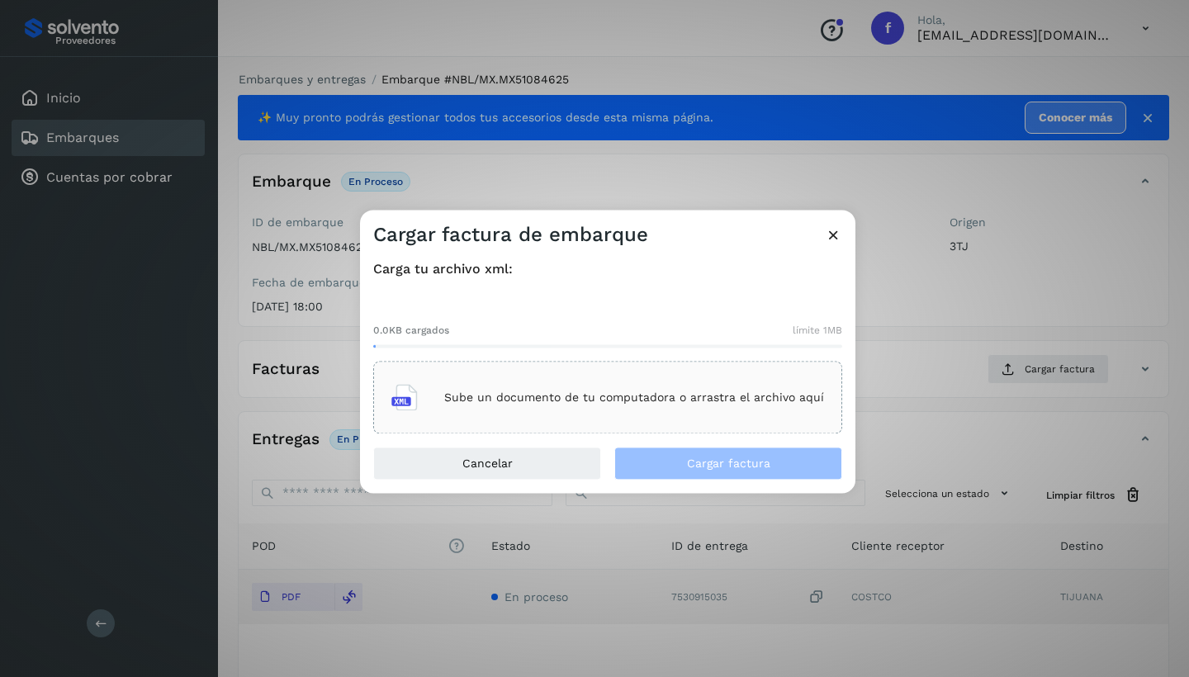
click at [495, 393] on p "Sube un documento de tu computadora o arrastra el archivo aquí" at bounding box center [634, 397] width 380 height 14
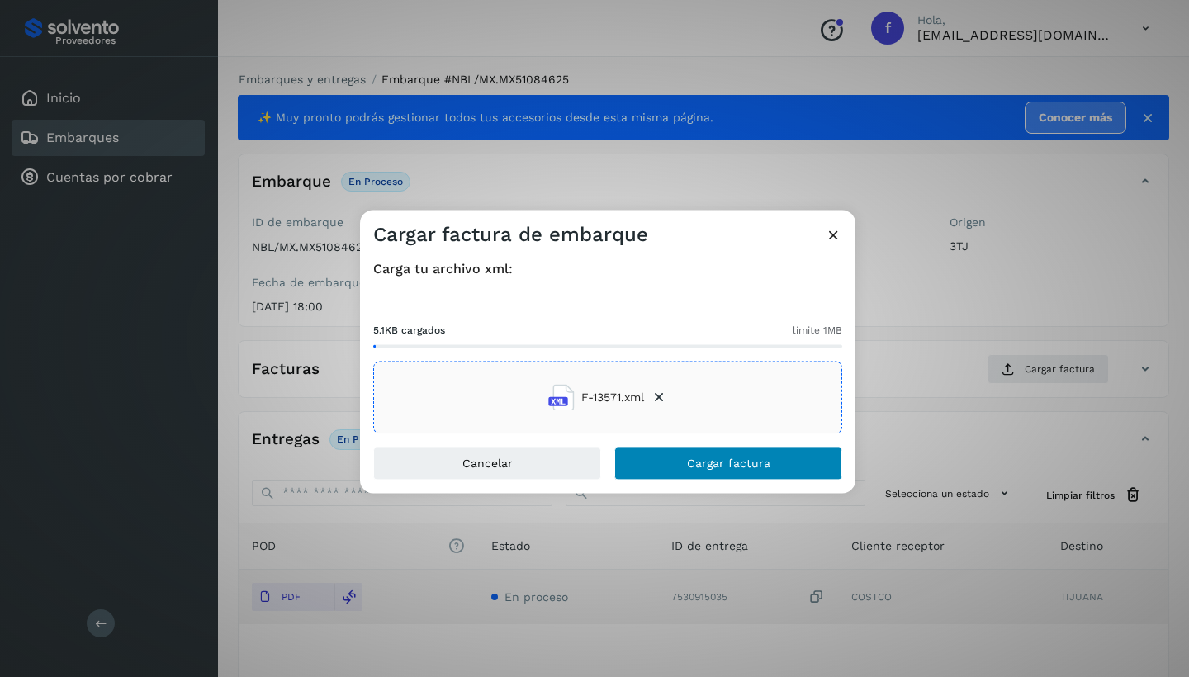
click at [712, 460] on span "Cargar factura" at bounding box center [728, 464] width 83 height 12
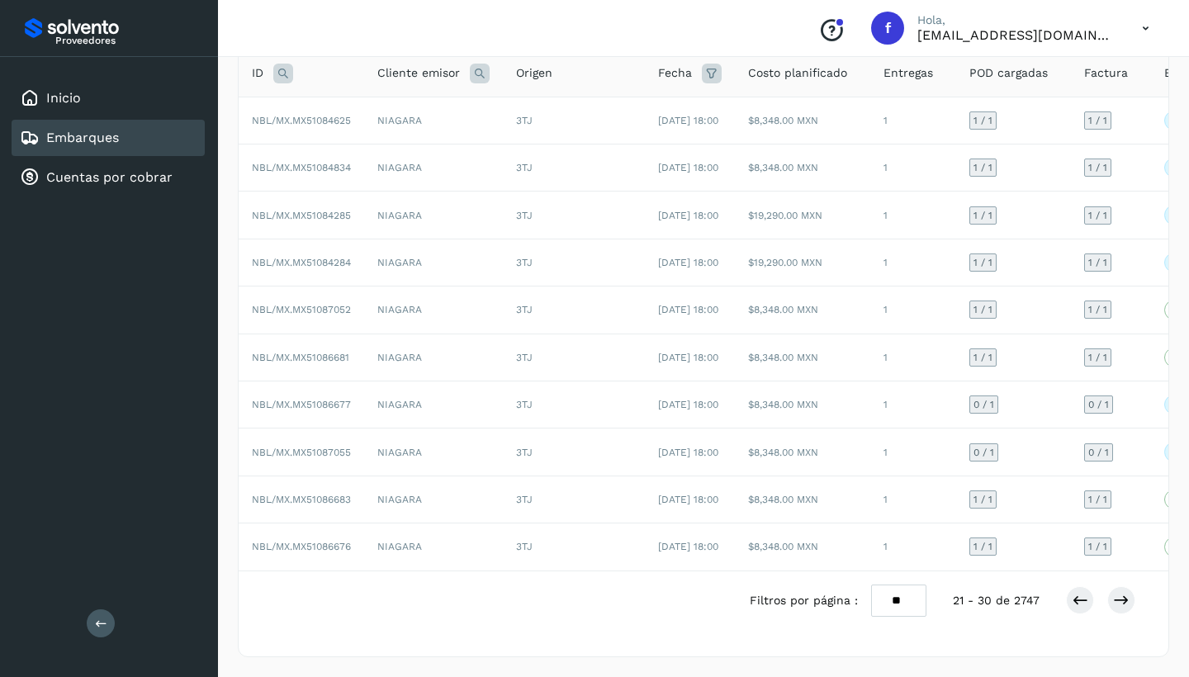
scroll to position [210, 0]
drag, startPoint x: 1076, startPoint y: 594, endPoint x: 934, endPoint y: 569, distance: 143.3
click at [1076, 594] on icon at bounding box center [1079, 600] width 17 height 17
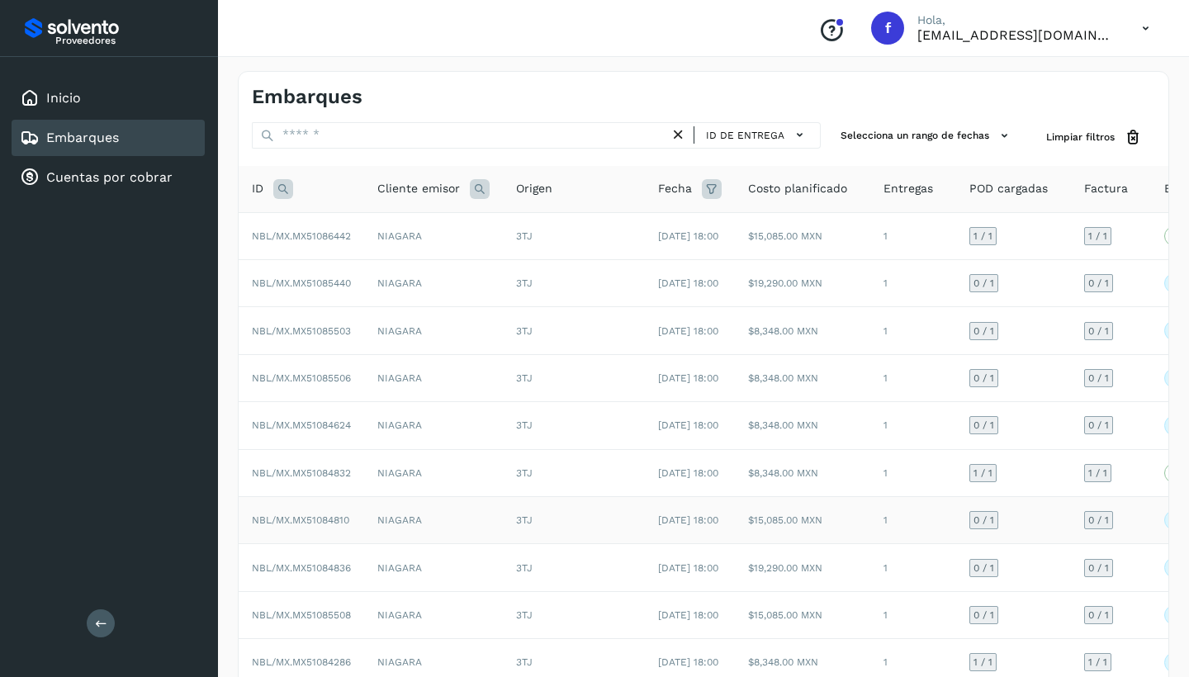
click at [421, 544] on td "NIAGARA" at bounding box center [433, 520] width 139 height 47
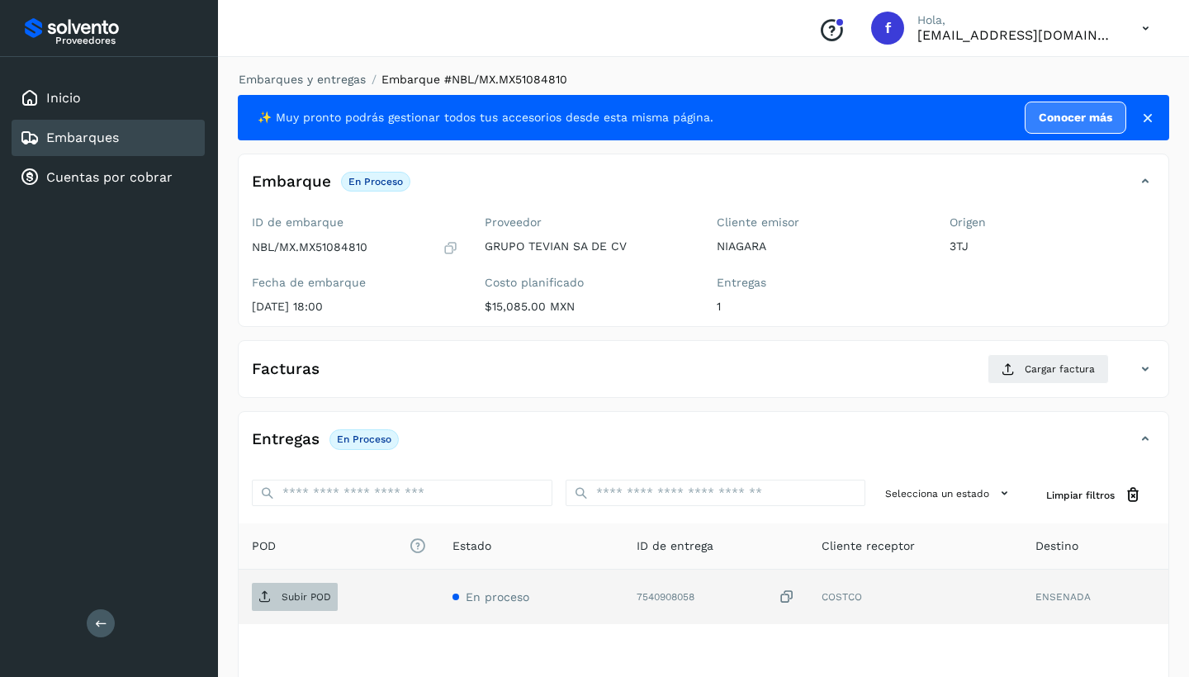
click at [308, 584] on span "Subir POD" at bounding box center [295, 597] width 86 height 26
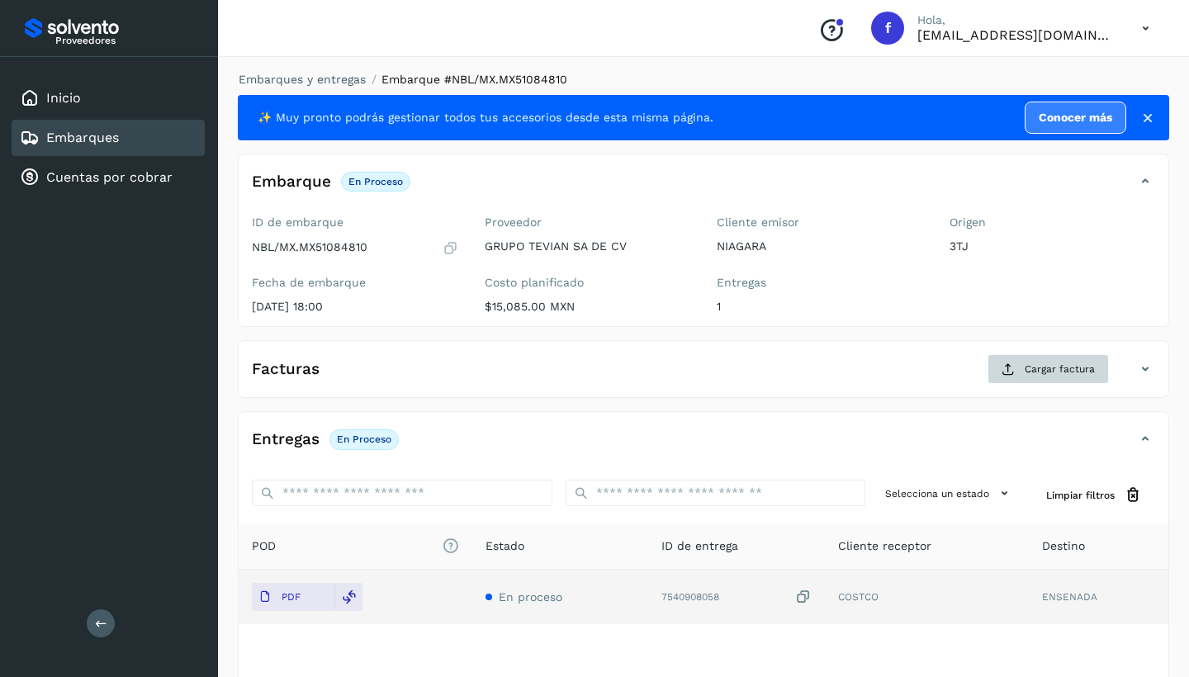
click at [1033, 367] on span "Cargar factura" at bounding box center [1059, 369] width 70 height 15
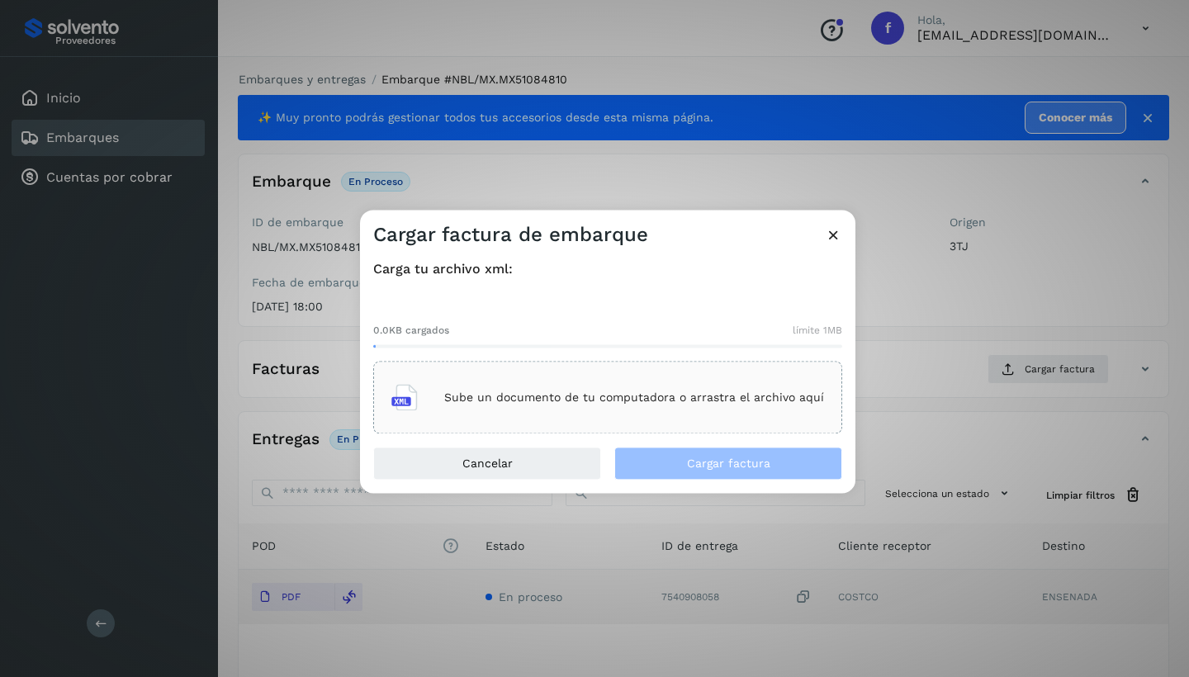
click at [589, 398] on p "Sube un documento de tu computadora o arrastra el archivo aquí" at bounding box center [634, 397] width 380 height 14
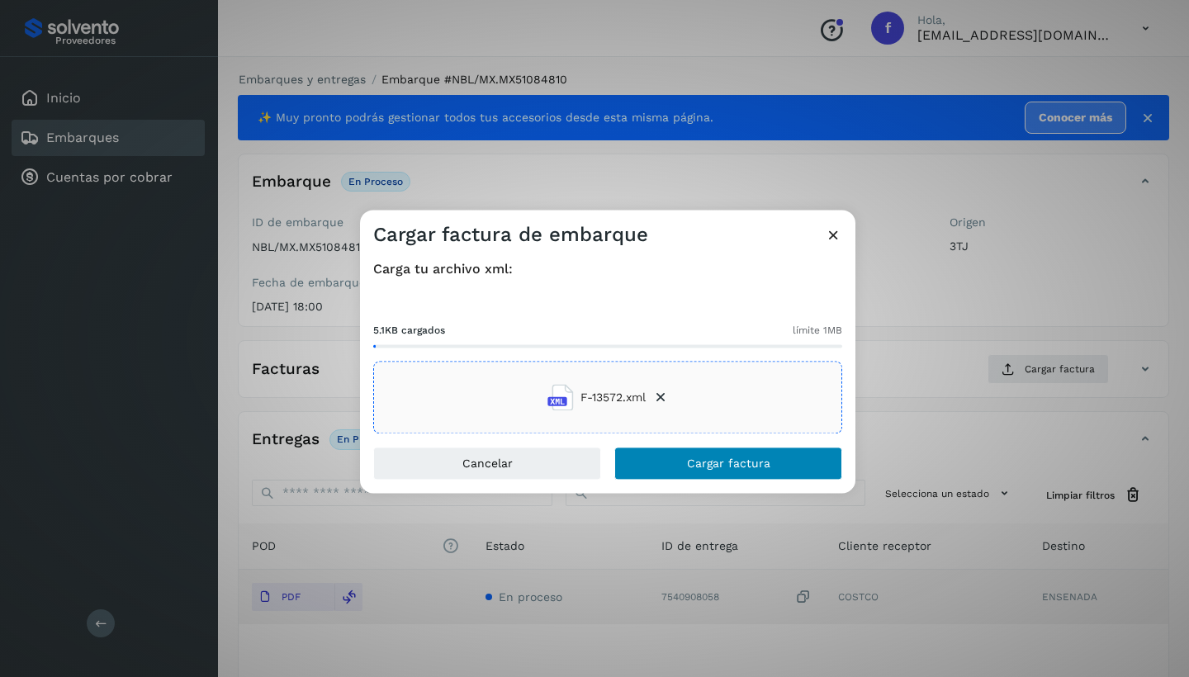
click at [720, 456] on button "Cargar factura" at bounding box center [728, 463] width 228 height 33
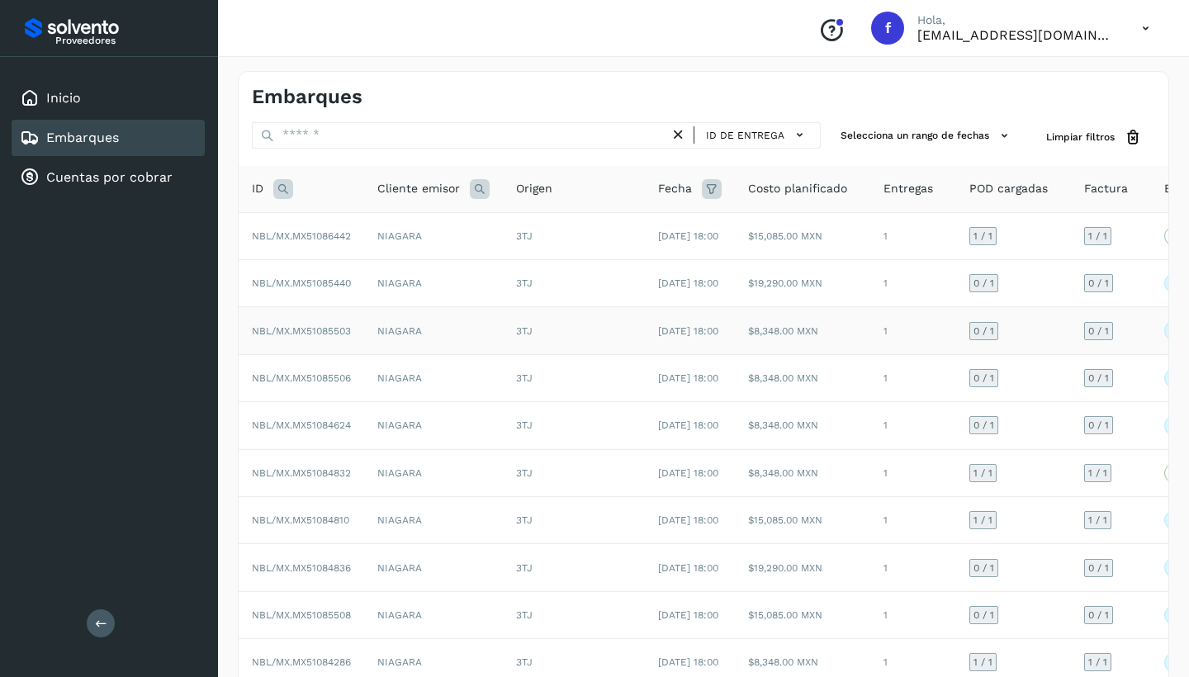
click at [445, 354] on td "NIAGARA" at bounding box center [433, 330] width 139 height 47
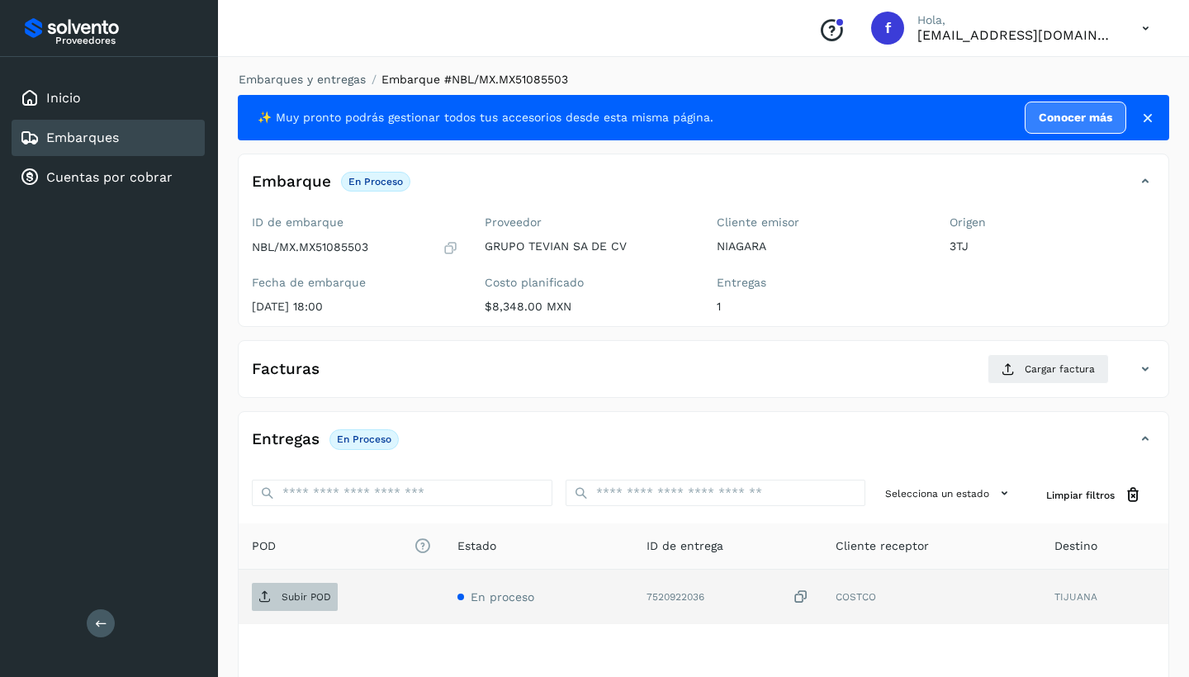
click at [299, 597] on p "Subir POD" at bounding box center [306, 597] width 50 height 12
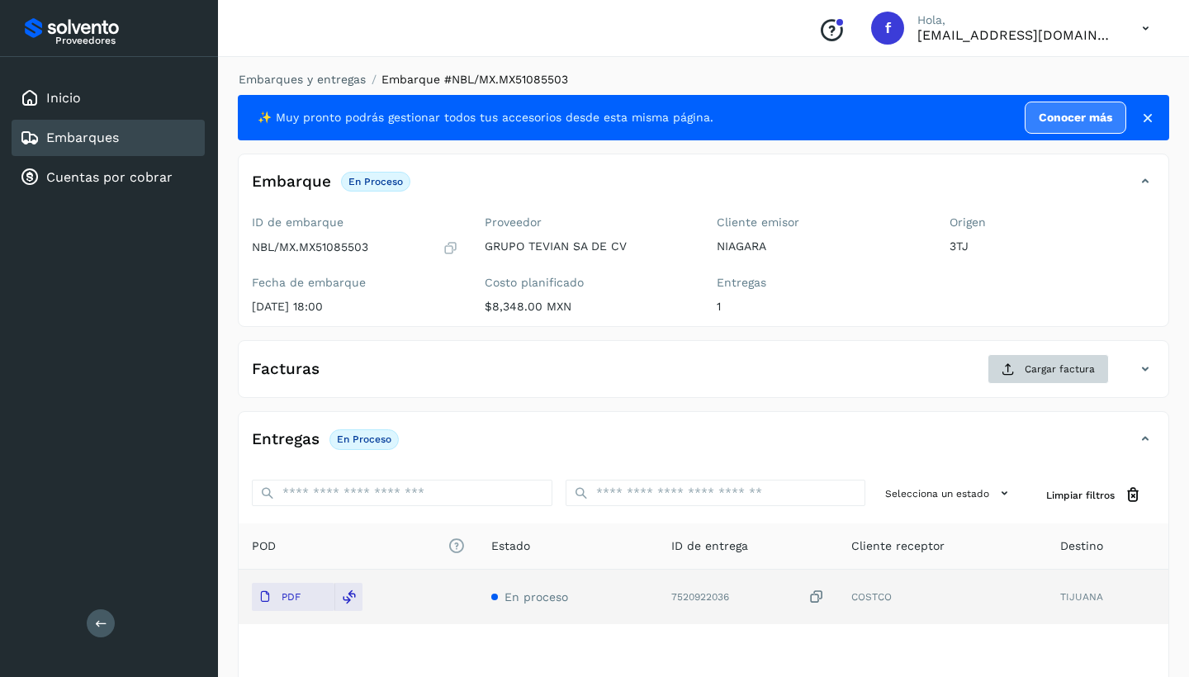
click at [1019, 362] on button "Cargar factura" at bounding box center [1047, 369] width 121 height 30
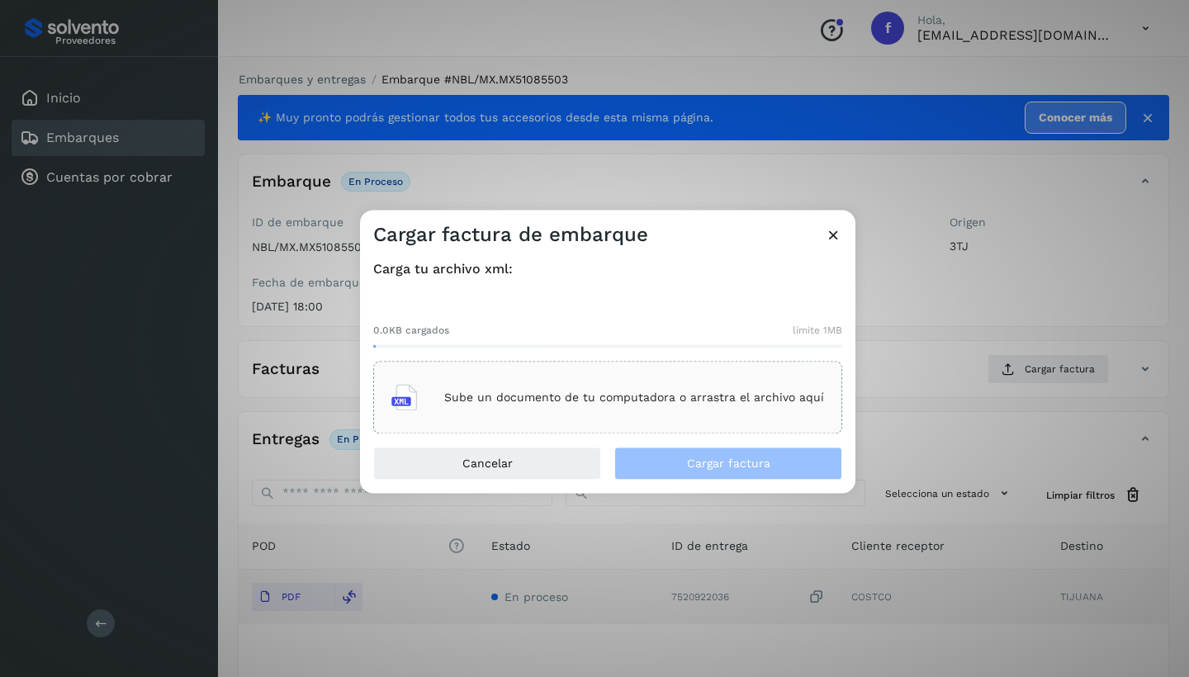
click at [598, 379] on div "Sube un documento de tu computadora o arrastra el archivo aquí" at bounding box center [607, 398] width 433 height 45
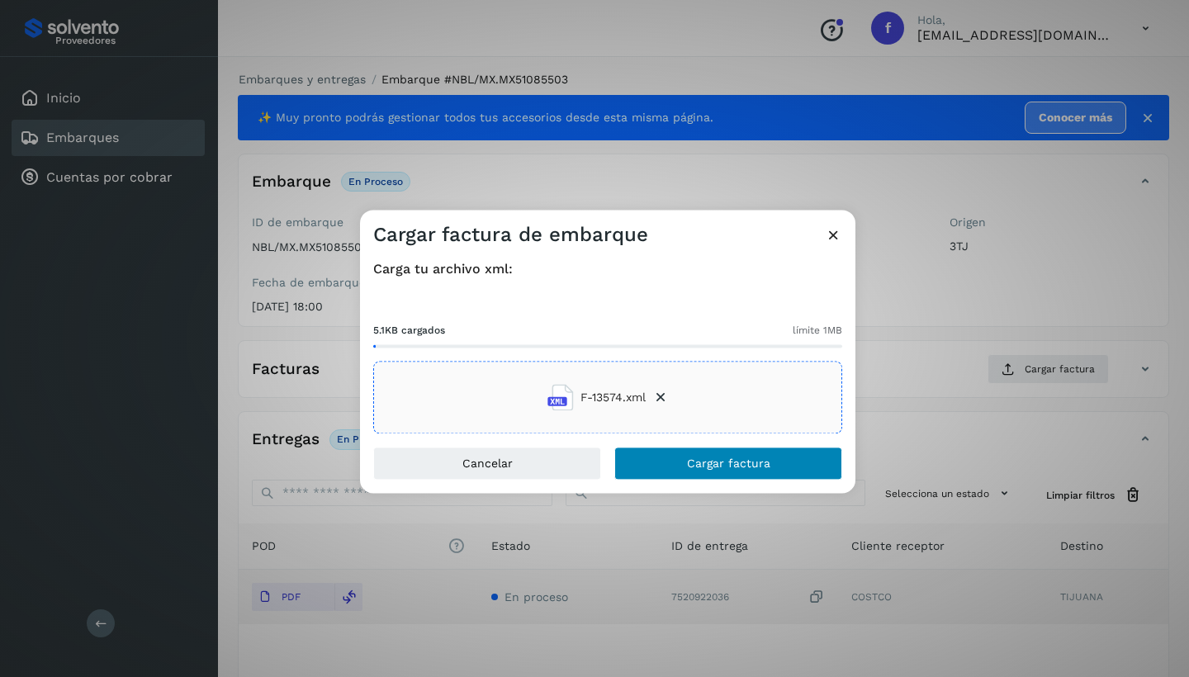
click at [703, 466] on span "Cargar factura" at bounding box center [728, 464] width 83 height 12
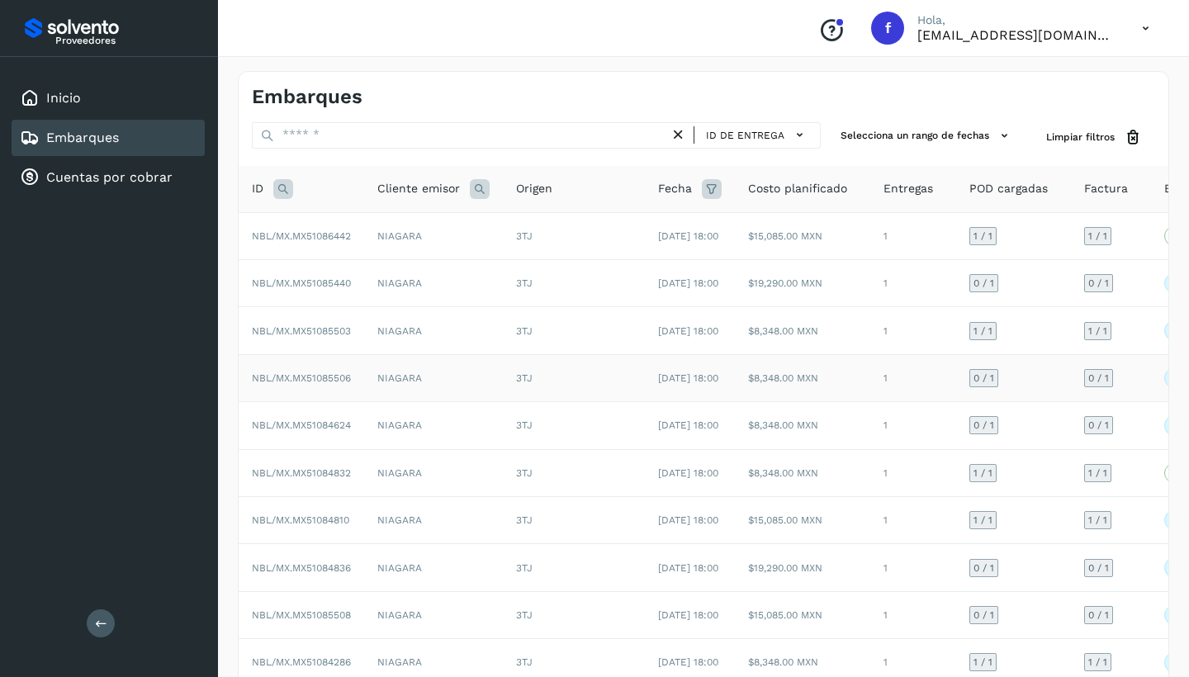
click at [406, 401] on td "NIAGARA" at bounding box center [433, 377] width 139 height 47
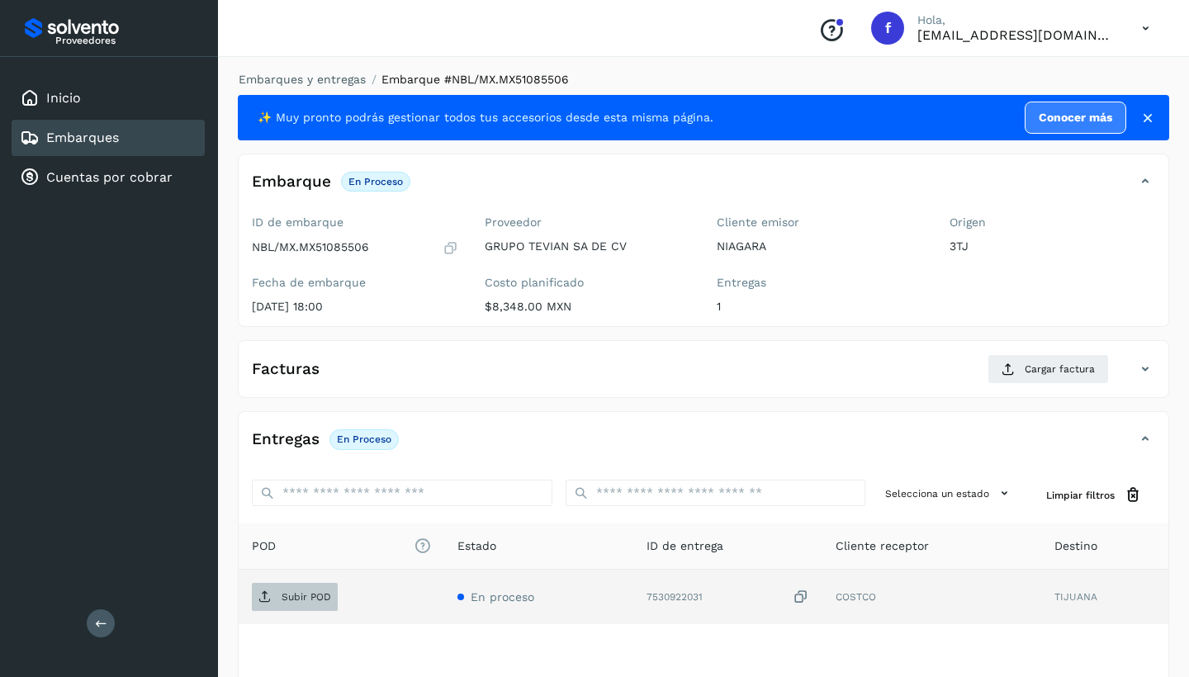
click at [297, 606] on span "Subir POD" at bounding box center [295, 597] width 86 height 26
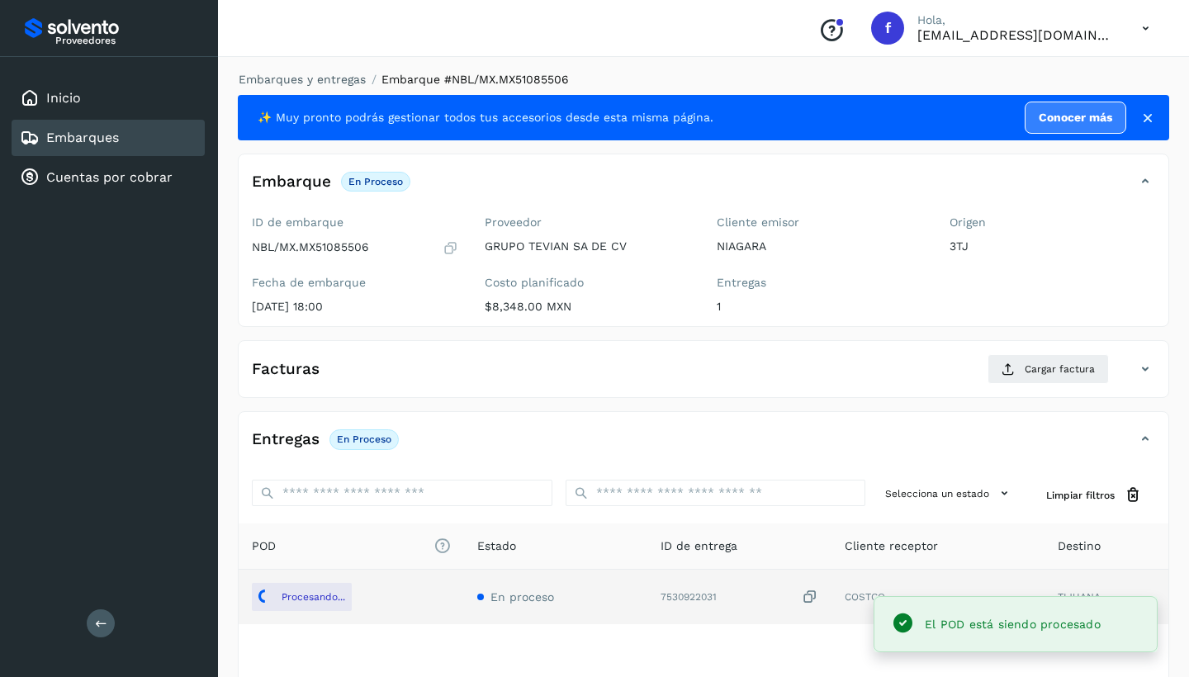
scroll to position [2, 2]
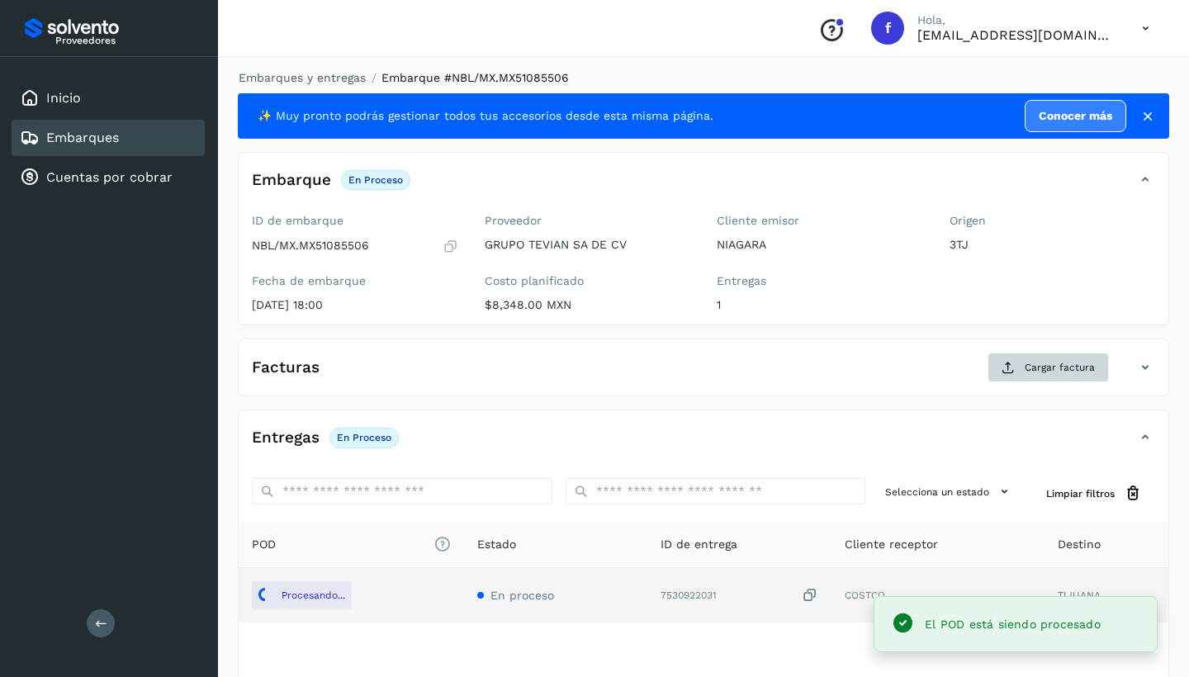
click at [1046, 362] on span "Cargar factura" at bounding box center [1059, 367] width 70 height 15
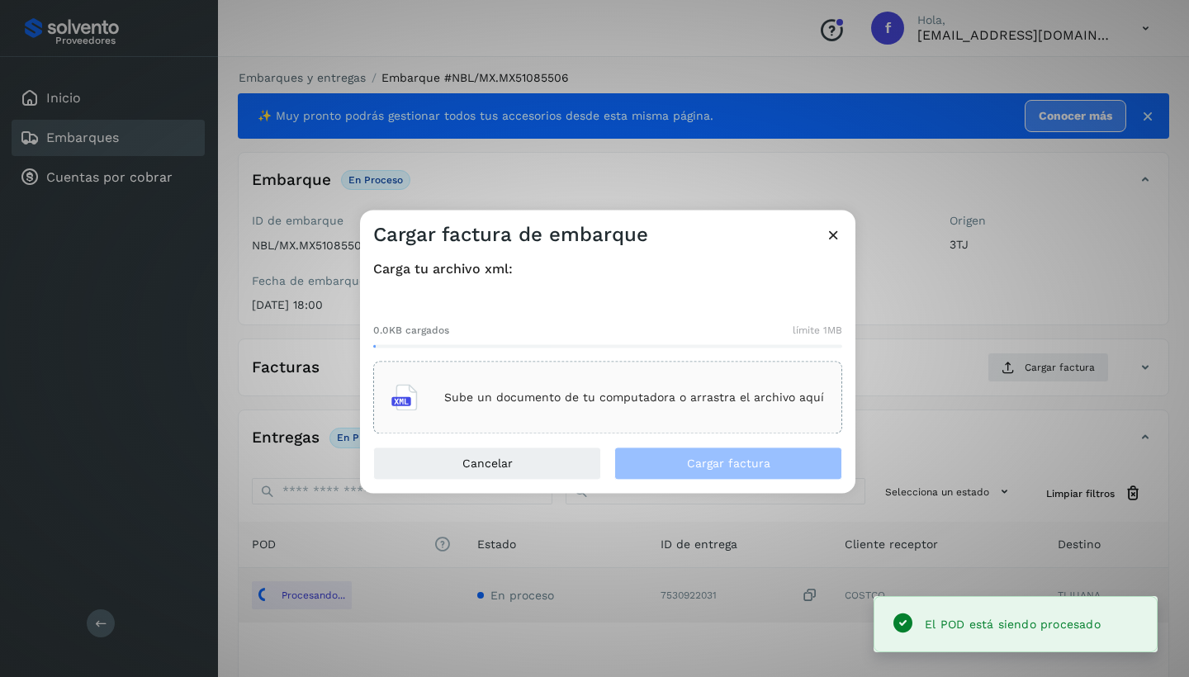
click at [595, 394] on p "Sube un documento de tu computadora o arrastra el archivo aquí" at bounding box center [634, 397] width 380 height 14
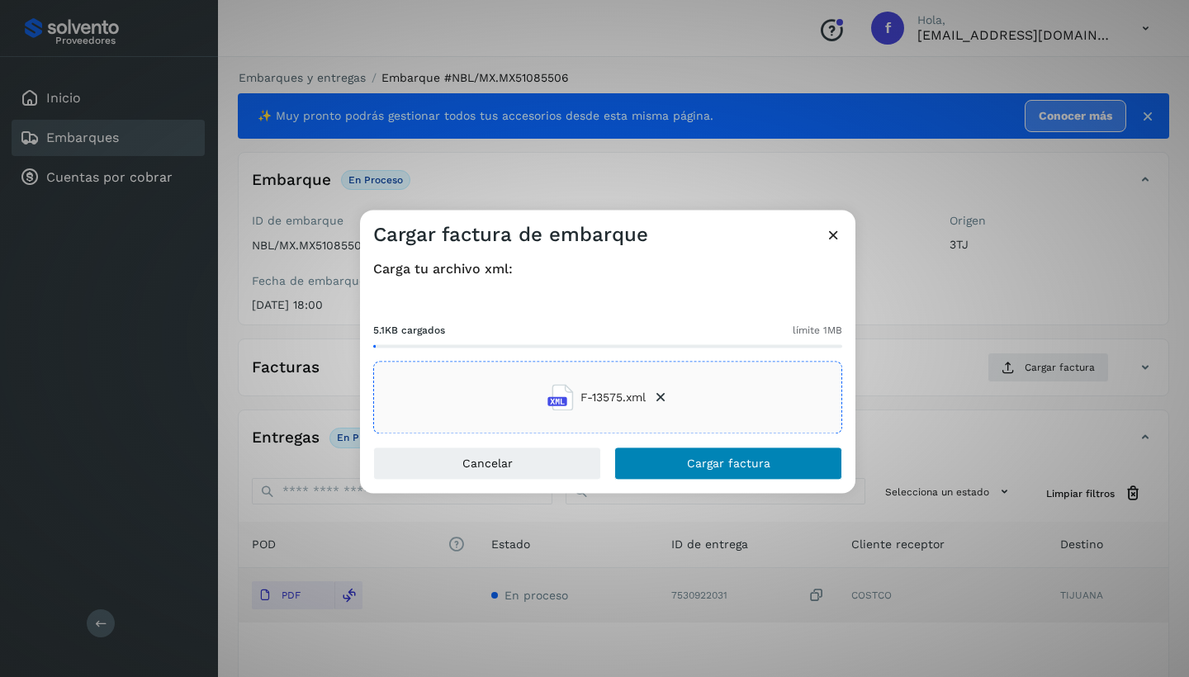
click at [790, 465] on button "Cargar factura" at bounding box center [728, 463] width 228 height 33
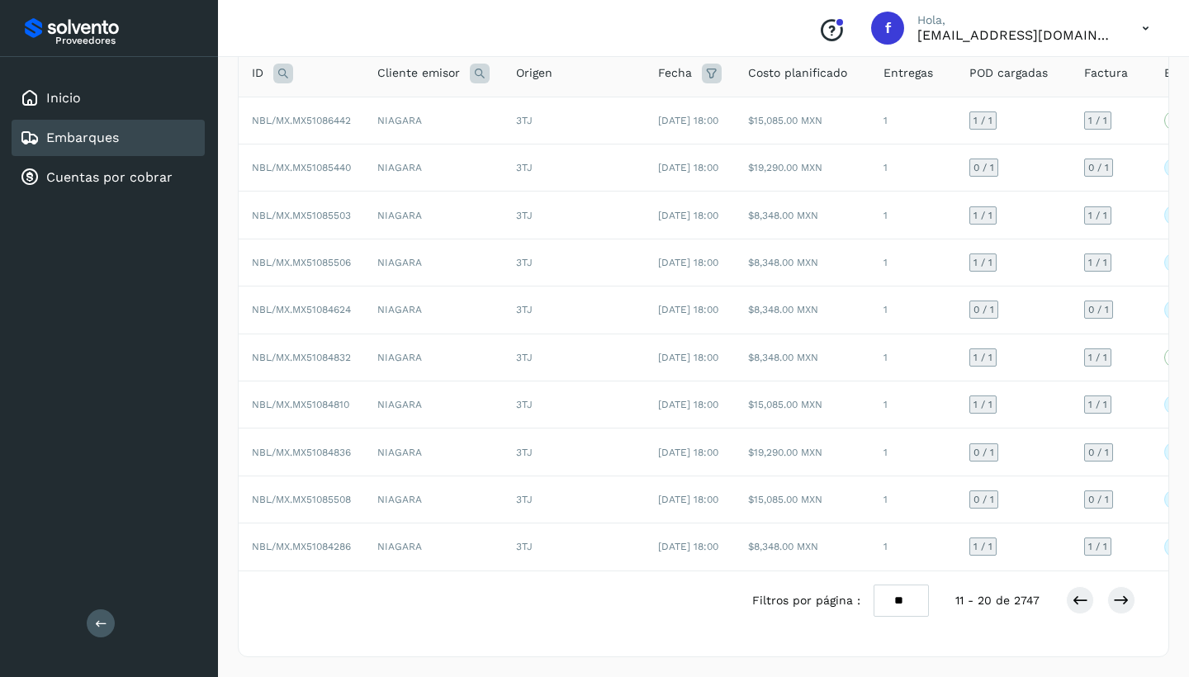
scroll to position [210, 0]
drag, startPoint x: 1082, startPoint y: 603, endPoint x: 921, endPoint y: 547, distance: 170.2
click at [1082, 603] on icon at bounding box center [1079, 600] width 17 height 17
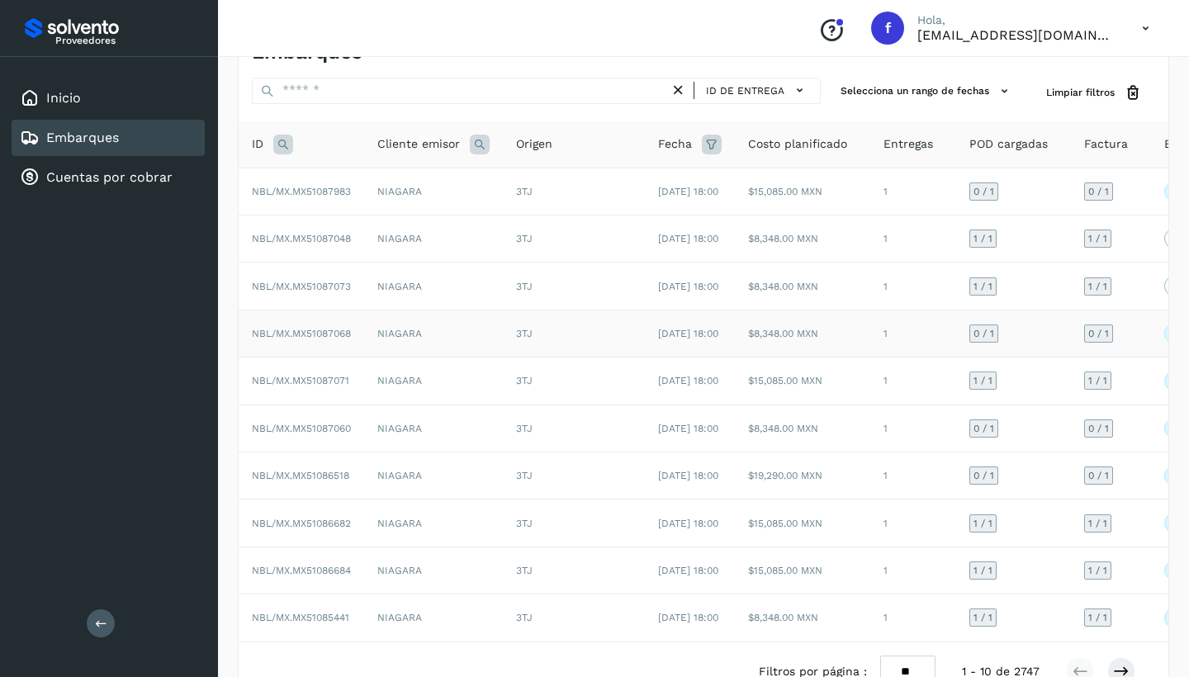
scroll to position [58, 0]
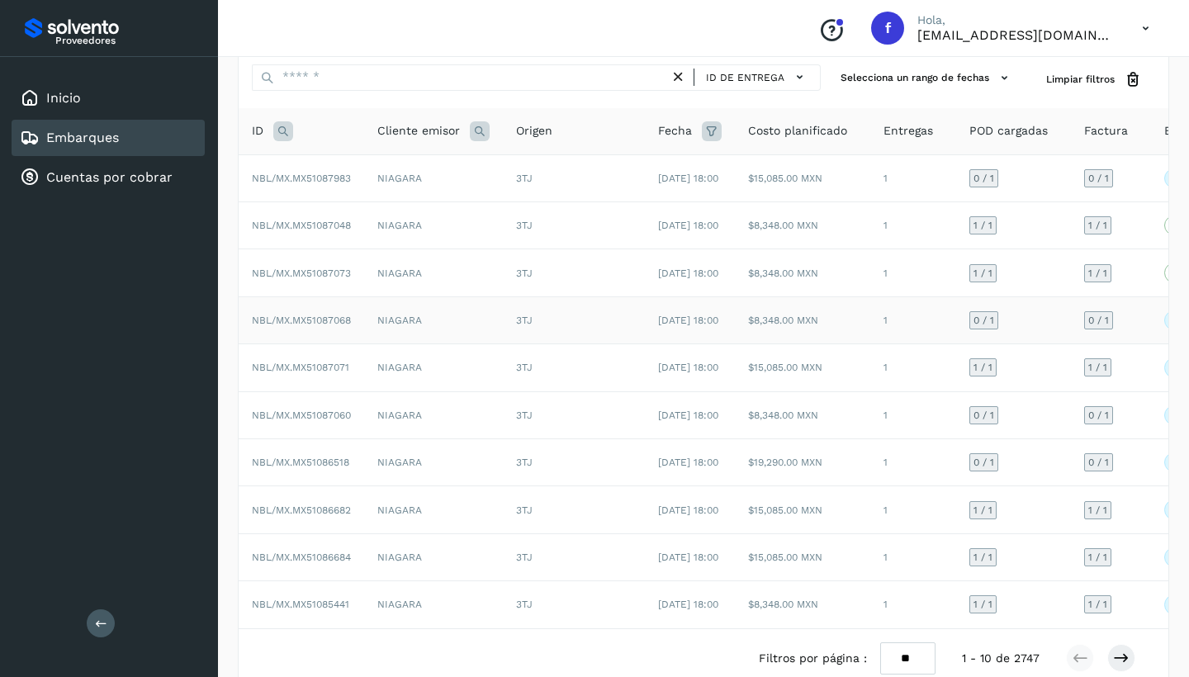
click at [476, 343] on td "NIAGARA" at bounding box center [433, 319] width 139 height 47
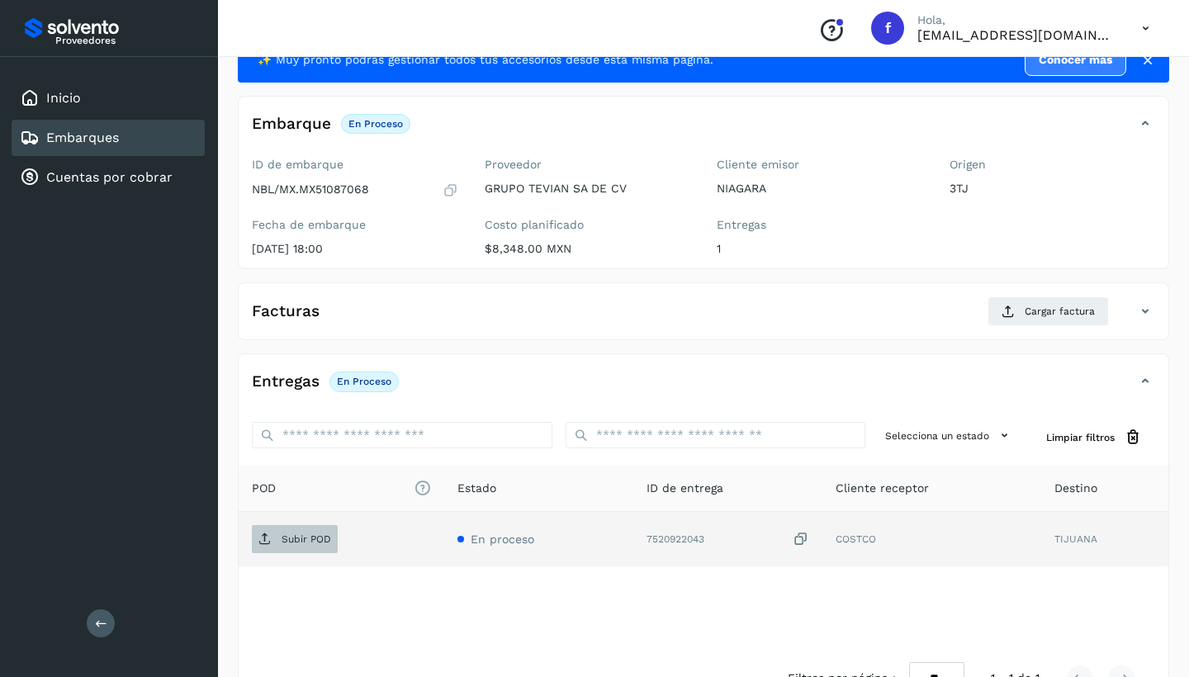
click at [300, 522] on td "Subir POD" at bounding box center [342, 539] width 206 height 54
click at [302, 540] on p "Subir POD" at bounding box center [306, 539] width 50 height 12
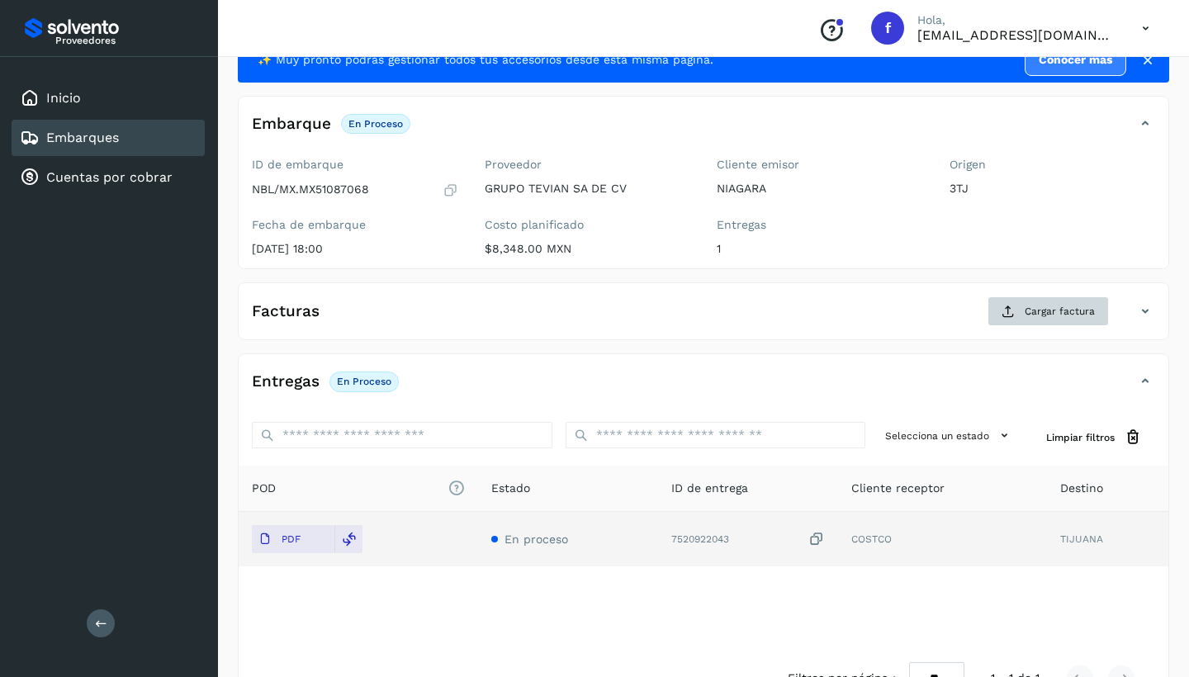
click at [1050, 310] on span "Cargar factura" at bounding box center [1059, 311] width 70 height 15
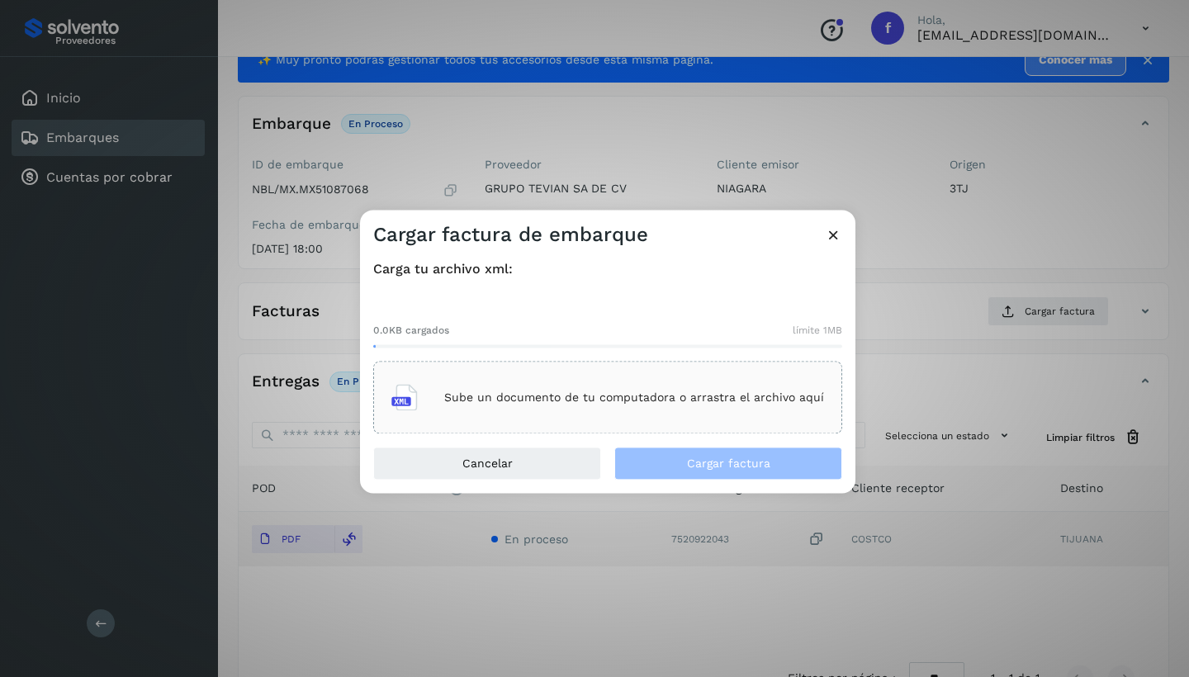
click at [656, 401] on p "Sube un documento de tu computadora o arrastra el archivo aquí" at bounding box center [634, 397] width 380 height 14
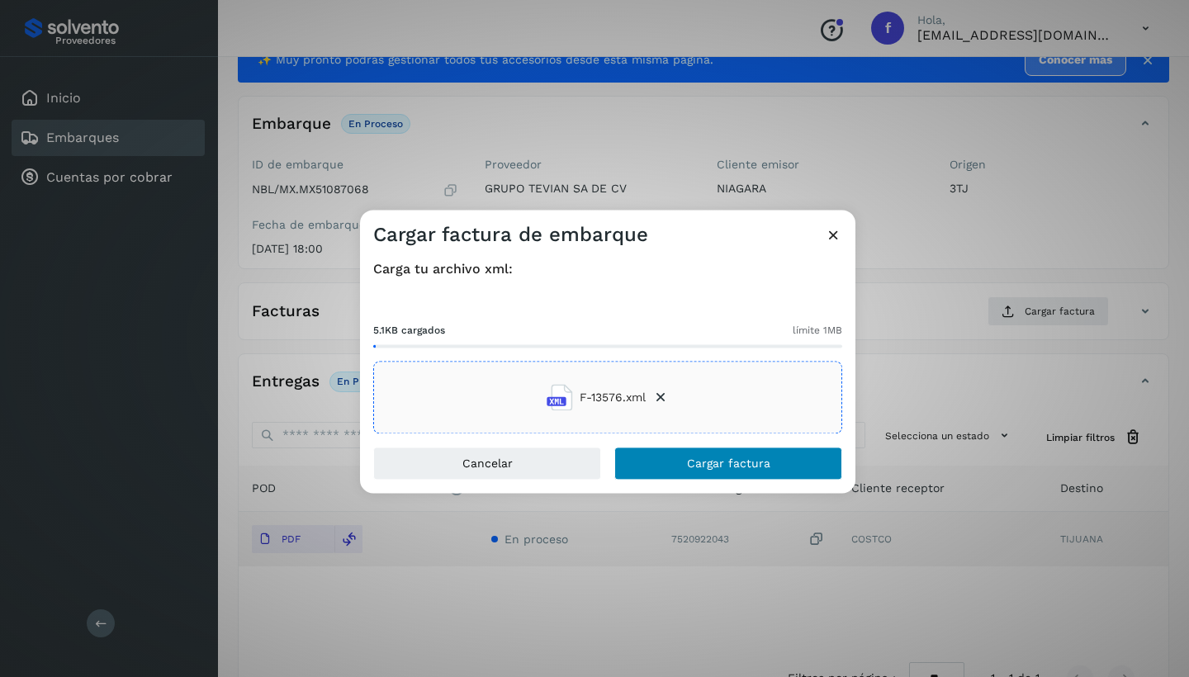
click at [705, 464] on span "Cargar factura" at bounding box center [728, 464] width 83 height 12
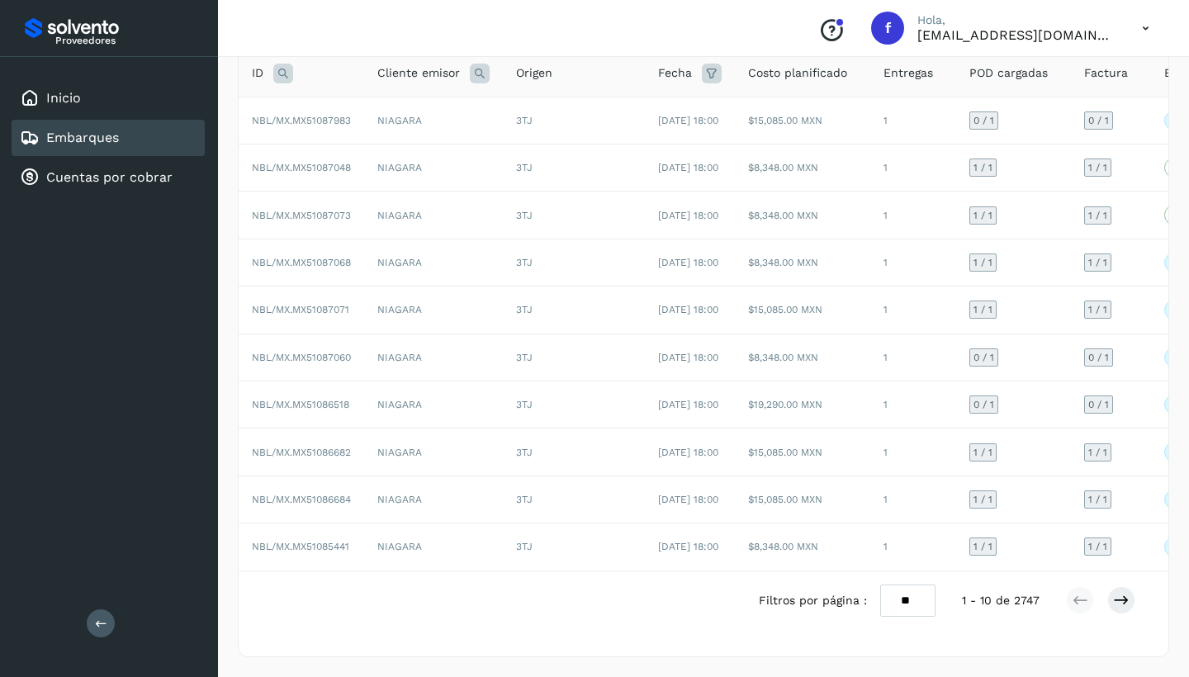
scroll to position [210, 0]
click at [1129, 602] on icon at bounding box center [1121, 600] width 17 height 17
click at [1120, 602] on icon at bounding box center [1121, 600] width 17 height 17
click at [1129, 601] on icon at bounding box center [1121, 600] width 17 height 17
click at [1117, 598] on icon at bounding box center [1121, 600] width 17 height 17
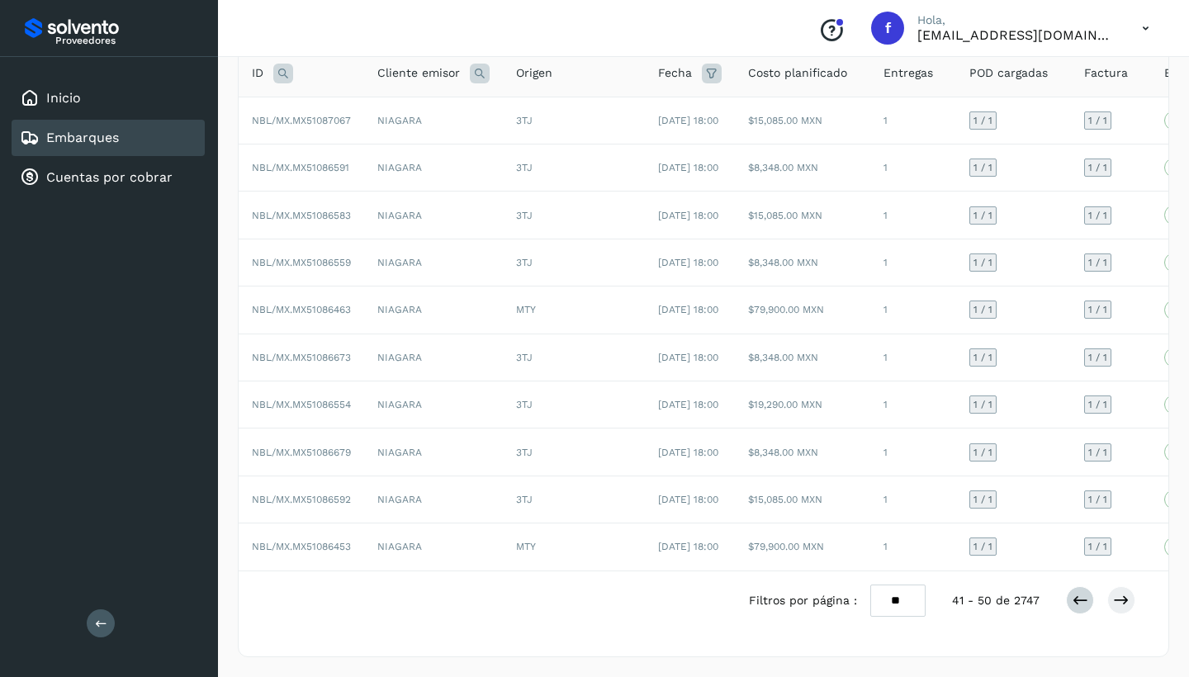
click at [1076, 597] on icon at bounding box center [1079, 600] width 17 height 17
click at [1081, 604] on icon at bounding box center [1079, 600] width 17 height 17
click at [1076, 600] on icon at bounding box center [1079, 600] width 17 height 17
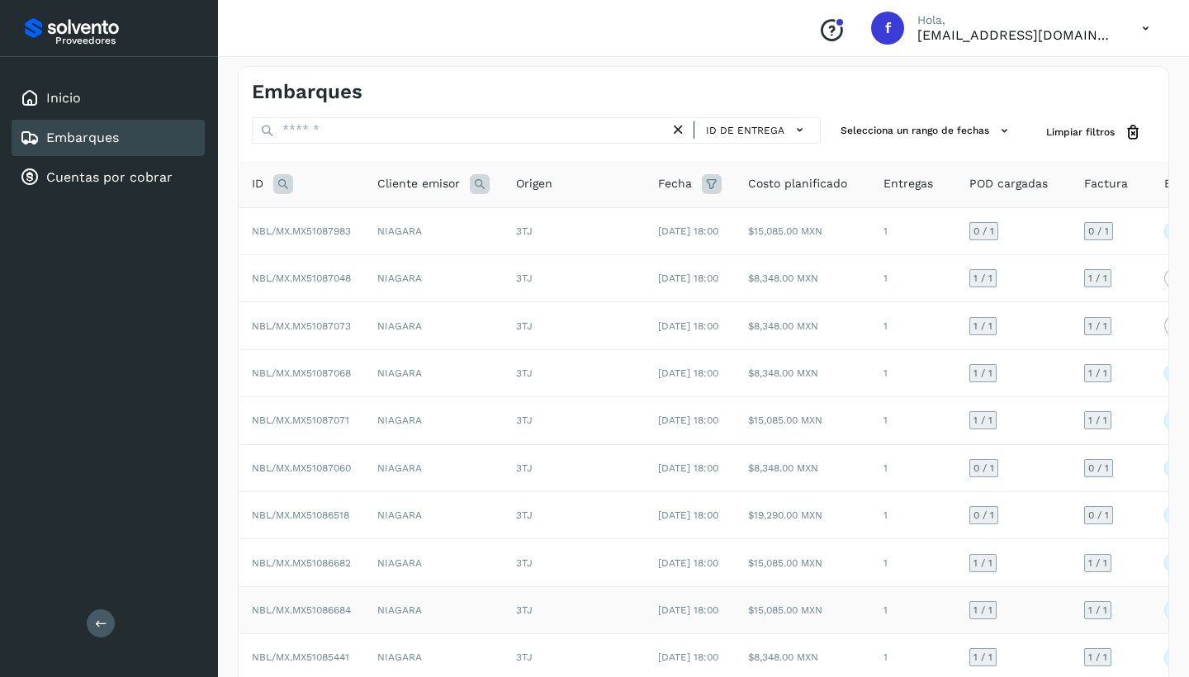
scroll to position [6, 0]
